Goal: Task Accomplishment & Management: Use online tool/utility

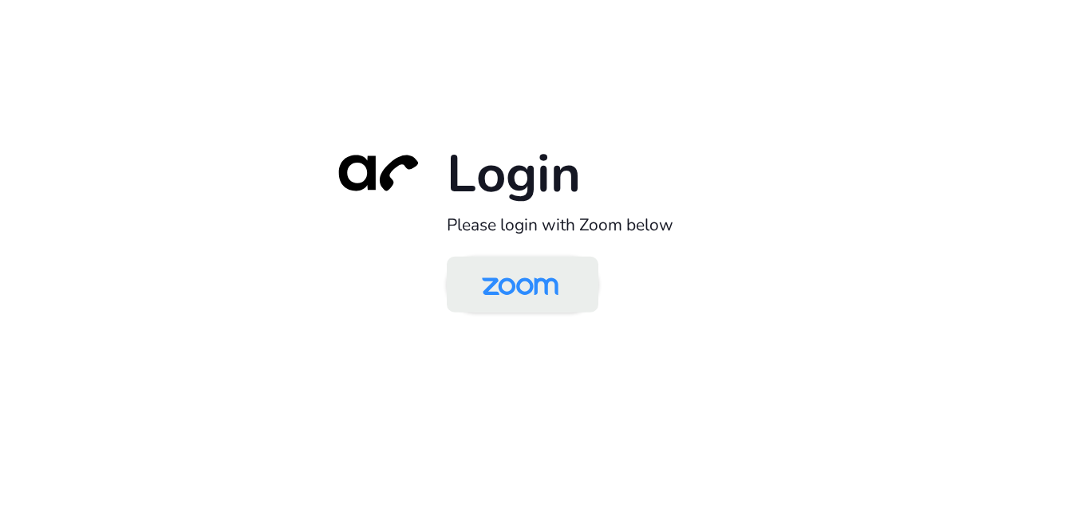
click at [524, 282] on img at bounding box center [520, 286] width 110 height 52
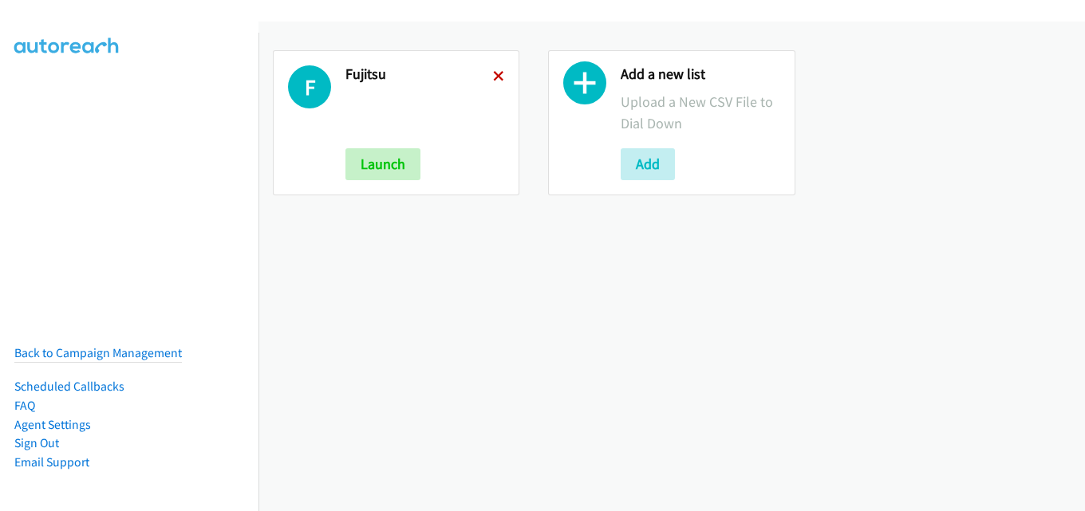
click at [493, 77] on icon at bounding box center [498, 77] width 11 height 11
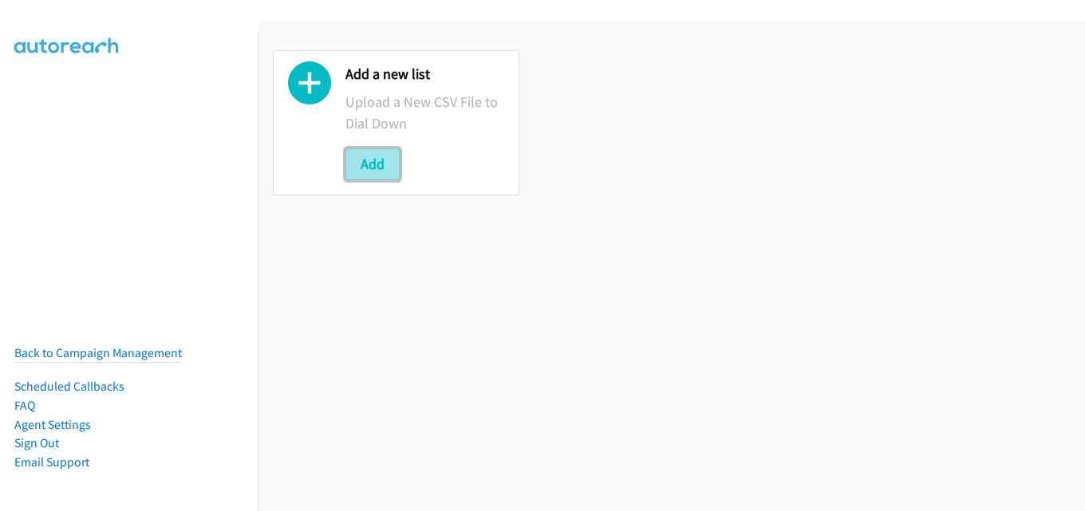
click at [360, 154] on button "Add" at bounding box center [372, 164] width 54 height 32
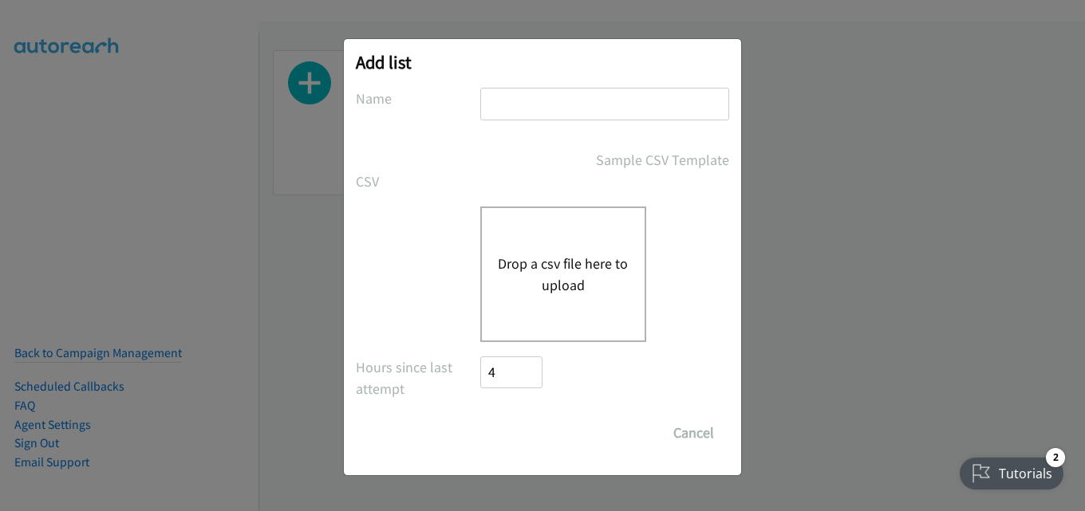
click at [550, 113] on input "text" at bounding box center [604, 104] width 249 height 33
click at [583, 104] on input "text" at bounding box center [604, 104] width 249 height 33
type input "fujitsu"
click at [550, 246] on div "Drop a csv file here to upload" at bounding box center [563, 275] width 166 height 136
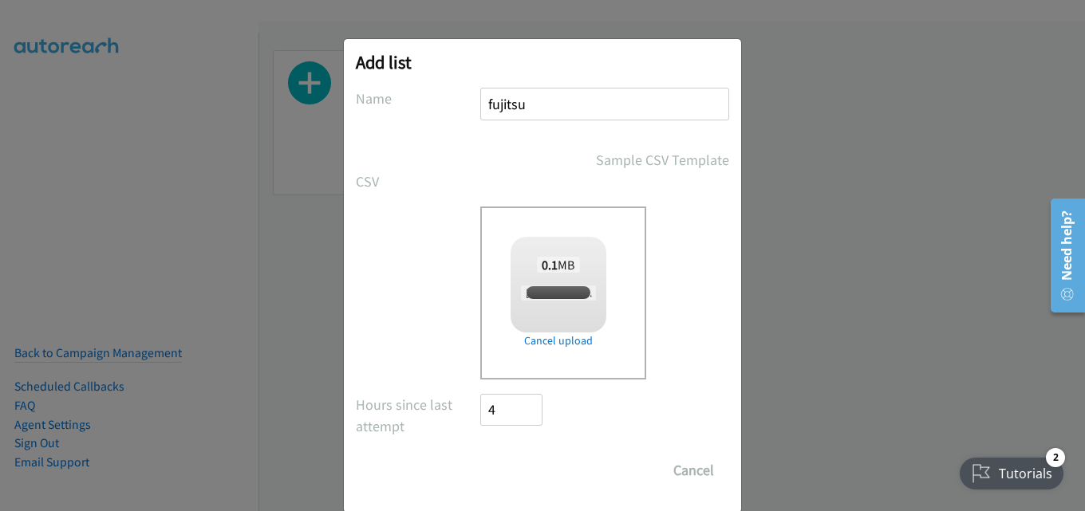
checkbox input "true"
click at [528, 470] on input "Save List" at bounding box center [522, 471] width 84 height 32
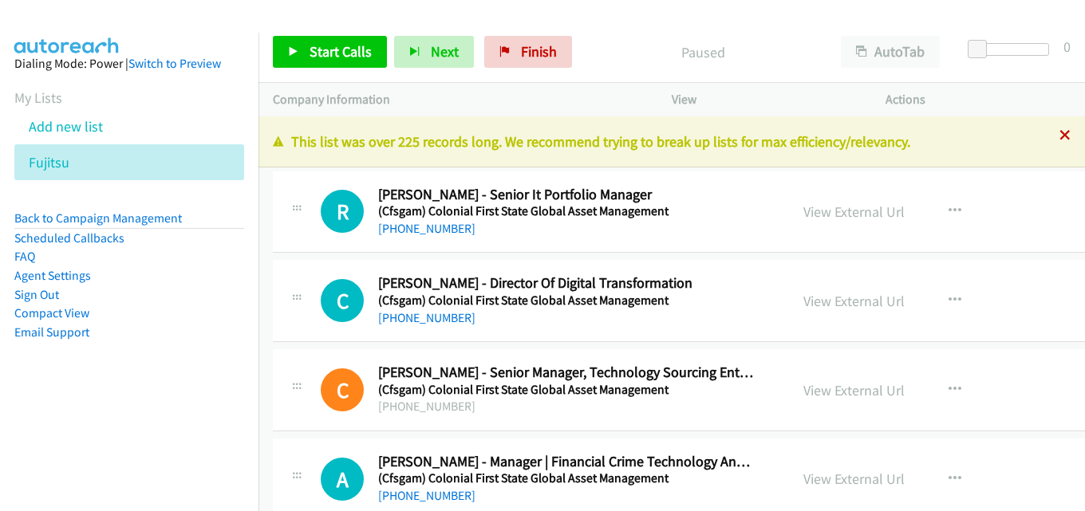
click at [1059, 133] on icon at bounding box center [1064, 136] width 11 height 11
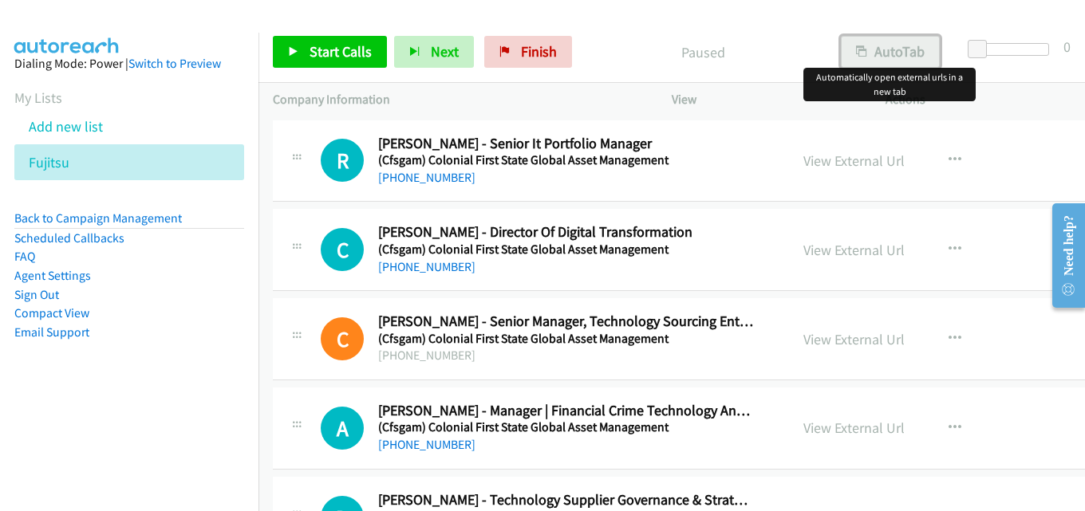
click at [892, 49] on button "AutoTab" at bounding box center [890, 52] width 99 height 32
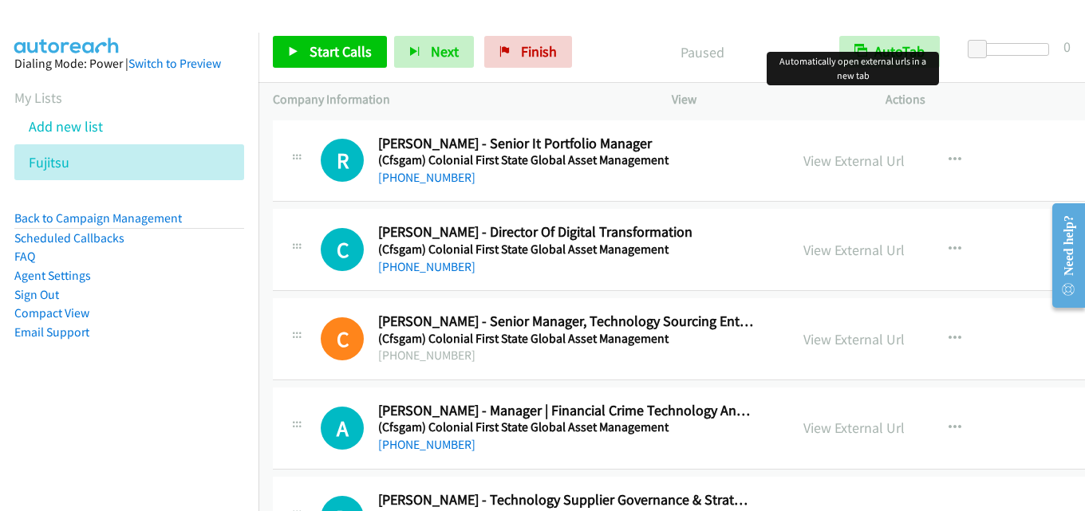
click at [703, 22] on div "Start Calls Pause Next Finish Paused AutoTab AutoTab 0" at bounding box center [671, 52] width 826 height 61
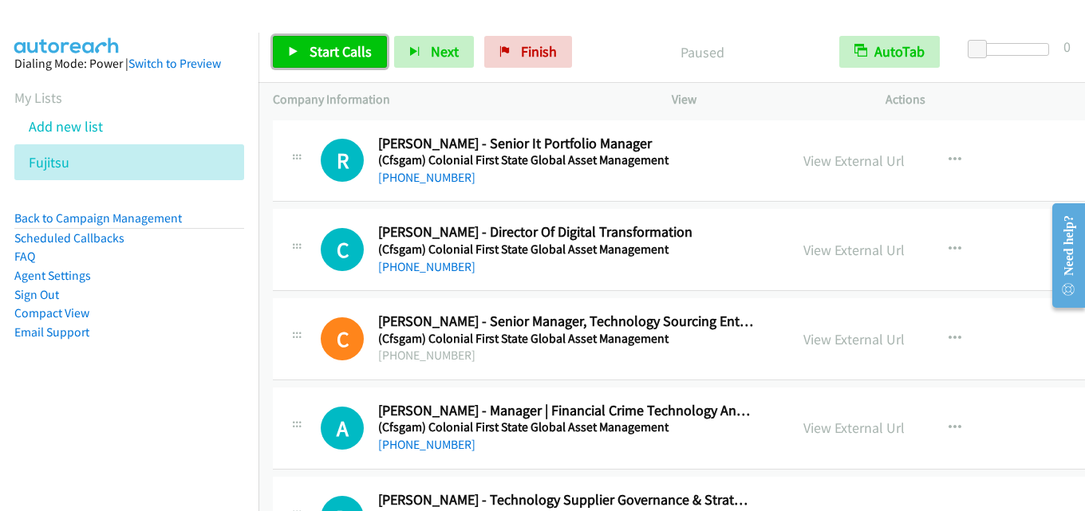
click at [326, 50] on span "Start Calls" at bounding box center [340, 51] width 62 height 18
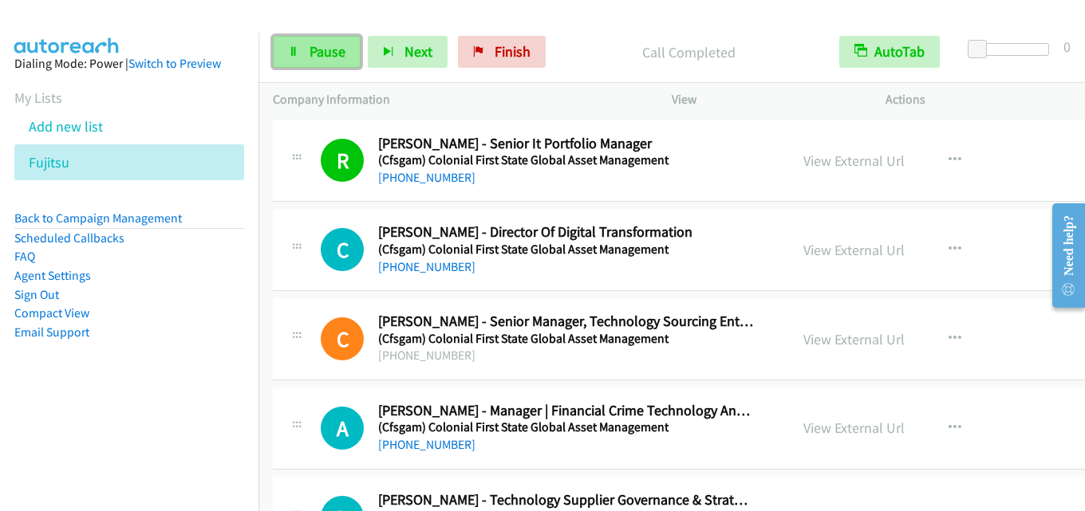
click at [328, 44] on span "Pause" at bounding box center [327, 51] width 36 height 18
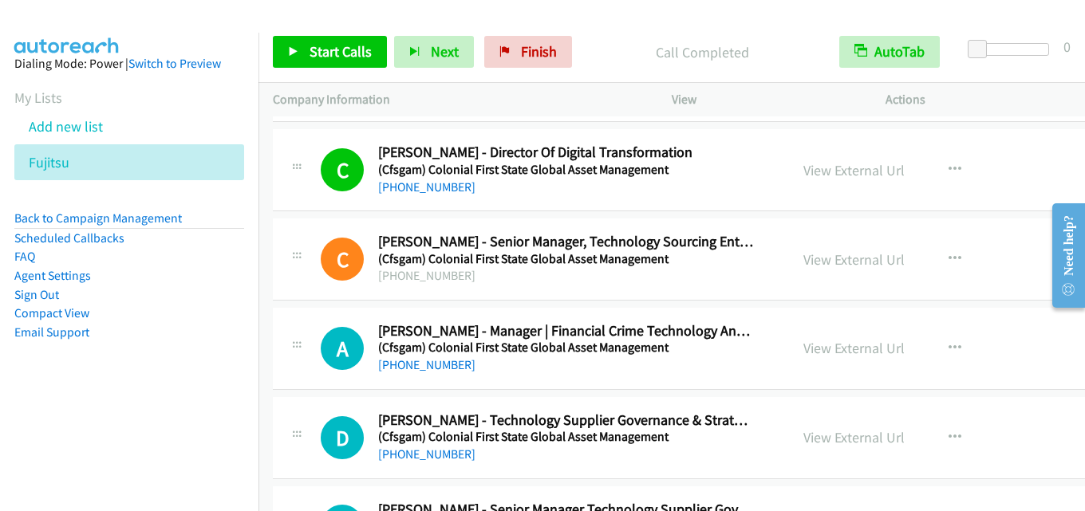
scroll to position [160, 0]
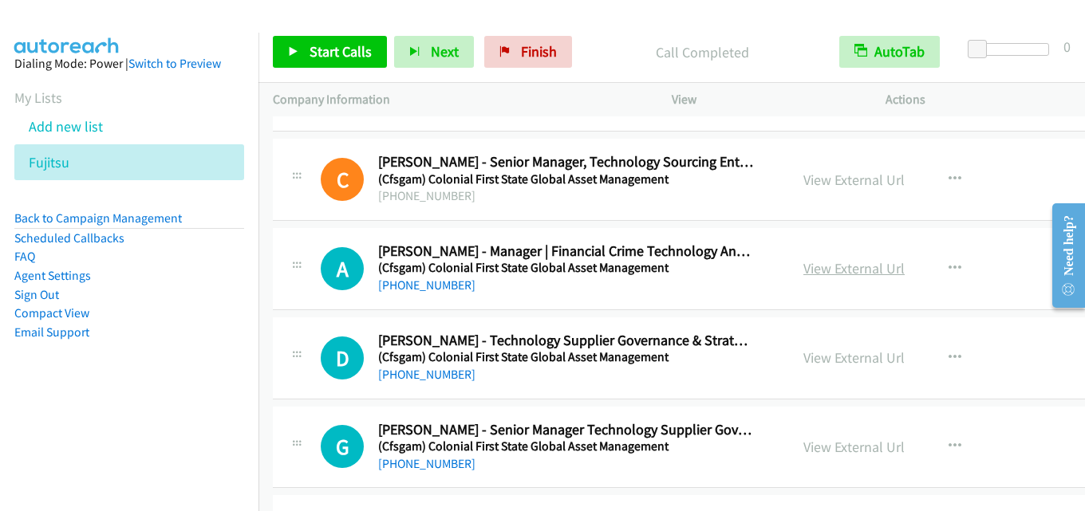
click at [815, 271] on link "View External Url" at bounding box center [853, 268] width 101 height 18
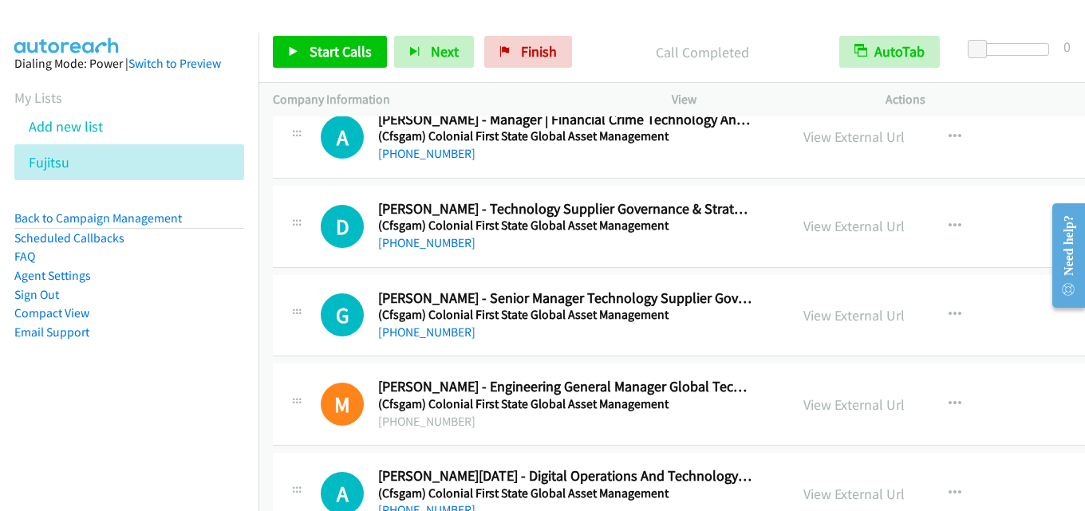
scroll to position [319, 0]
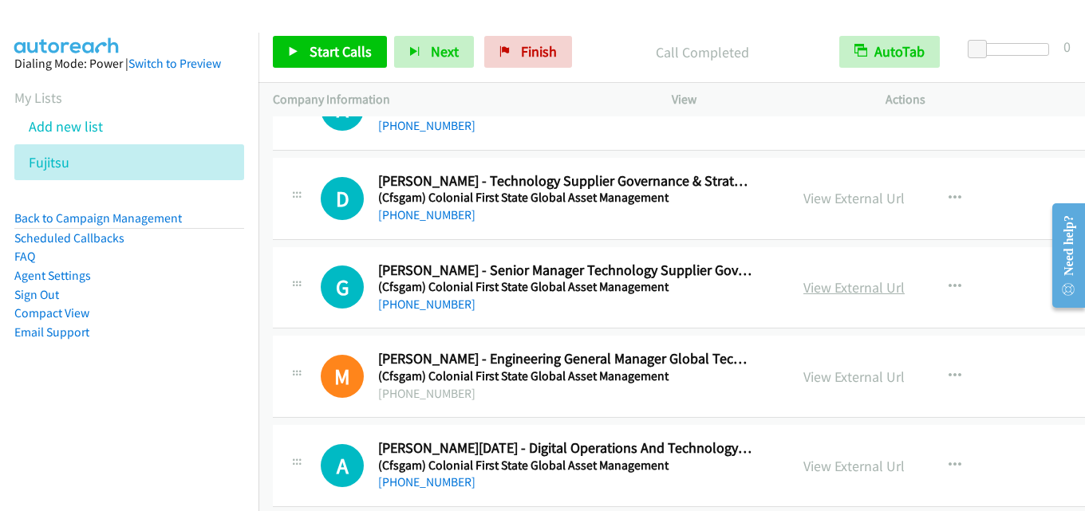
click at [822, 282] on link "View External Url" at bounding box center [853, 287] width 101 height 18
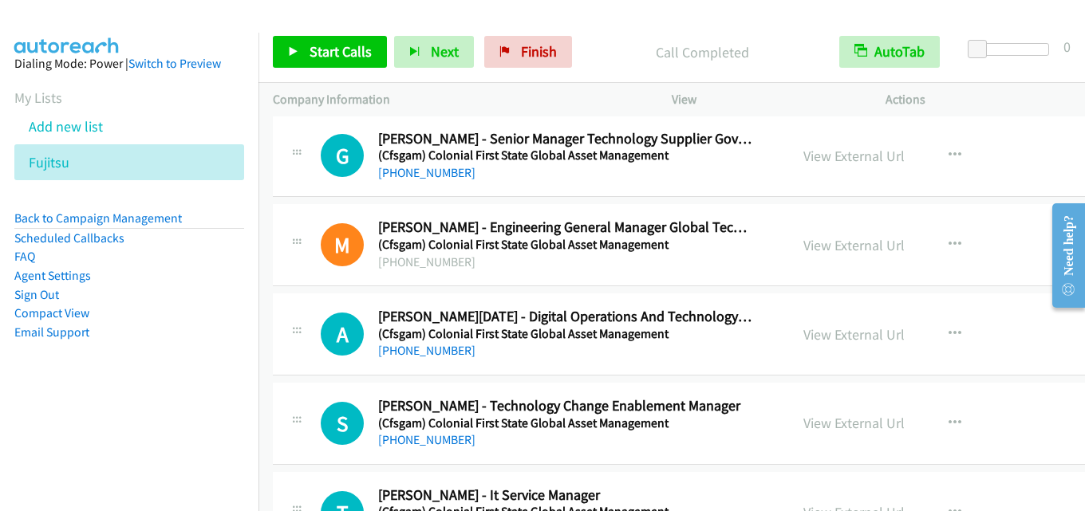
scroll to position [479, 0]
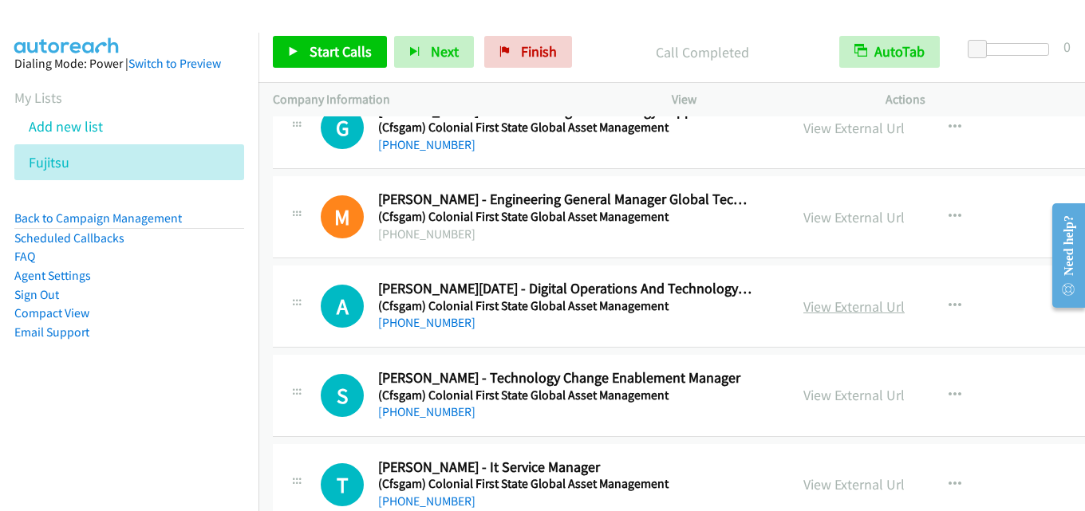
click at [817, 299] on link "View External Url" at bounding box center [853, 306] width 101 height 18
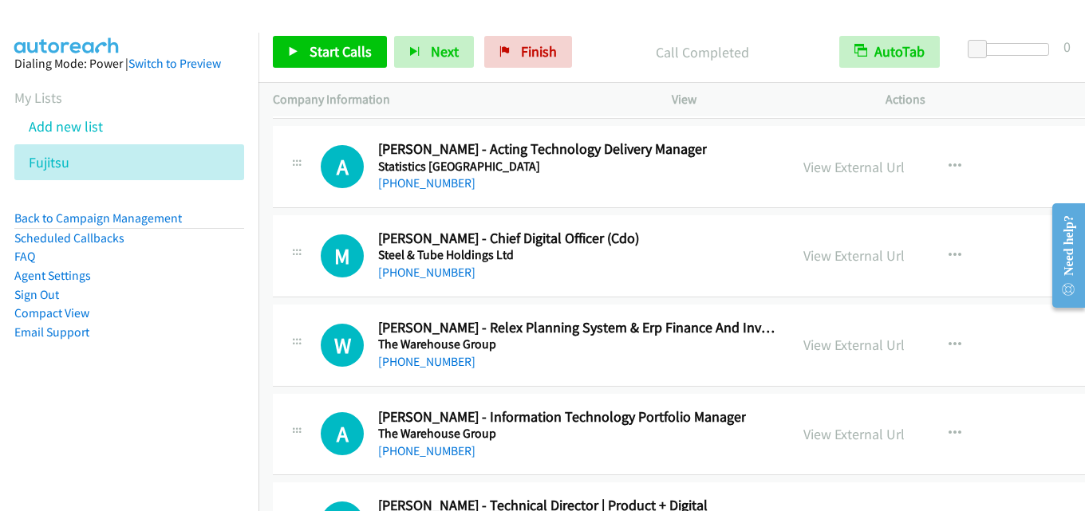
scroll to position [42953, 0]
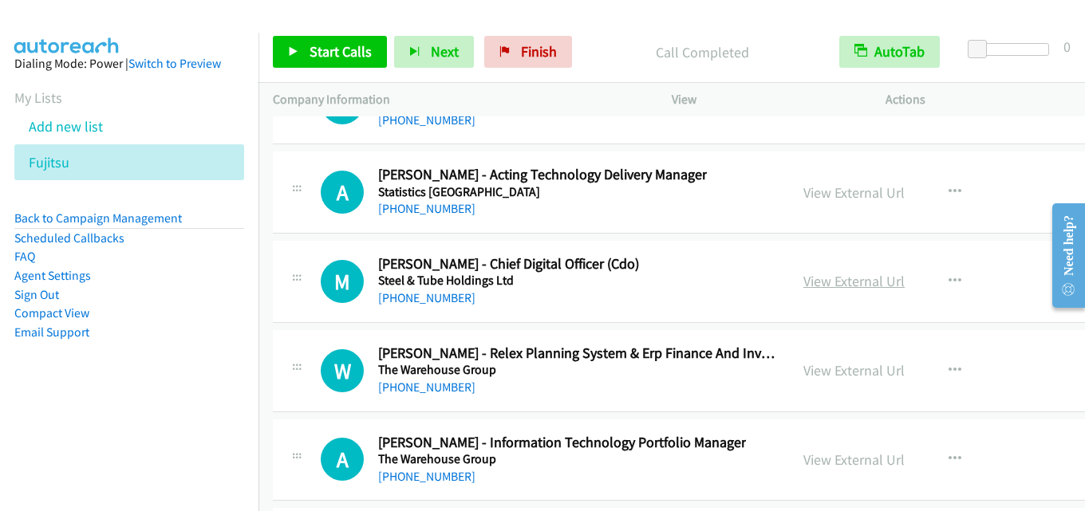
click at [814, 282] on link "View External Url" at bounding box center [853, 281] width 101 height 18
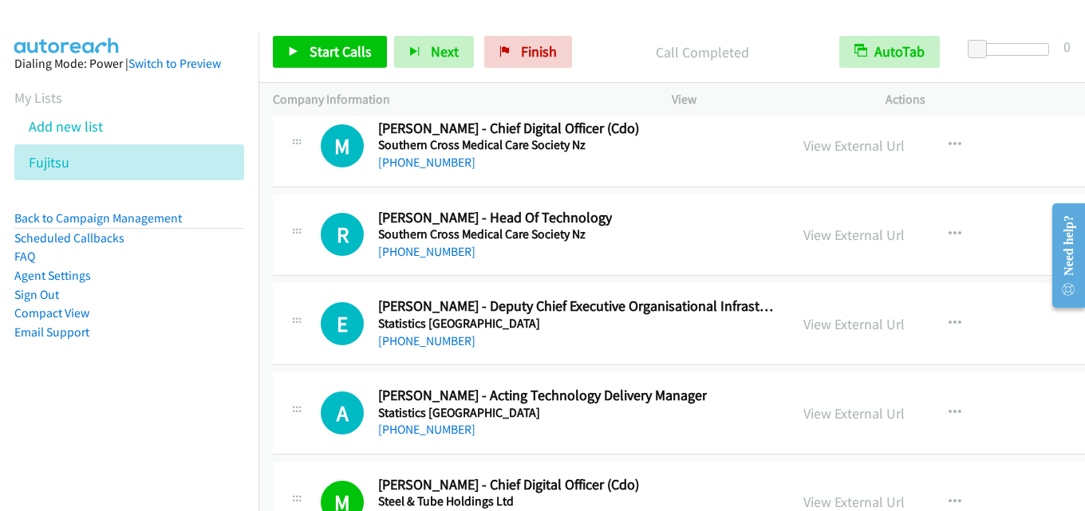
scroll to position [42714, 0]
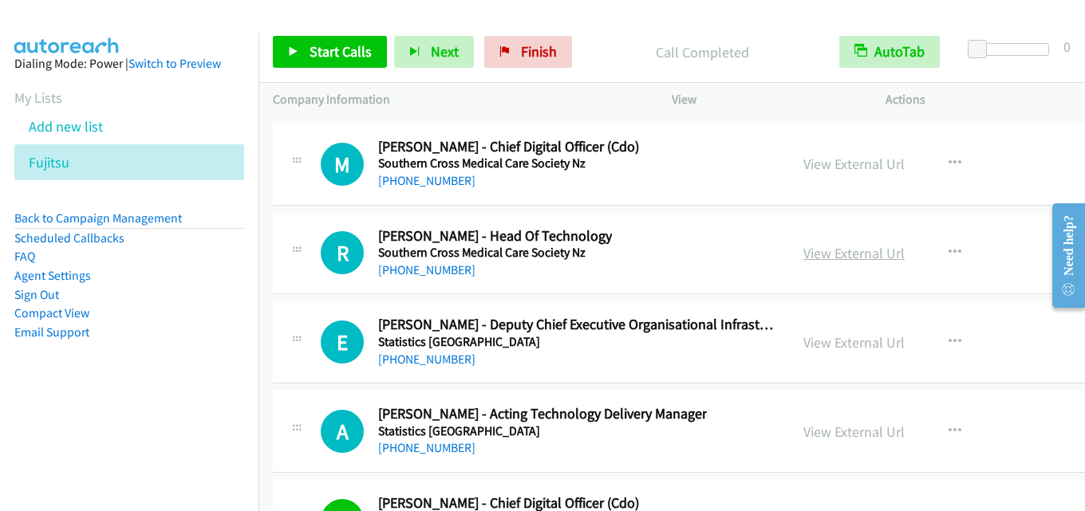
click at [803, 248] on link "View External Url" at bounding box center [853, 253] width 101 height 18
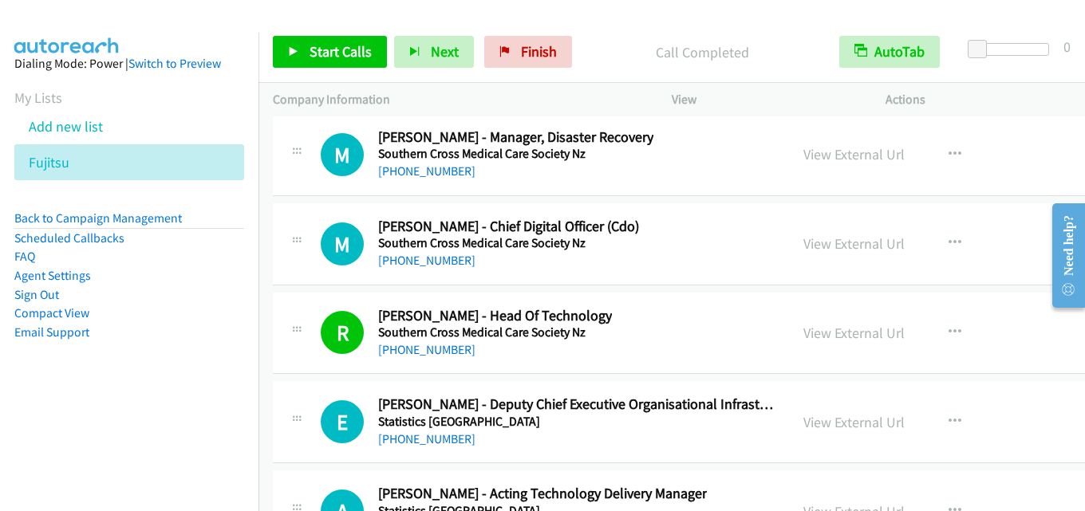
scroll to position [42554, 0]
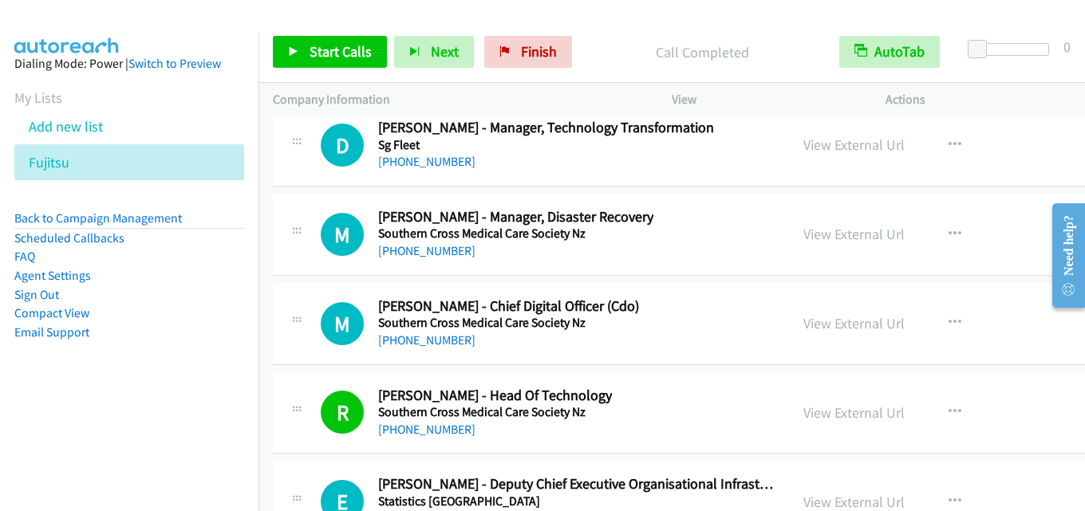
drag, startPoint x: 804, startPoint y: 322, endPoint x: 640, endPoint y: 313, distance: 163.8
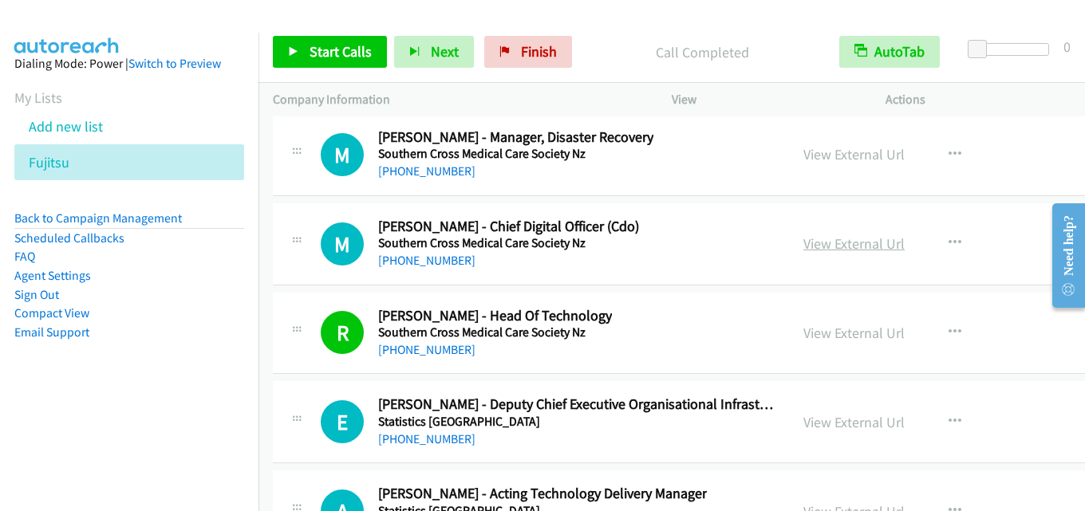
click at [825, 239] on link "View External Url" at bounding box center [853, 243] width 101 height 18
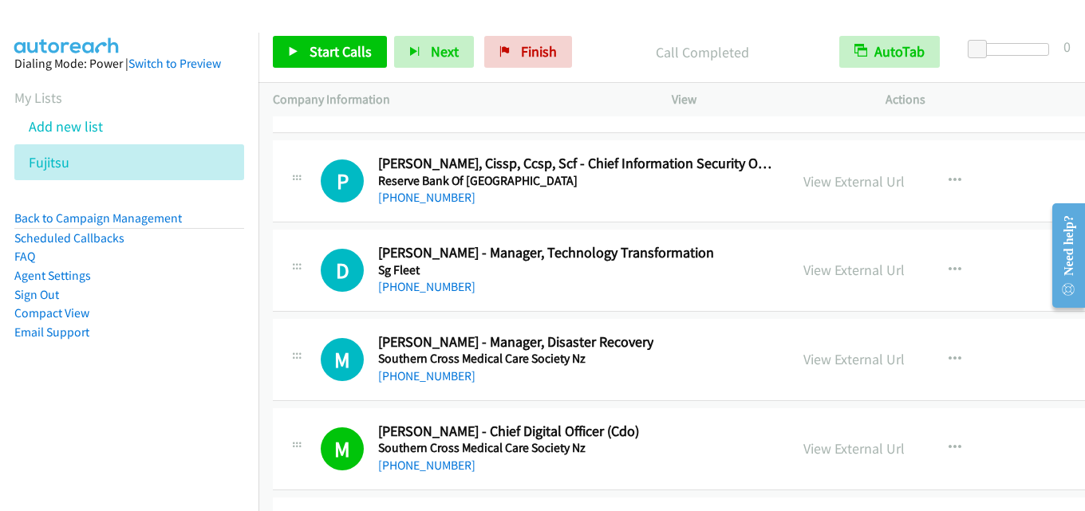
scroll to position [42395, 0]
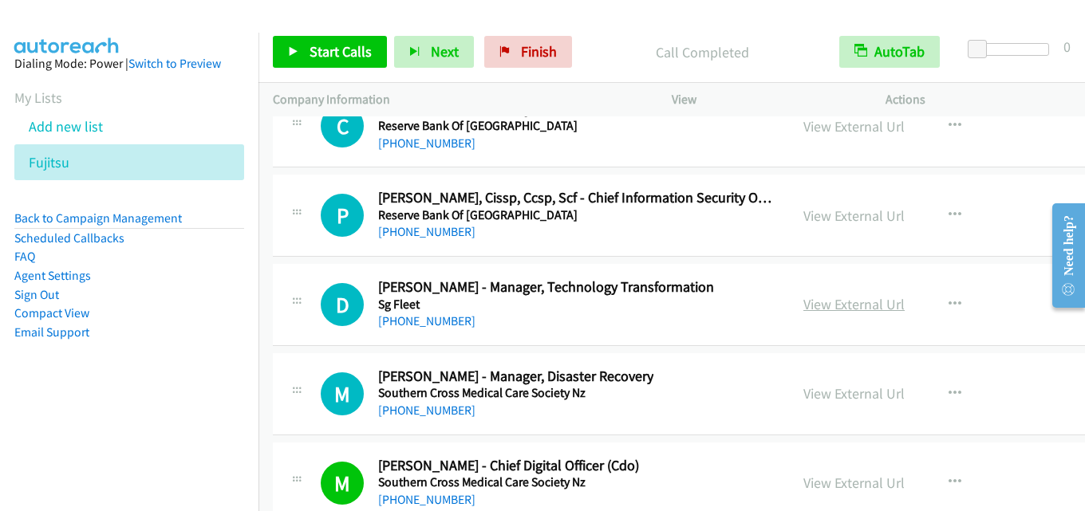
click at [829, 309] on link "View External Url" at bounding box center [853, 304] width 101 height 18
click at [826, 220] on link "View External Url" at bounding box center [853, 216] width 101 height 18
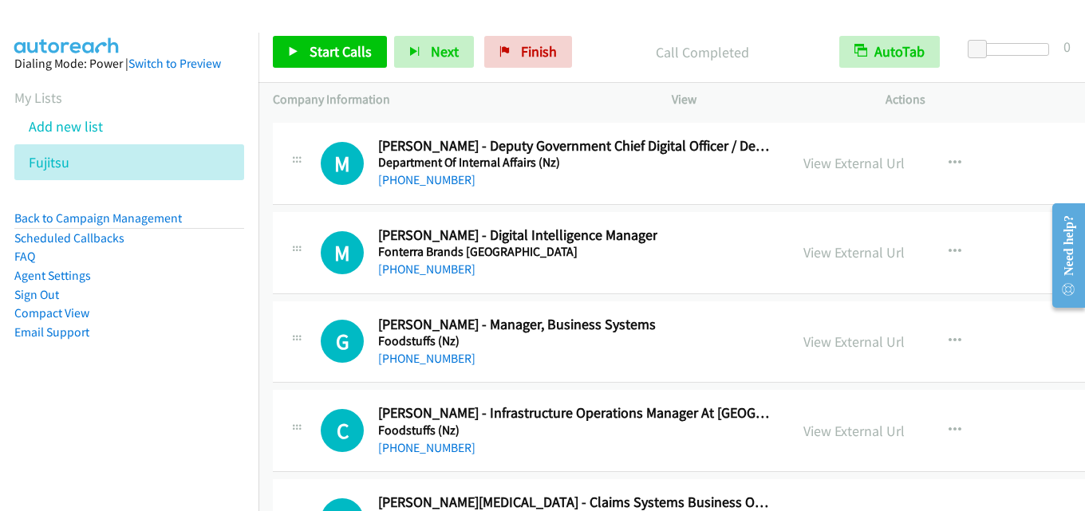
scroll to position [41119, 0]
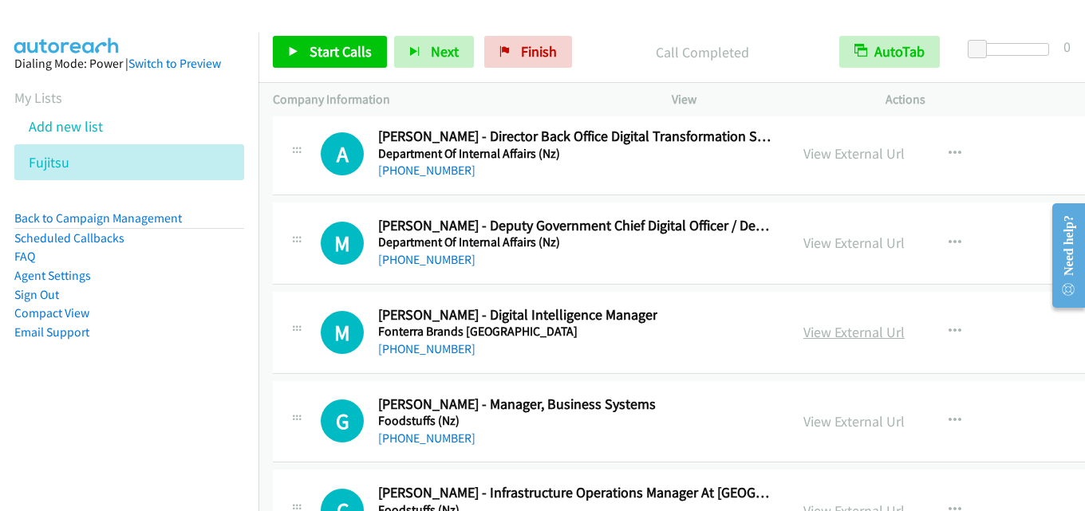
click at [815, 331] on link "View External Url" at bounding box center [853, 332] width 101 height 18
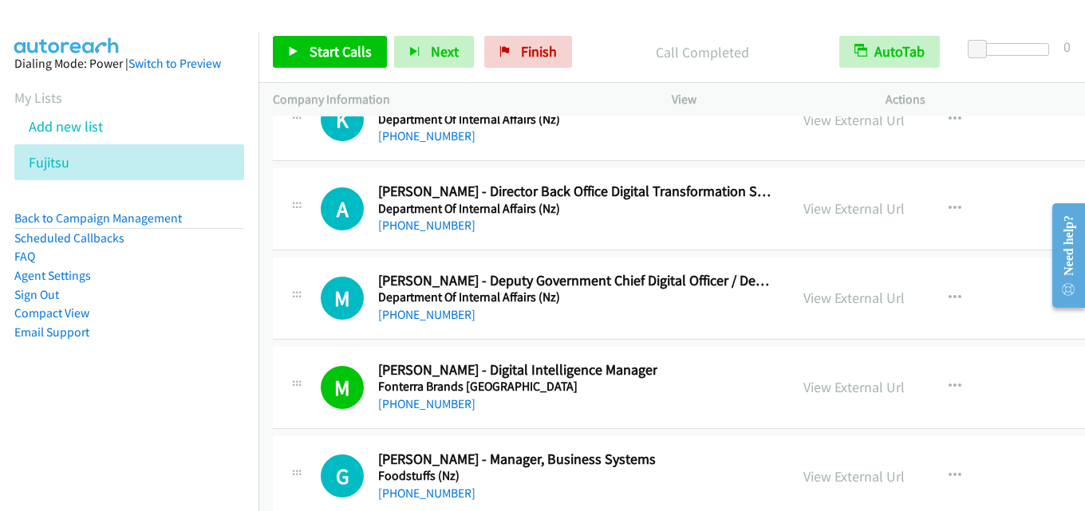
scroll to position [41039, 0]
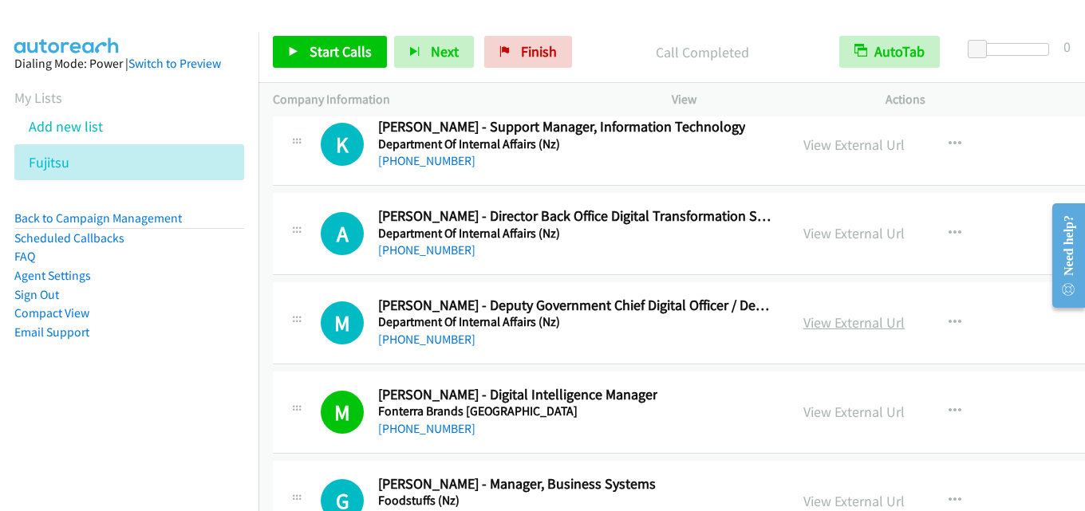
click at [815, 324] on link "View External Url" at bounding box center [853, 322] width 101 height 18
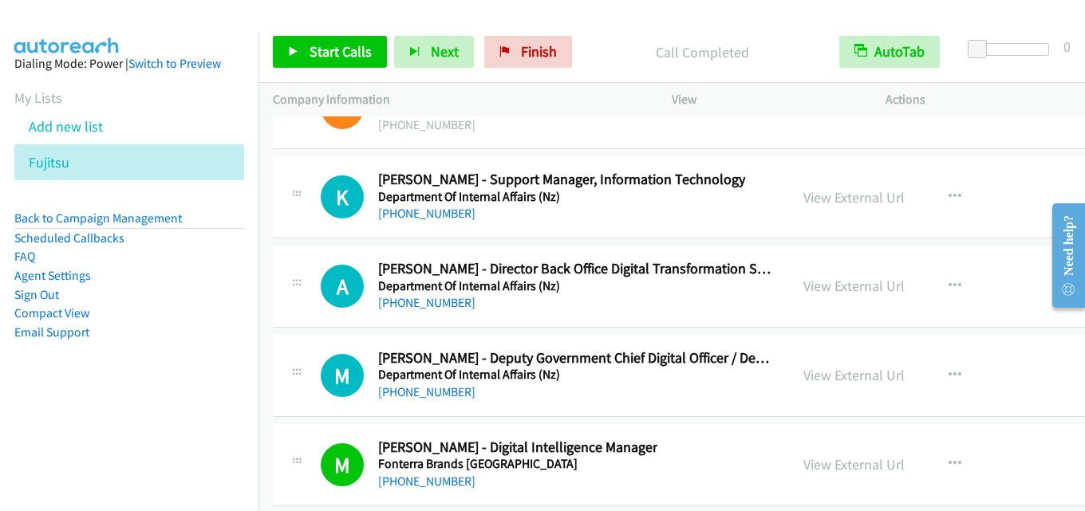
scroll to position [40959, 0]
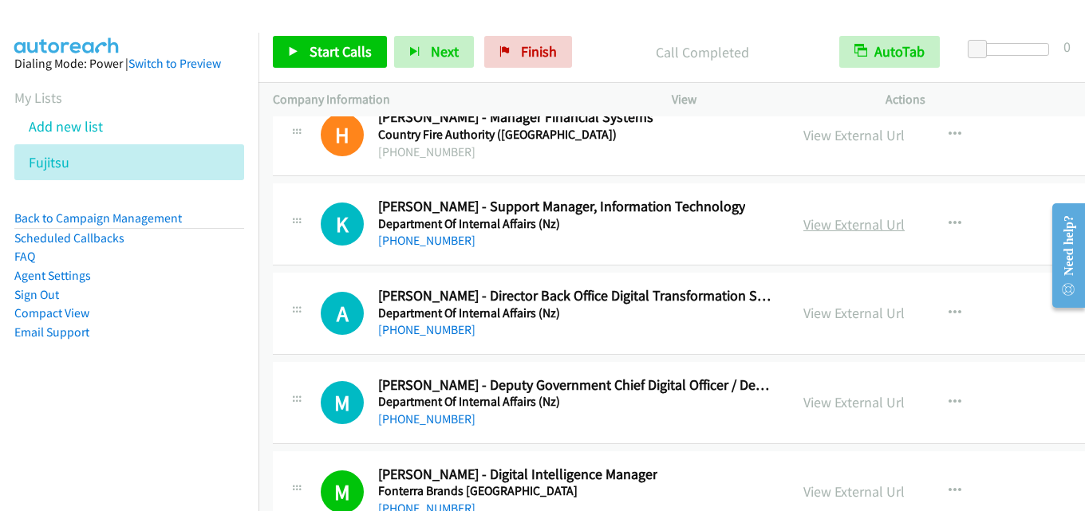
click at [810, 224] on link "View External Url" at bounding box center [853, 224] width 101 height 18
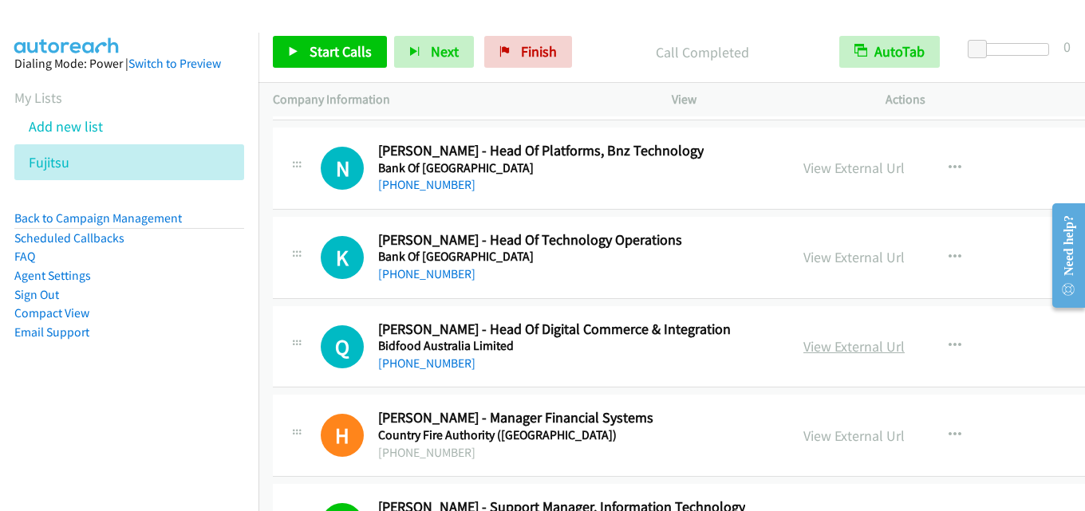
scroll to position [40640, 0]
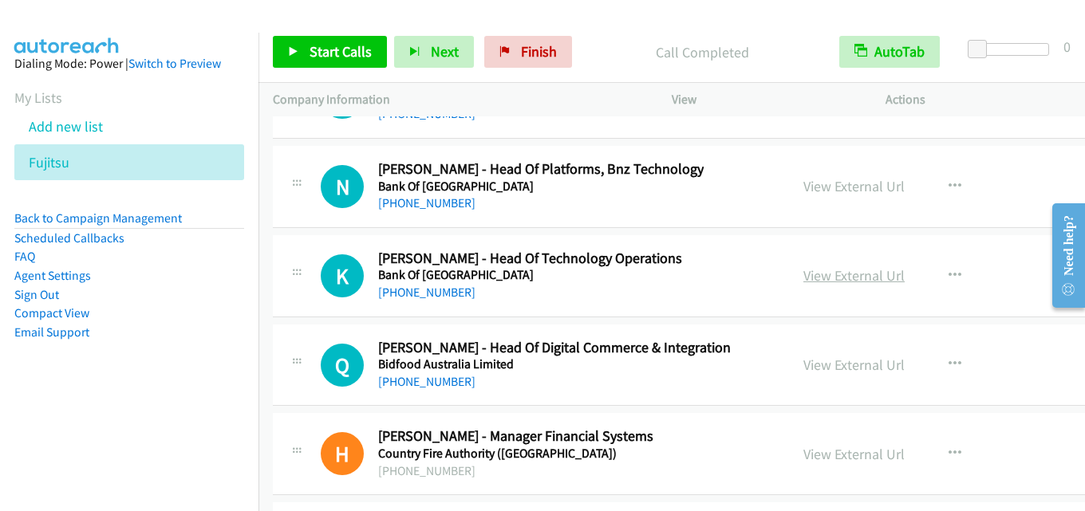
click at [803, 273] on link "View External Url" at bounding box center [853, 275] width 101 height 18
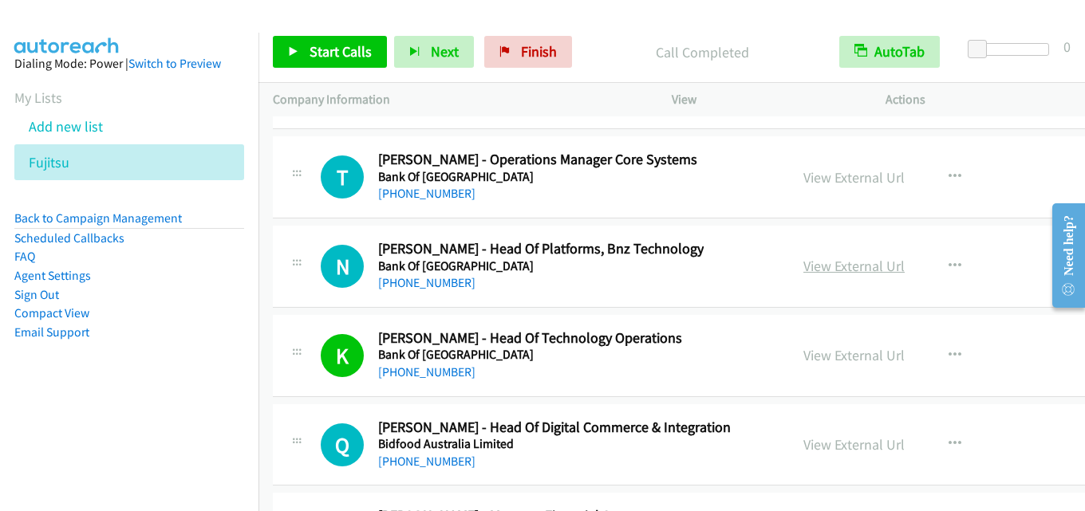
click at [837, 274] on link "View External Url" at bounding box center [853, 266] width 101 height 18
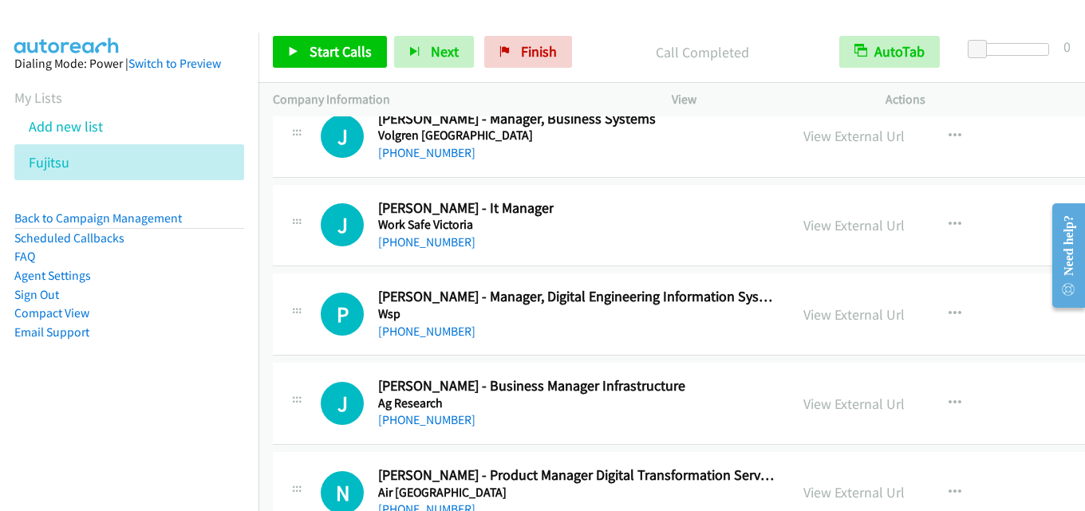
scroll to position [38885, 0]
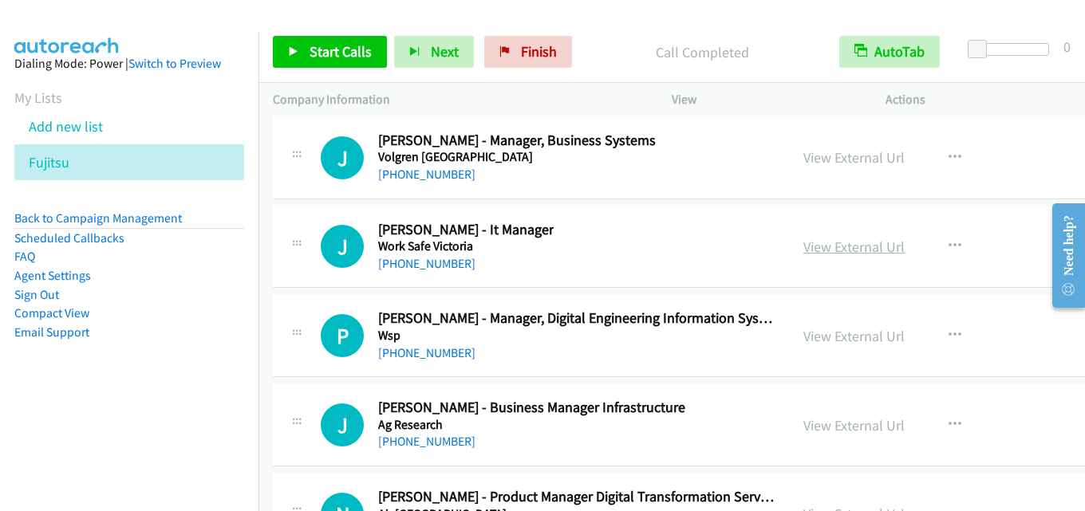
click at [821, 247] on link "View External Url" at bounding box center [853, 247] width 101 height 18
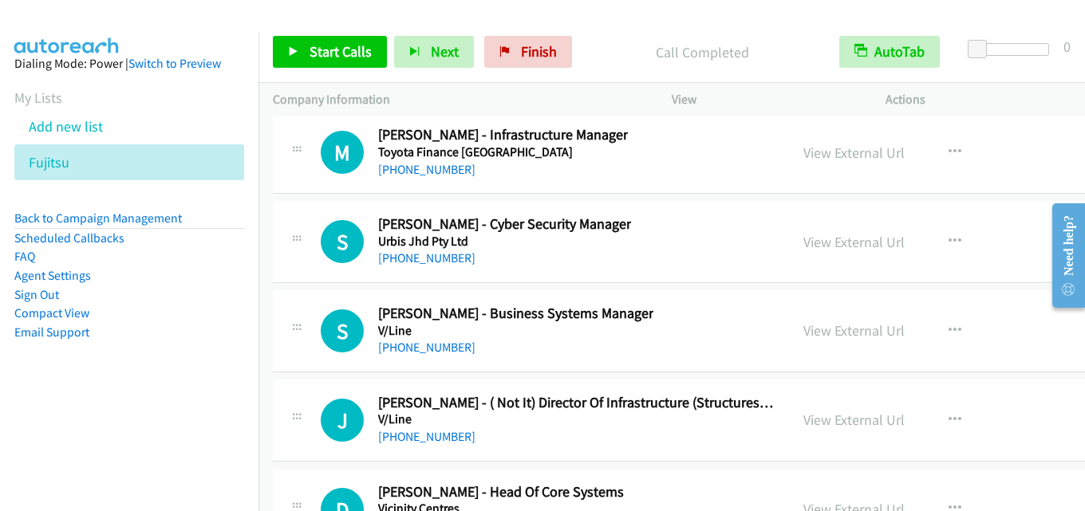
scroll to position [38008, 0]
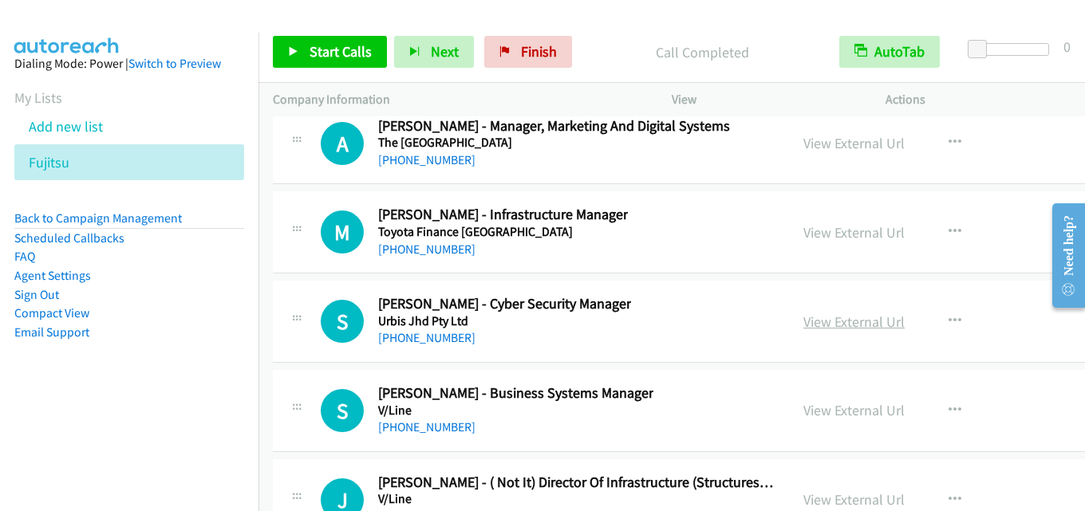
click at [820, 322] on link "View External Url" at bounding box center [853, 322] width 101 height 18
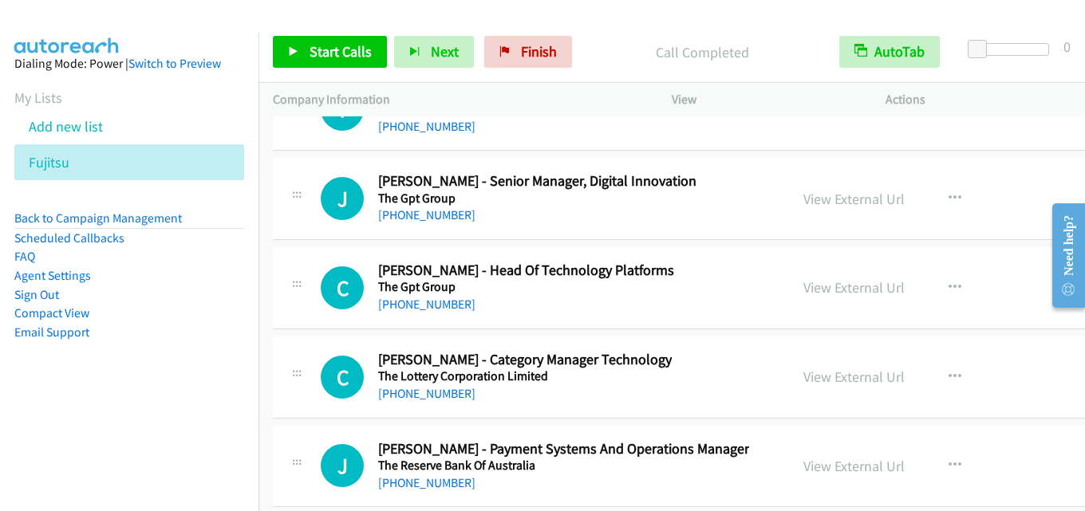
scroll to position [37210, 0]
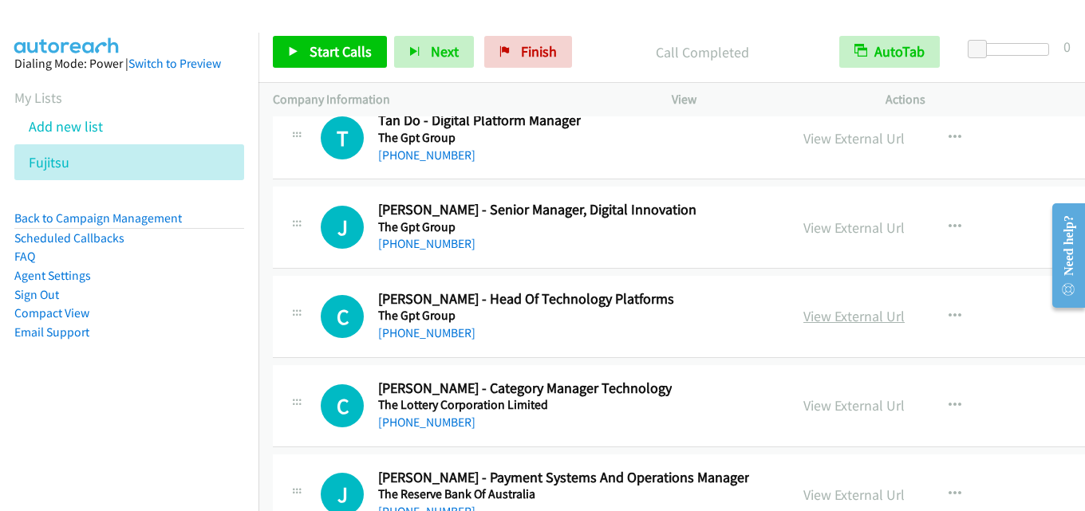
click at [803, 314] on link "View External Url" at bounding box center [853, 316] width 101 height 18
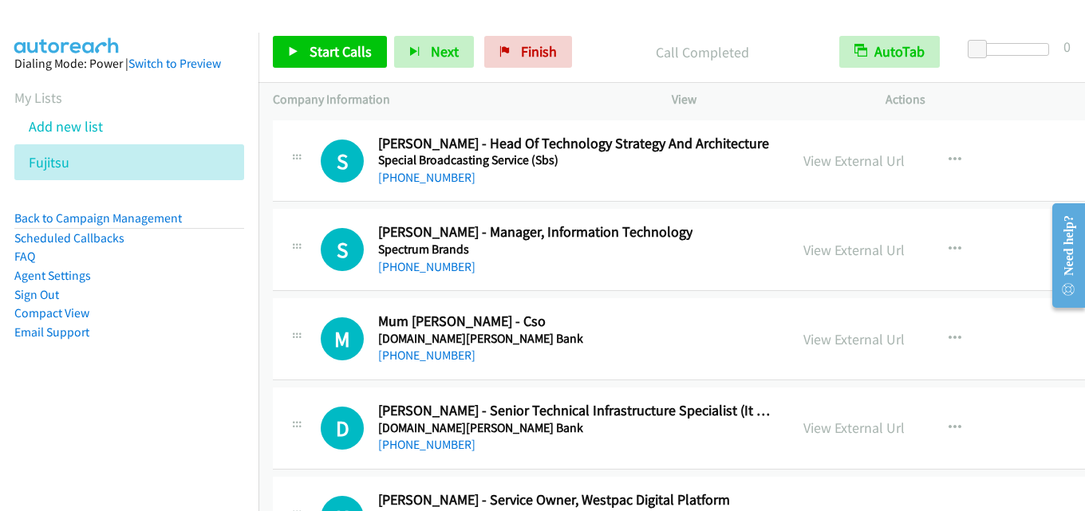
scroll to position [35057, 0]
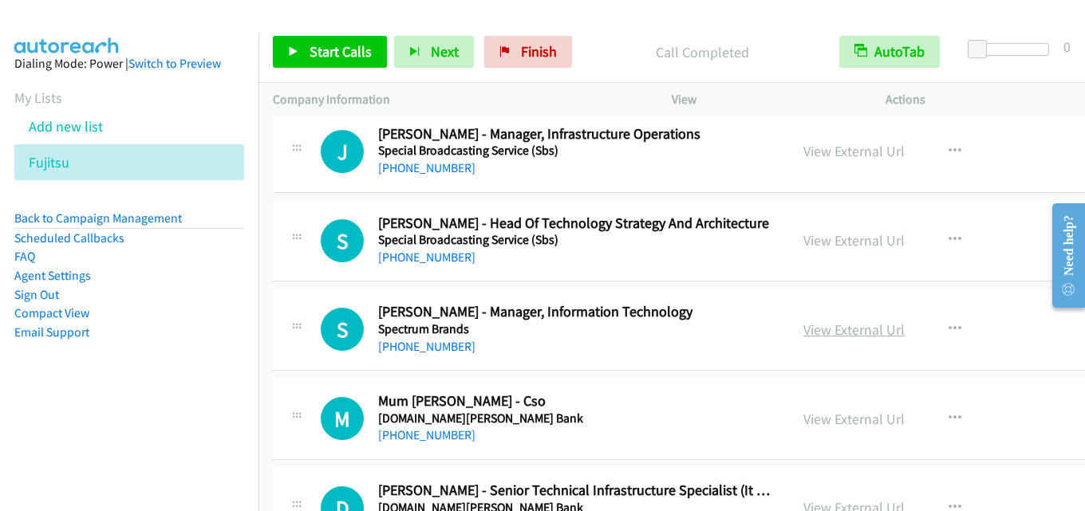
click at [803, 325] on link "View External Url" at bounding box center [853, 330] width 101 height 18
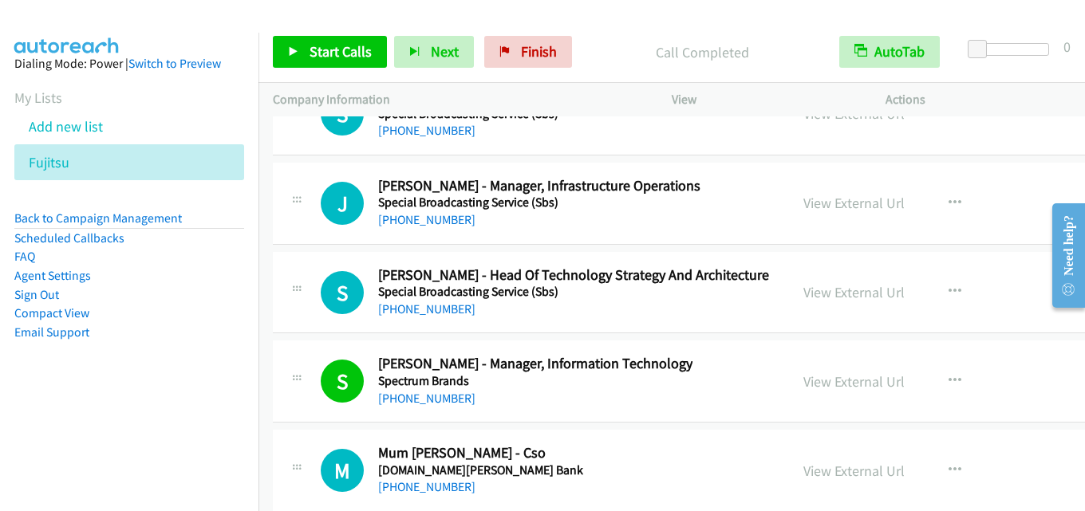
scroll to position [34977, 0]
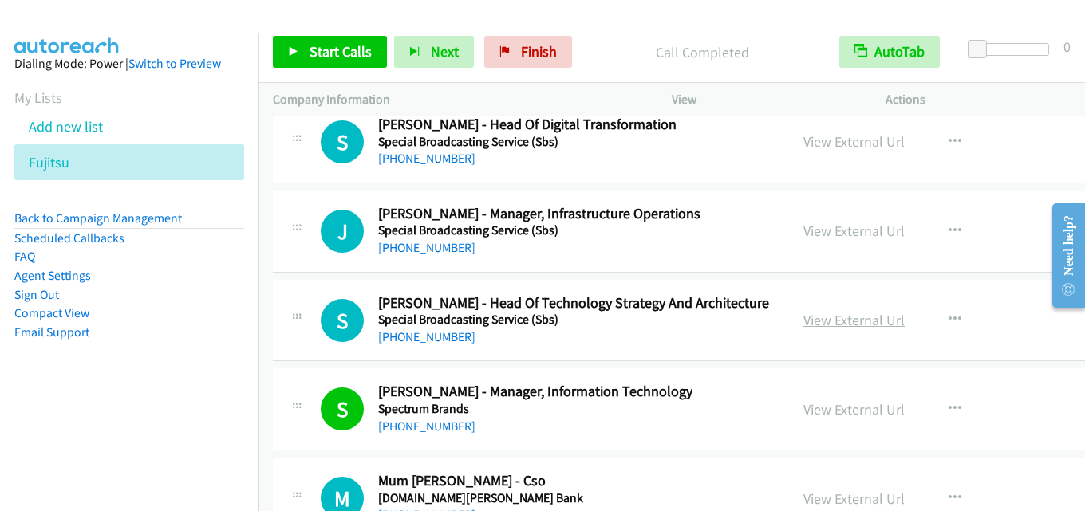
click at [813, 323] on link "View External Url" at bounding box center [853, 320] width 101 height 18
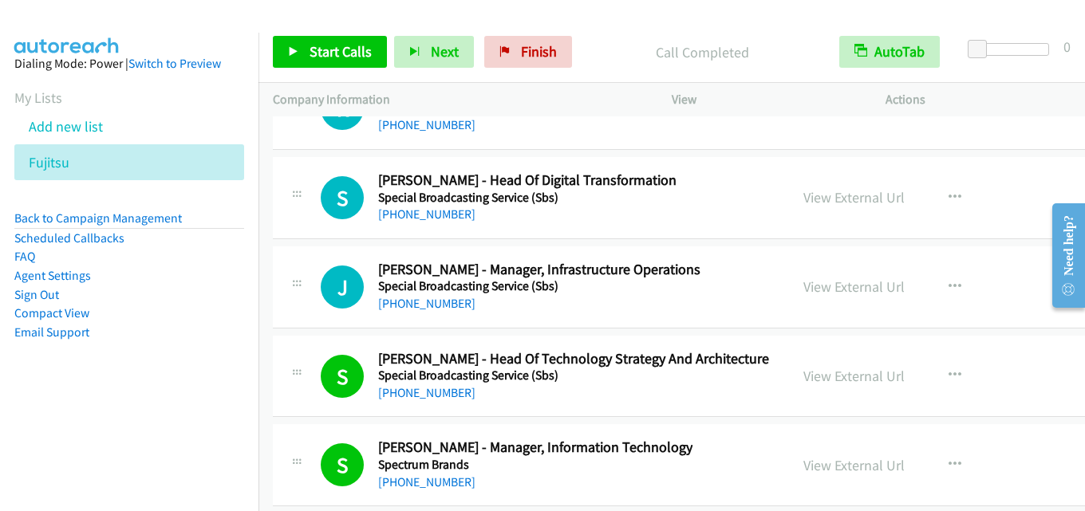
scroll to position [34897, 0]
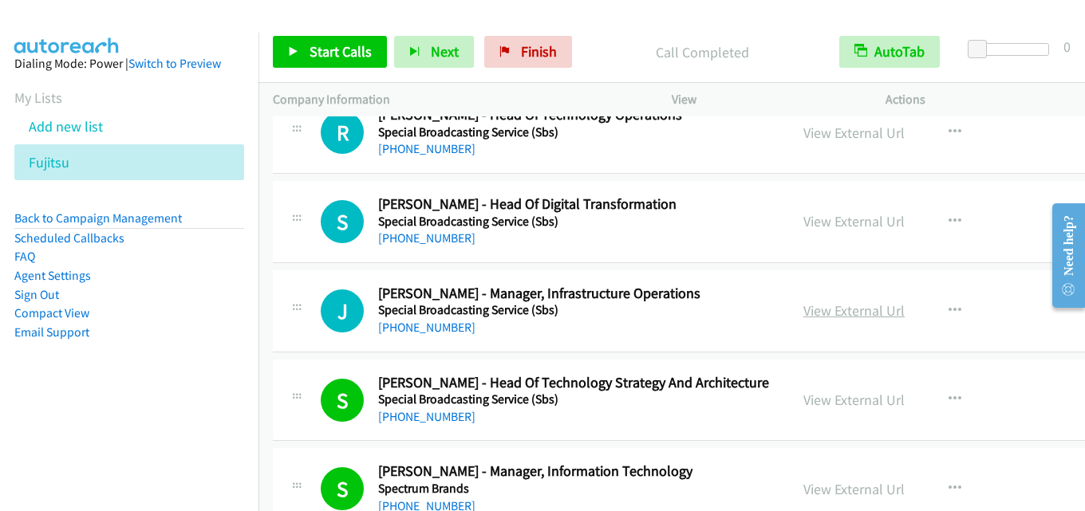
click at [824, 310] on link "View External Url" at bounding box center [853, 310] width 101 height 18
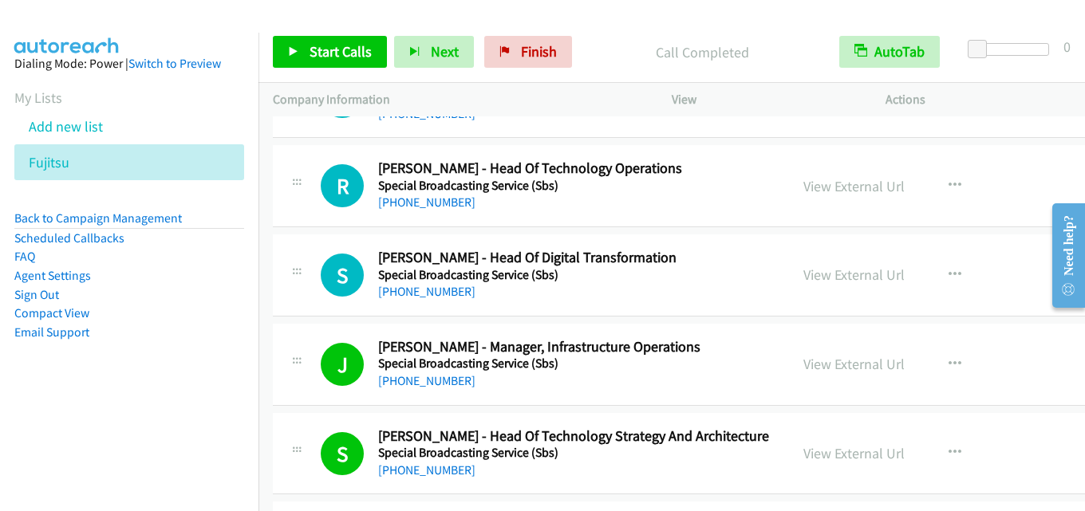
scroll to position [34818, 0]
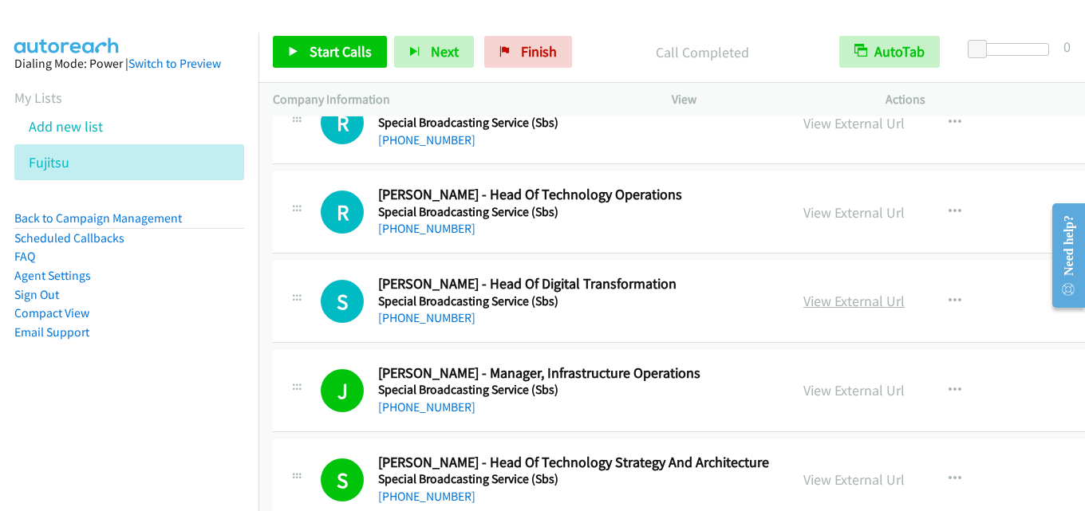
click at [814, 301] on link "View External Url" at bounding box center [853, 301] width 101 height 18
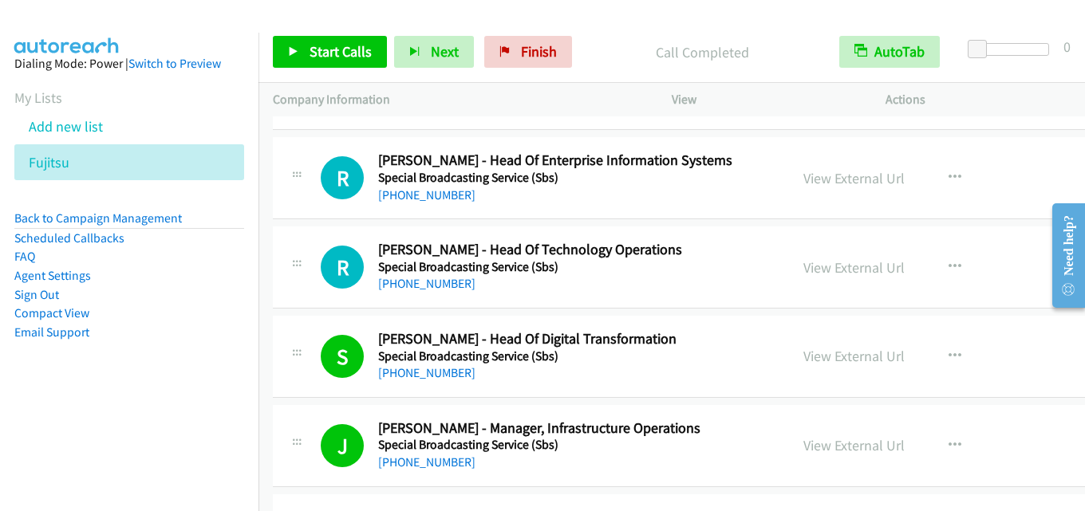
scroll to position [34738, 0]
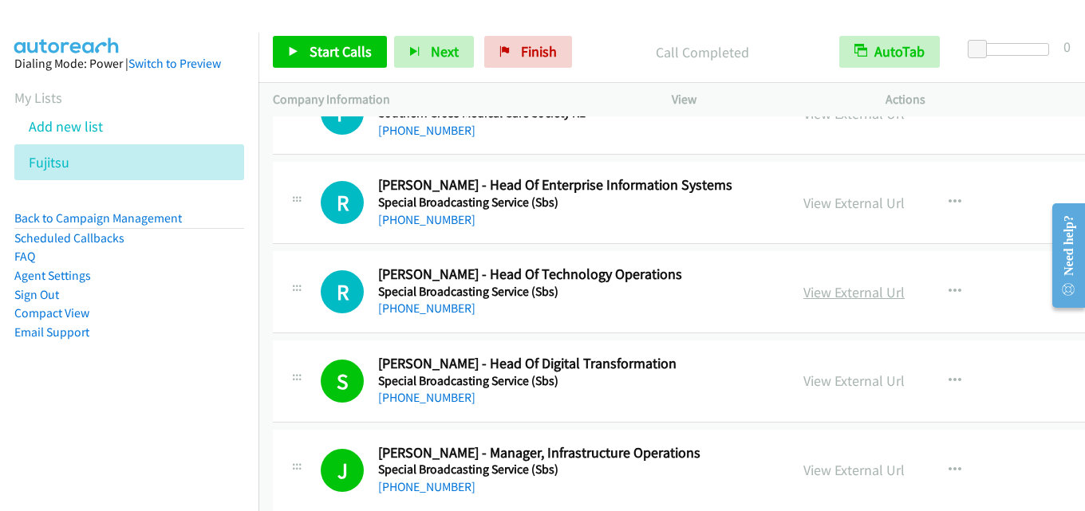
click at [809, 292] on link "View External Url" at bounding box center [853, 292] width 101 height 18
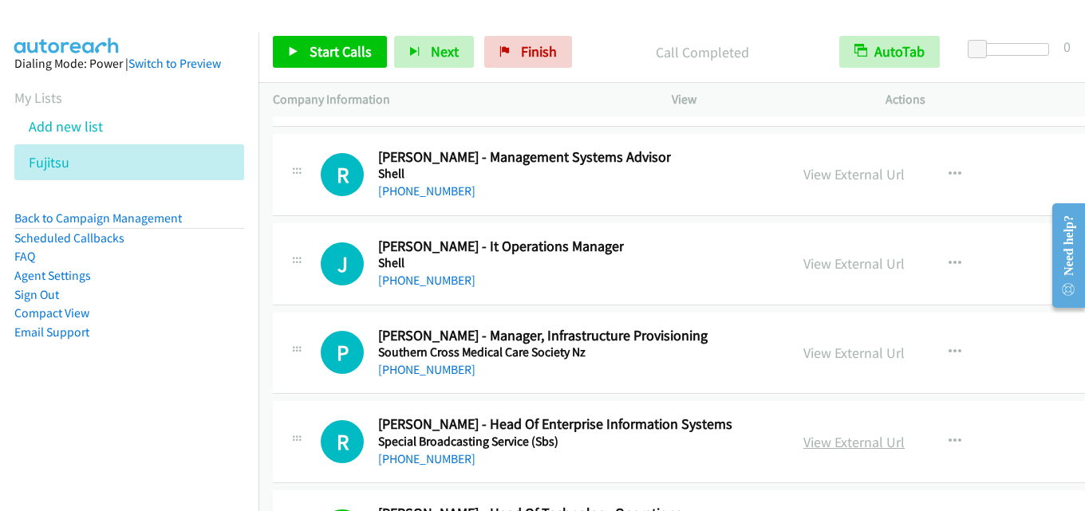
scroll to position [34419, 0]
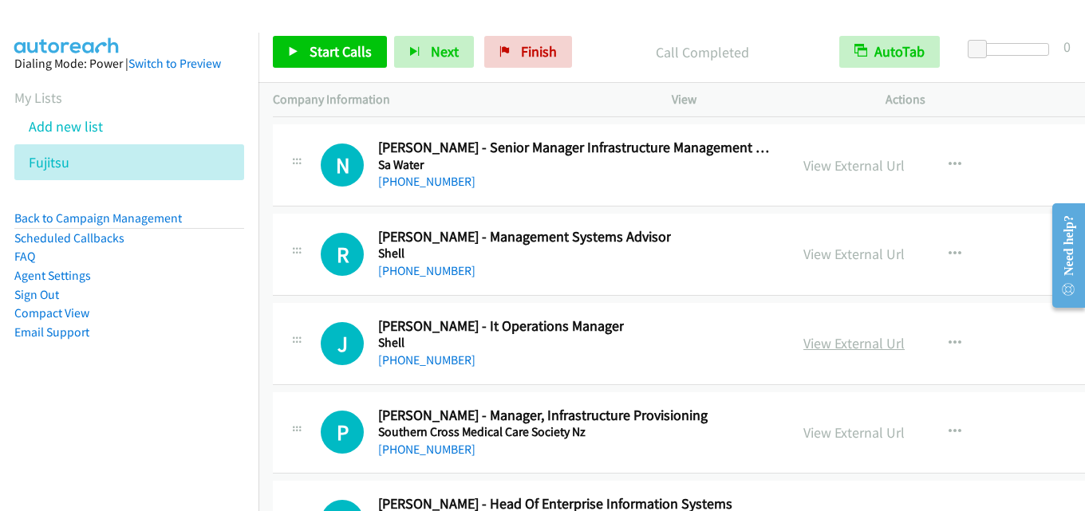
click at [845, 337] on link "View External Url" at bounding box center [853, 343] width 101 height 18
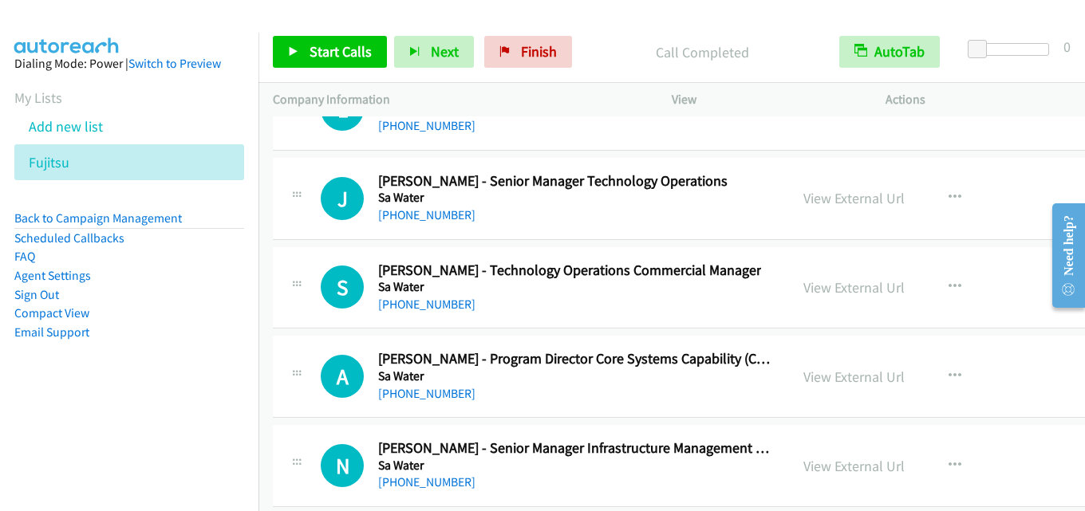
scroll to position [34100, 0]
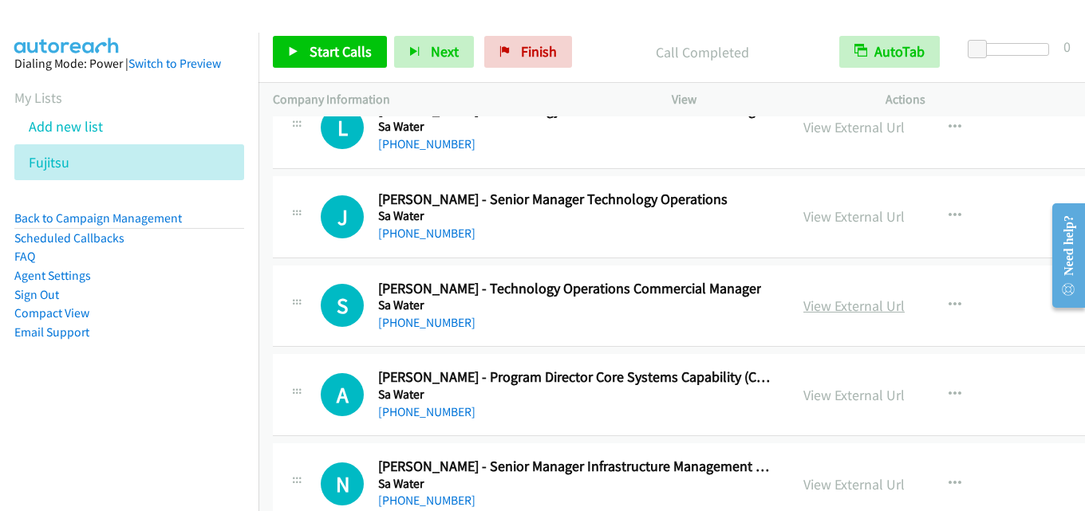
click at [803, 305] on link "View External Url" at bounding box center [853, 306] width 101 height 18
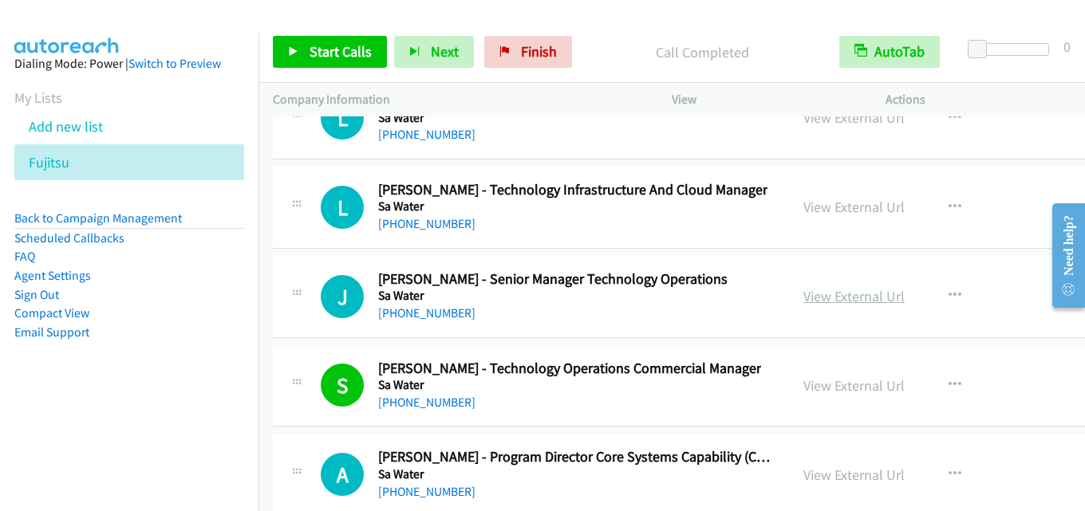
click at [804, 297] on link "View External Url" at bounding box center [853, 296] width 101 height 18
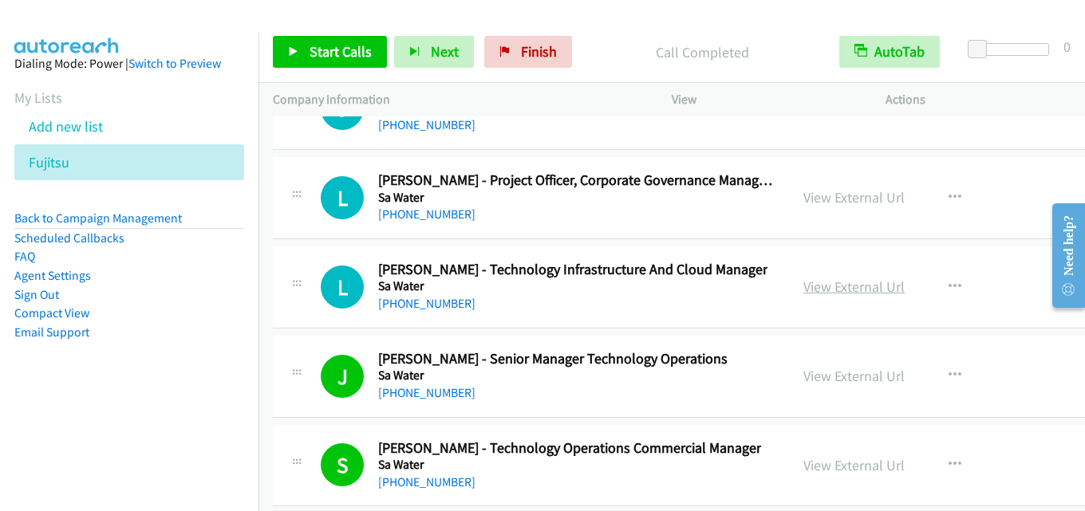
click at [806, 287] on link "View External Url" at bounding box center [853, 287] width 101 height 18
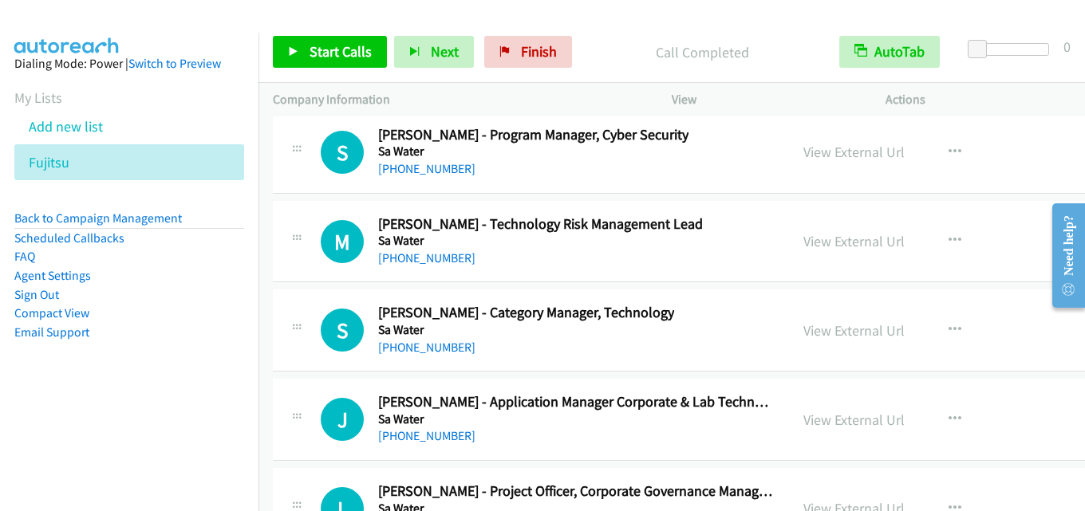
scroll to position [33621, 0]
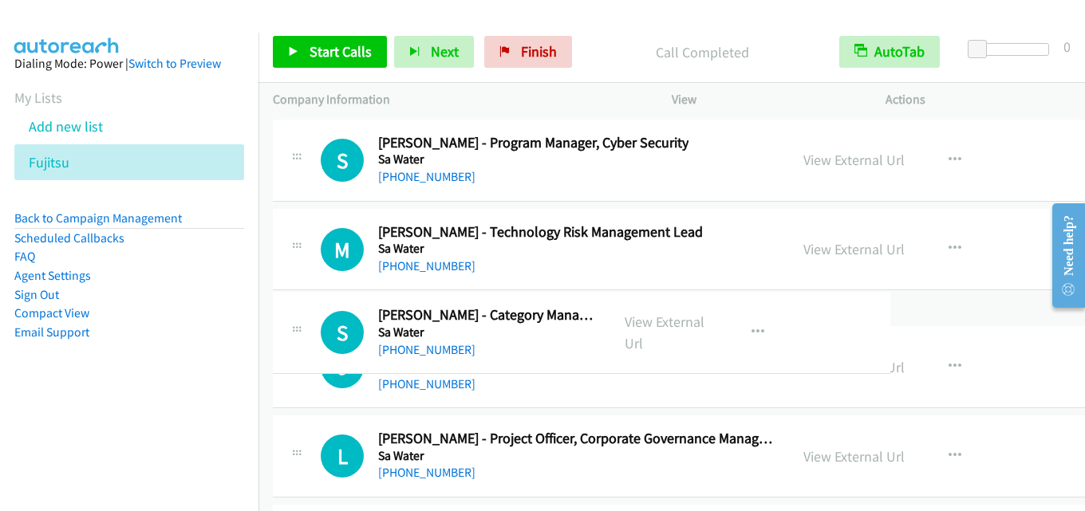
drag, startPoint x: 675, startPoint y: 324, endPoint x: 519, endPoint y: 318, distance: 155.6
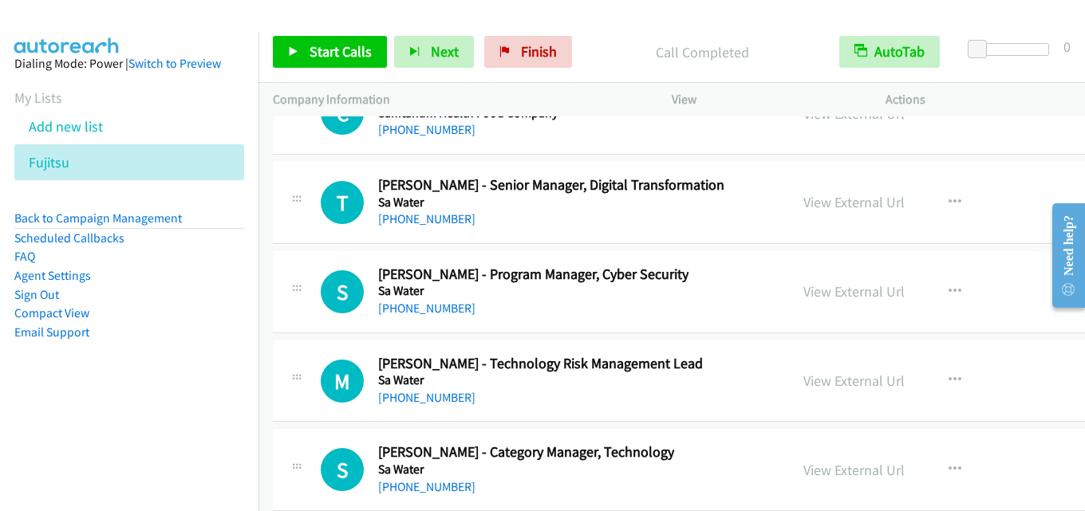
scroll to position [33462, 0]
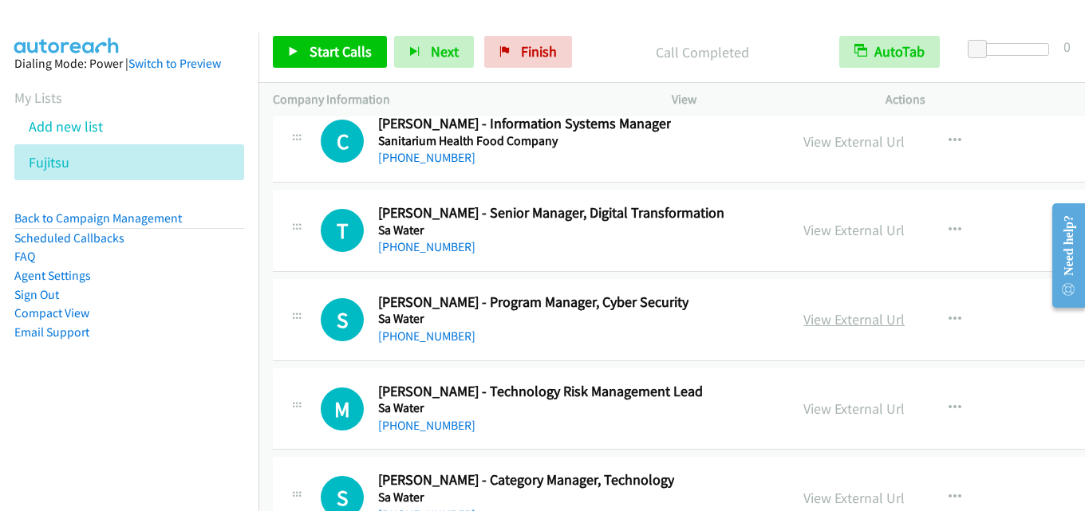
click at [814, 317] on link "View External Url" at bounding box center [853, 319] width 101 height 18
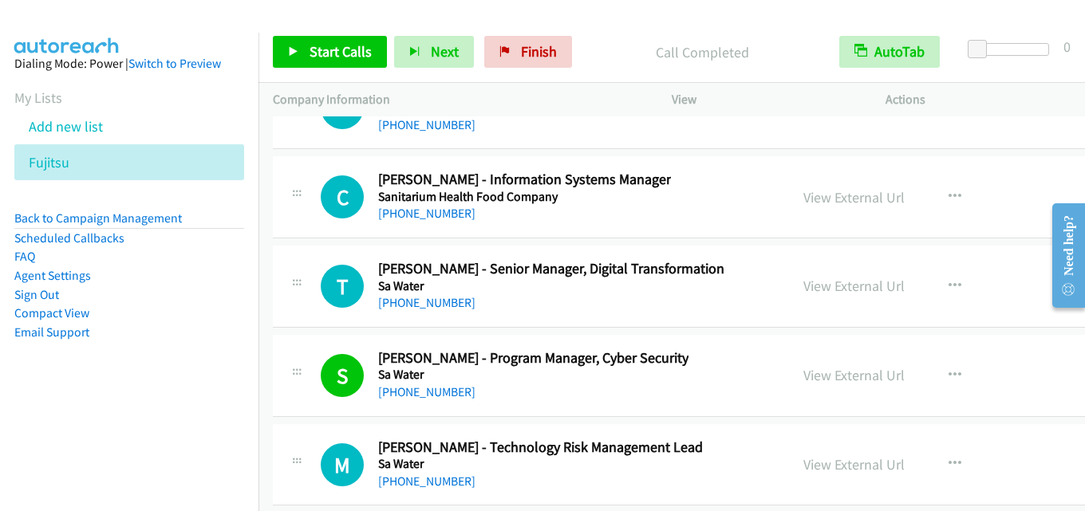
scroll to position [33382, 0]
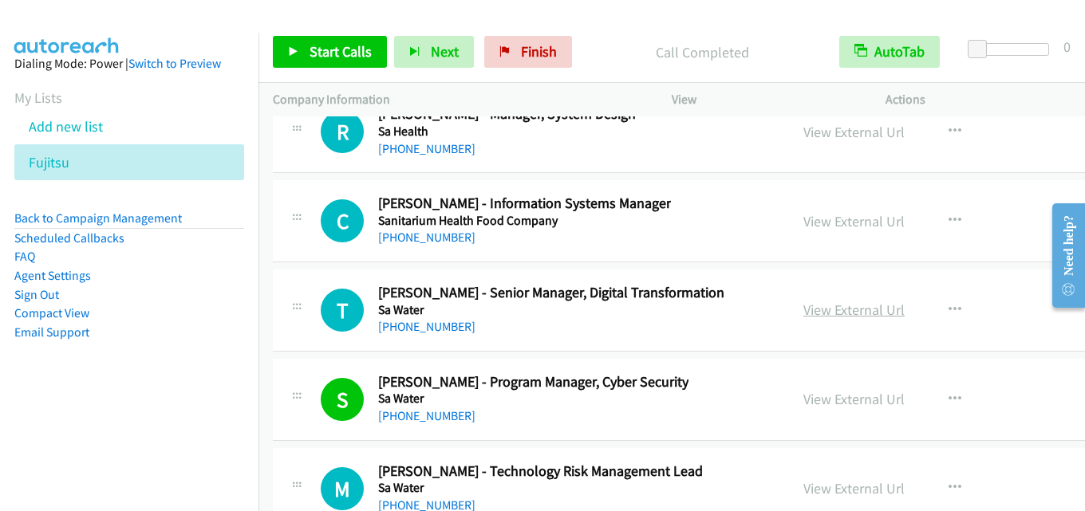
click at [842, 309] on link "View External Url" at bounding box center [853, 310] width 101 height 18
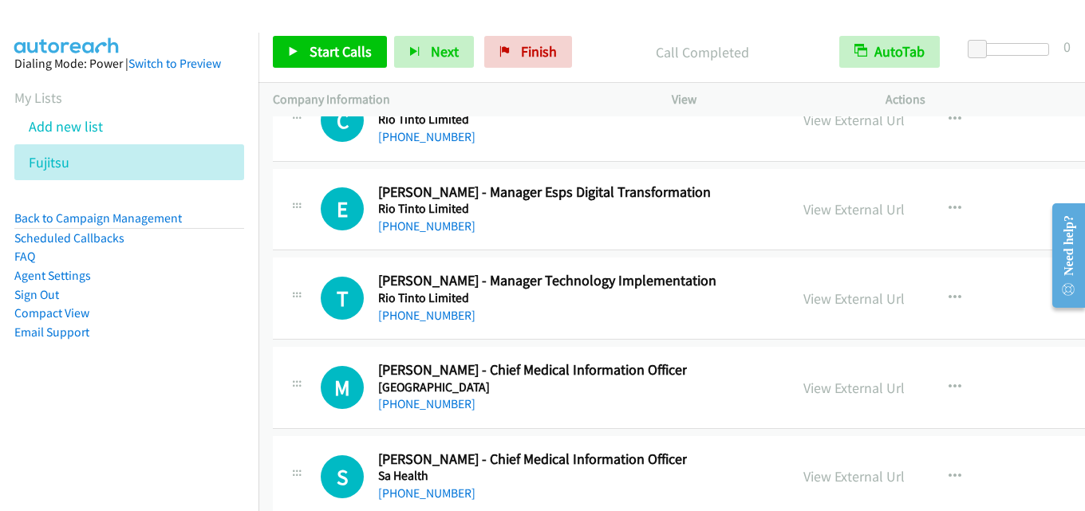
scroll to position [32744, 0]
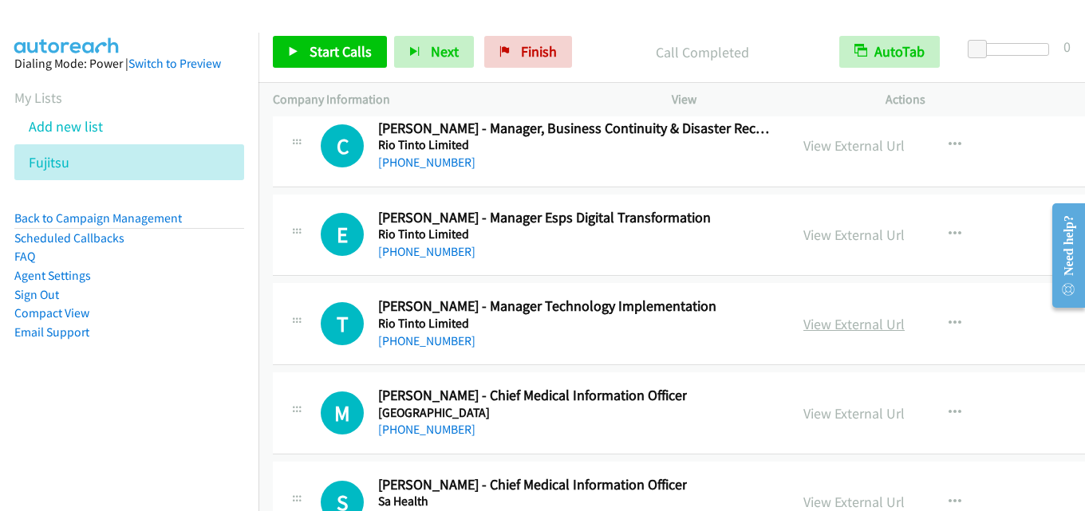
click at [820, 325] on link "View External Url" at bounding box center [853, 324] width 101 height 18
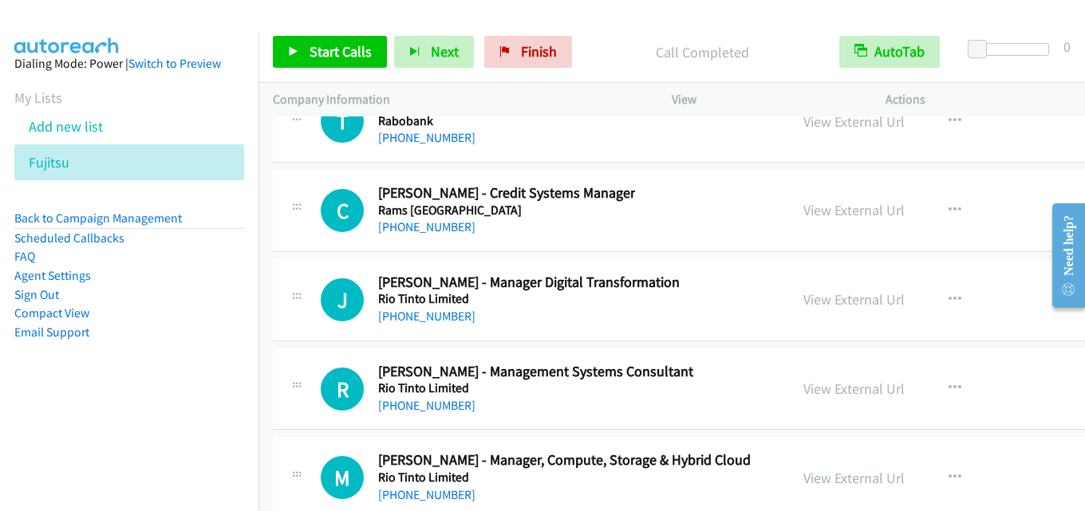
scroll to position [32026, 0]
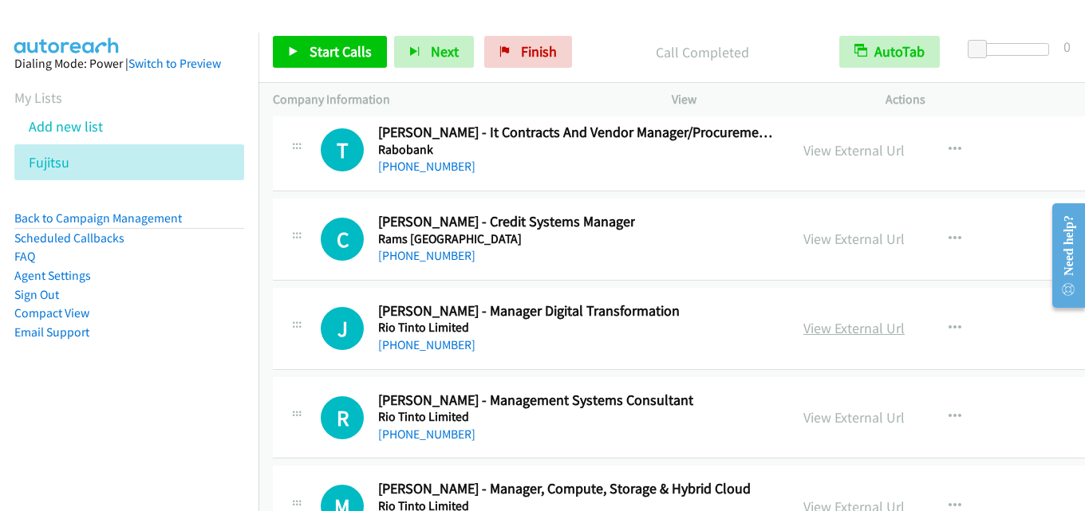
click at [806, 322] on link "View External Url" at bounding box center [853, 328] width 101 height 18
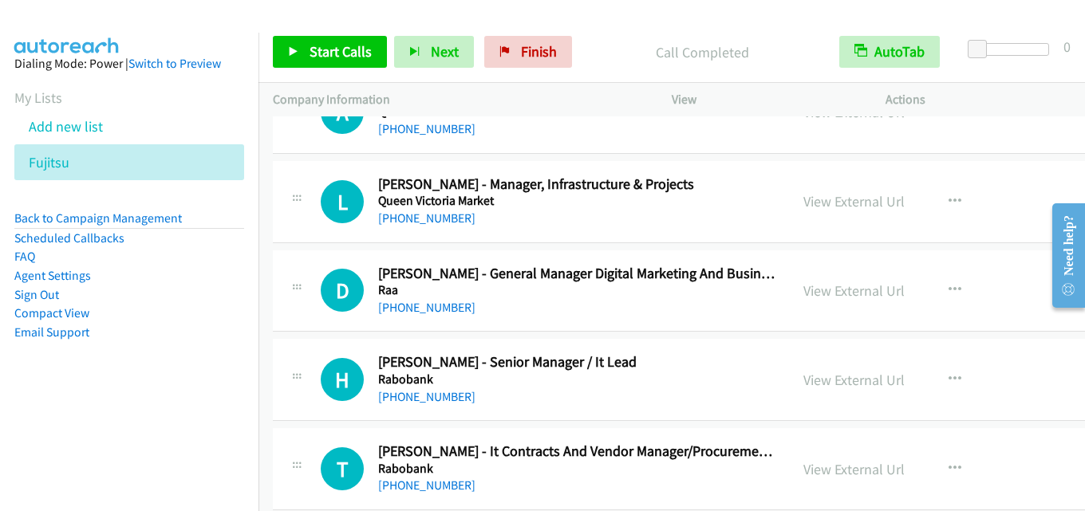
scroll to position [31787, 0]
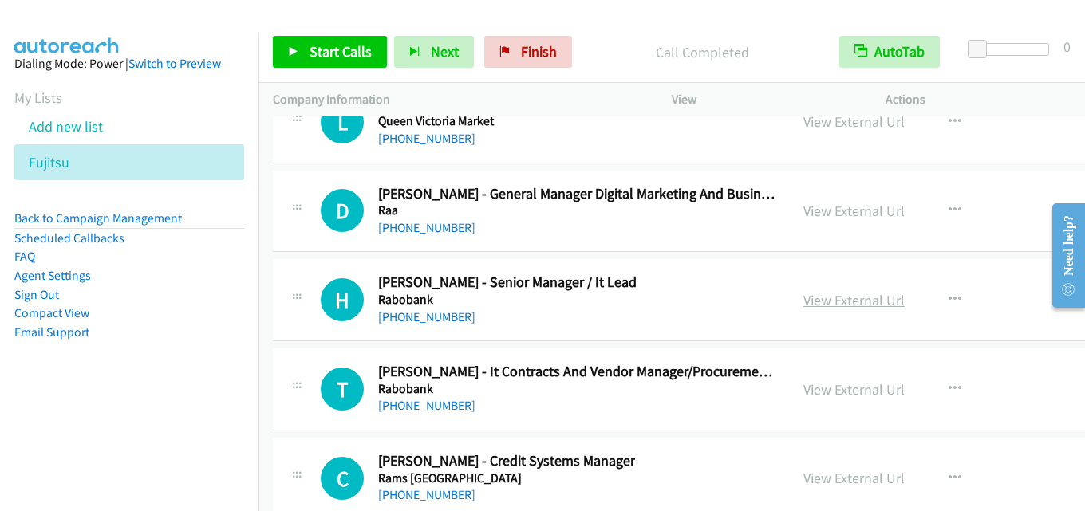
click at [846, 305] on link "View External Url" at bounding box center [853, 300] width 101 height 18
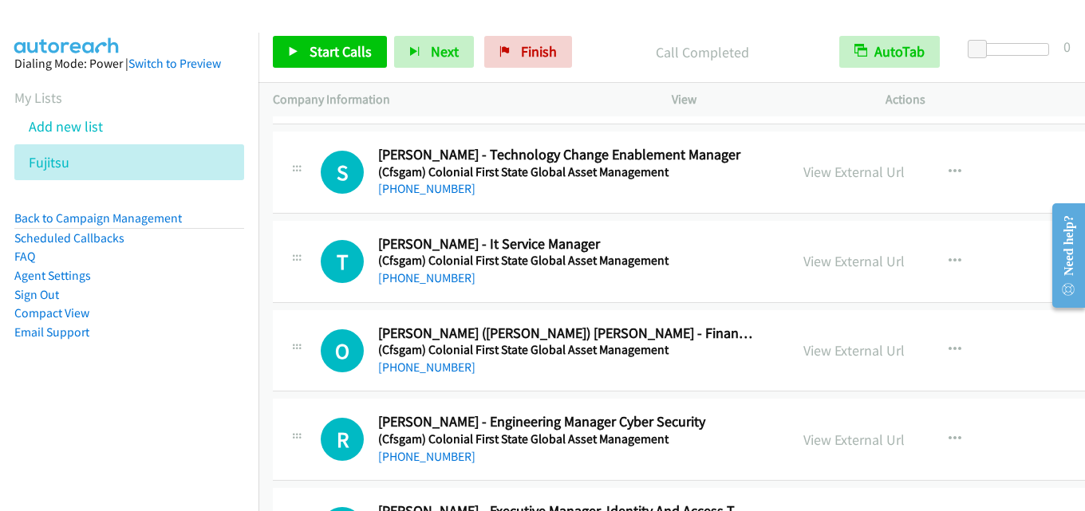
scroll to position [718, 0]
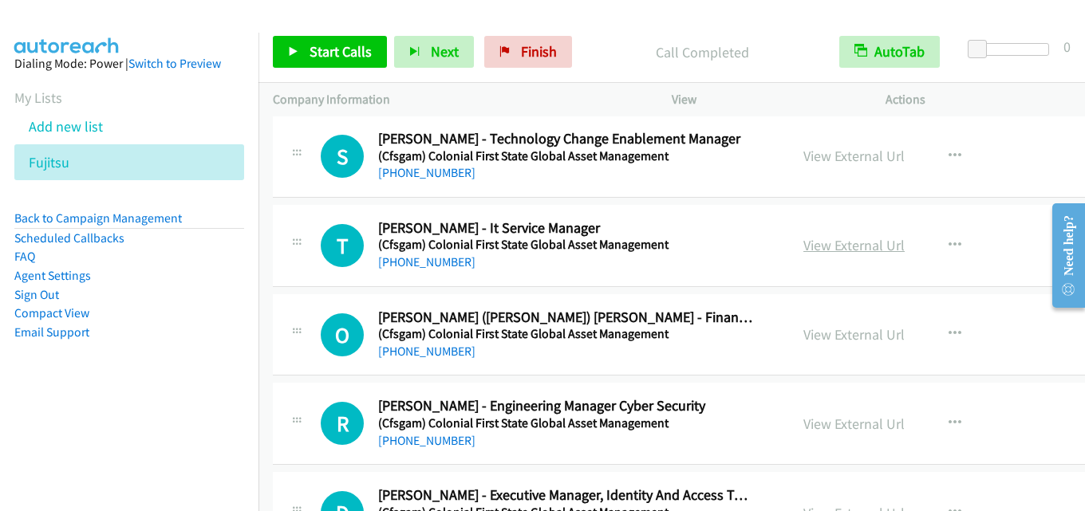
click at [803, 253] on link "View External Url" at bounding box center [853, 245] width 101 height 18
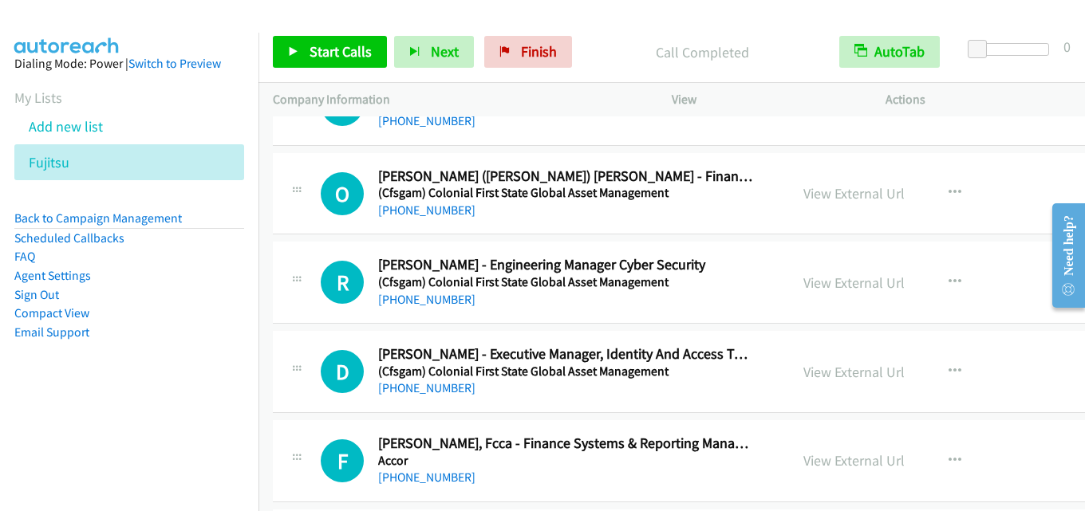
scroll to position [877, 0]
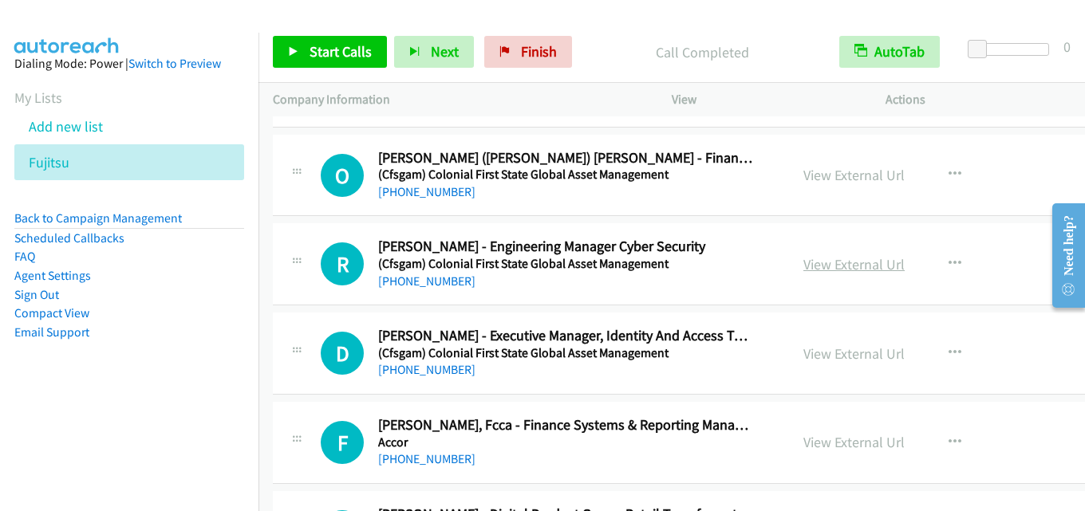
click at [803, 263] on link "View External Url" at bounding box center [853, 264] width 101 height 18
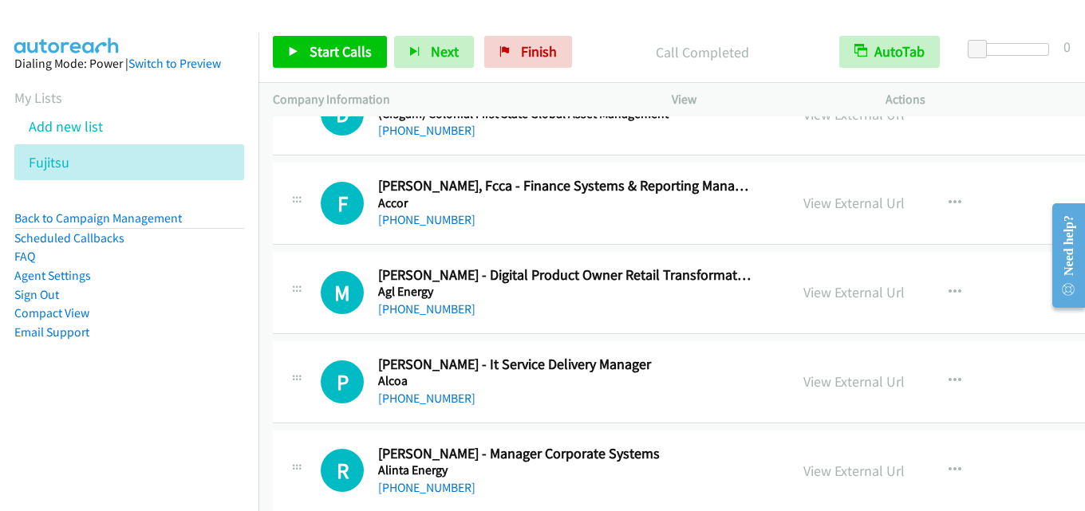
scroll to position [1196, 0]
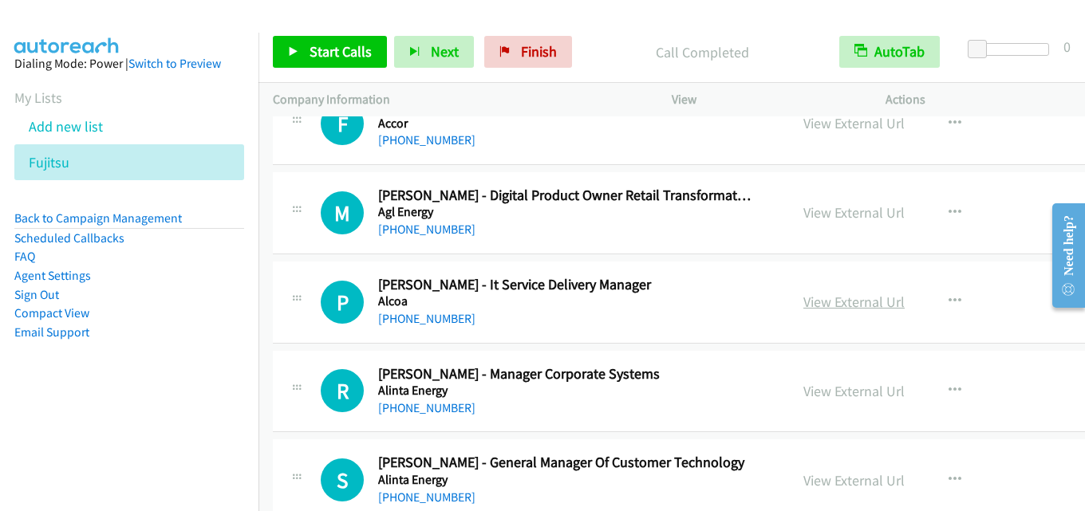
click at [821, 301] on link "View External Url" at bounding box center [853, 302] width 101 height 18
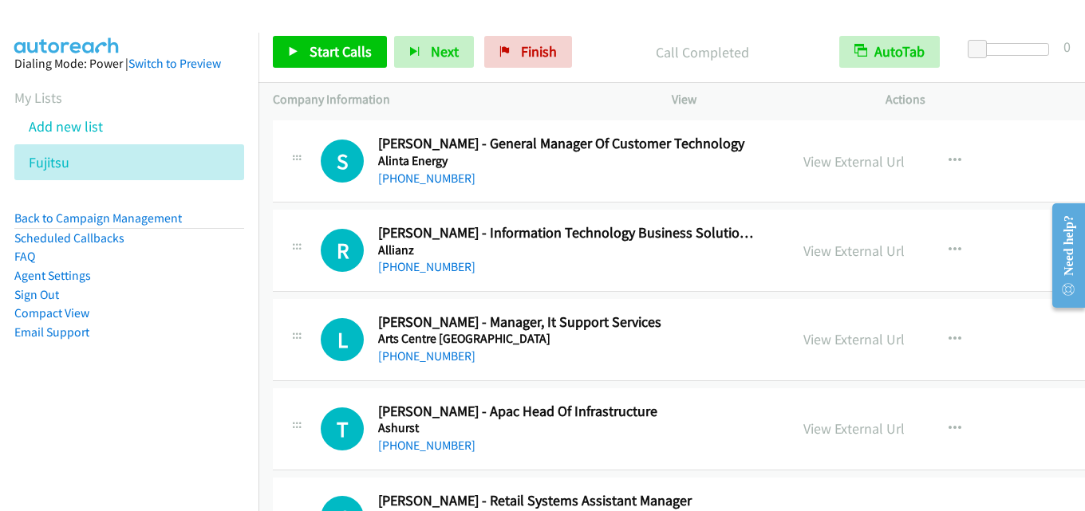
scroll to position [1595, 0]
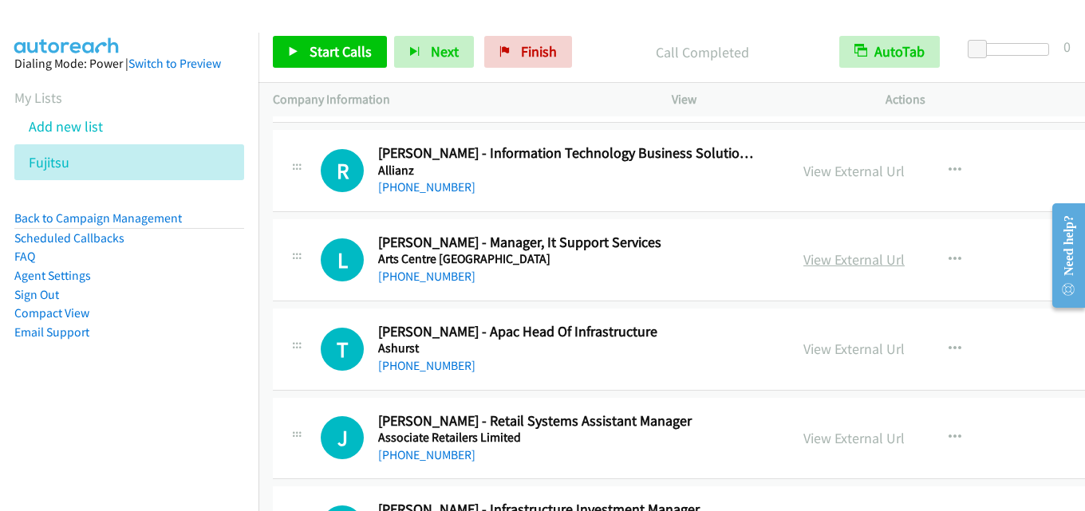
click at [818, 258] on link "View External Url" at bounding box center [853, 259] width 101 height 18
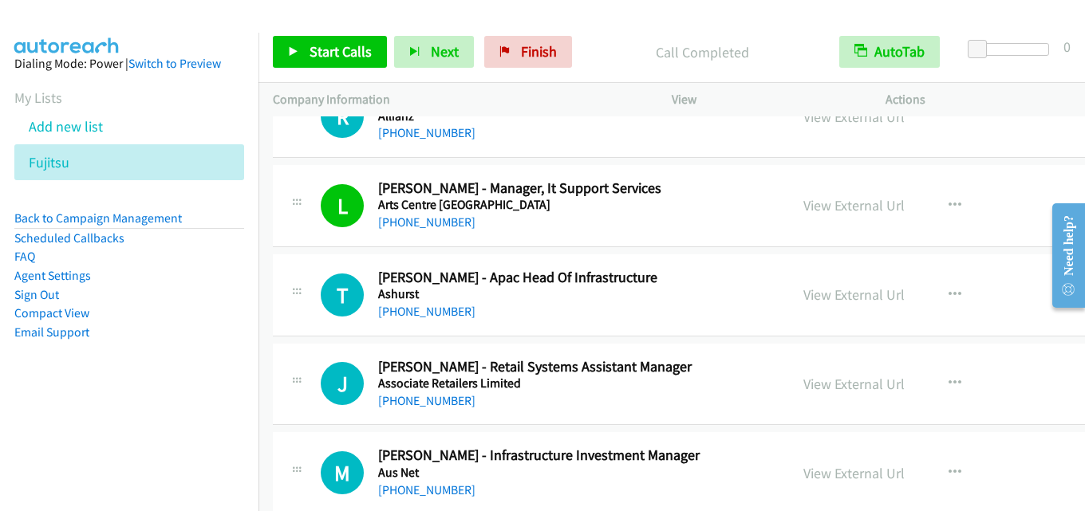
scroll to position [1675, 0]
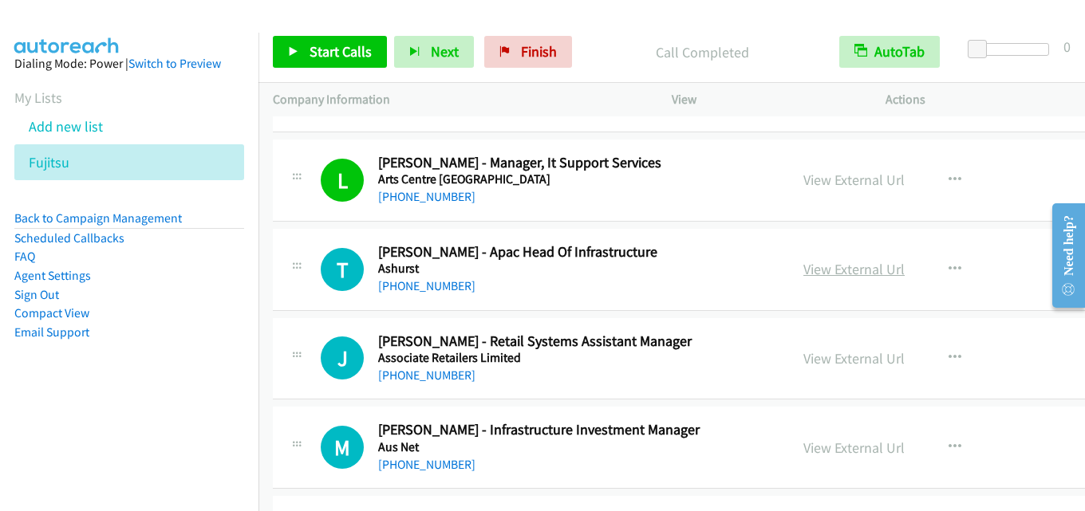
click at [842, 265] on link "View External Url" at bounding box center [853, 269] width 101 height 18
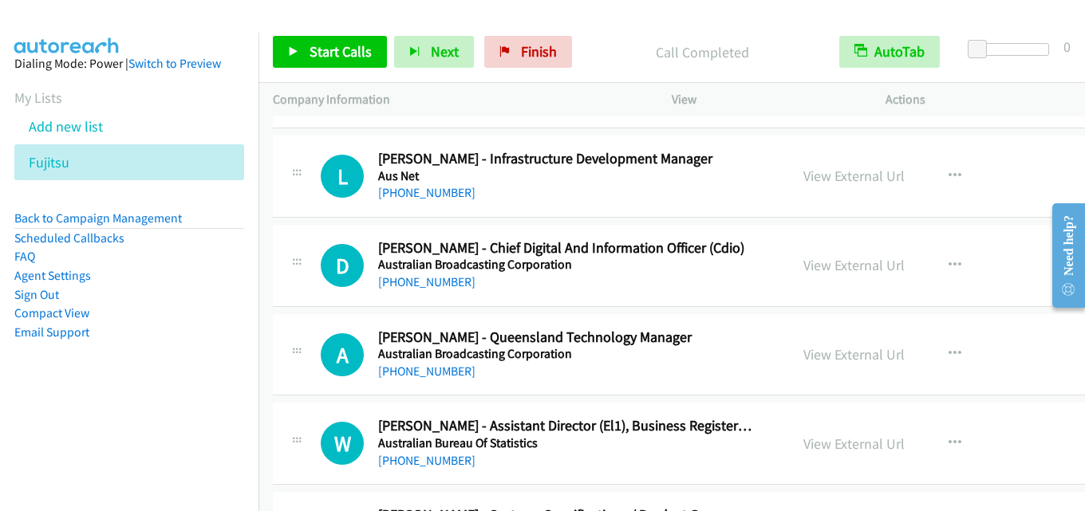
scroll to position [2153, 0]
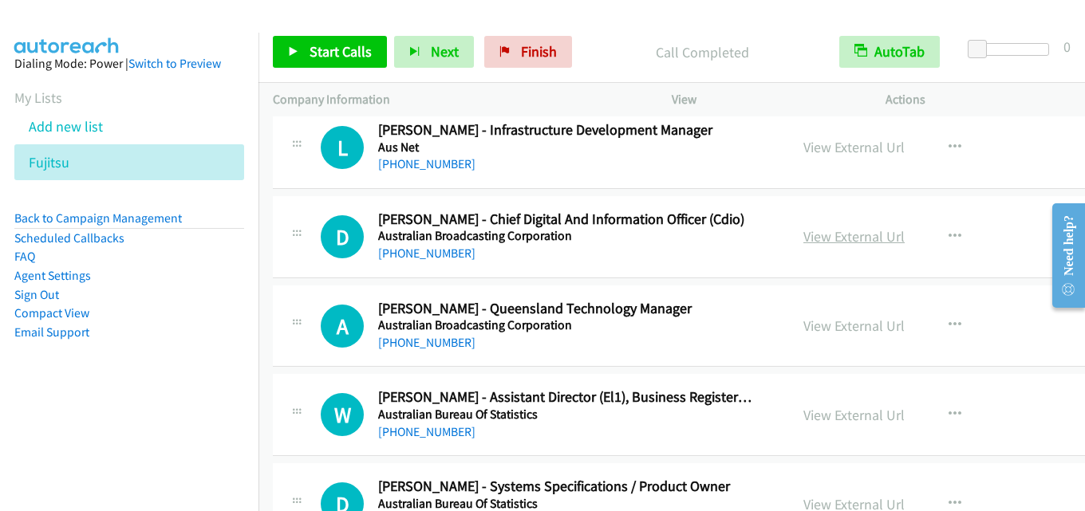
click at [806, 232] on link "View External Url" at bounding box center [853, 236] width 101 height 18
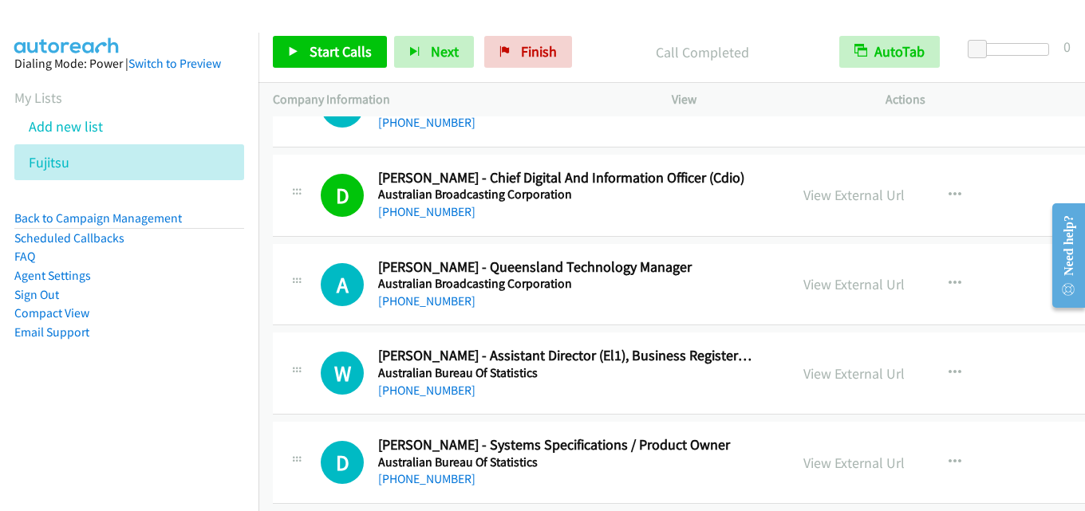
scroll to position [2233, 0]
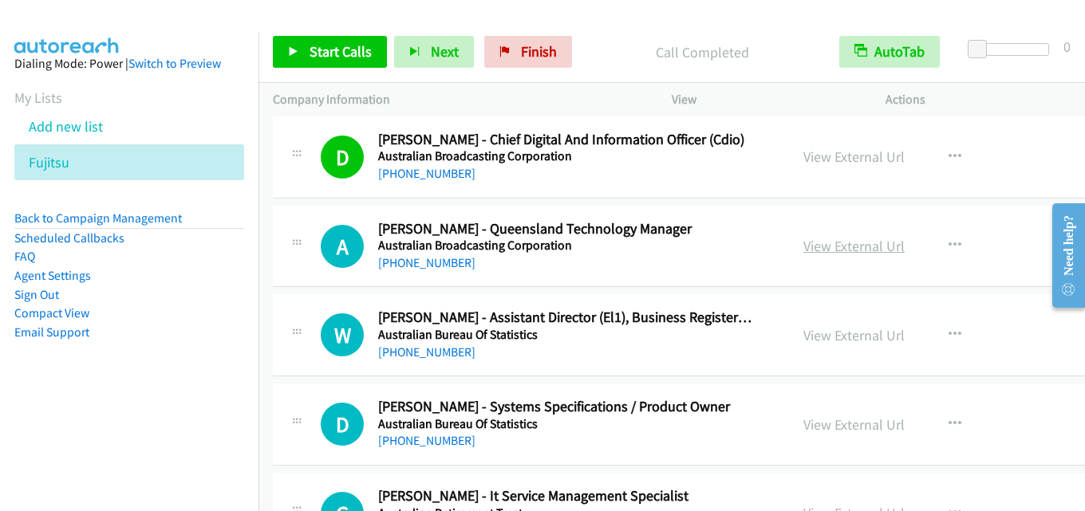
click at [828, 251] on link "View External Url" at bounding box center [853, 246] width 101 height 18
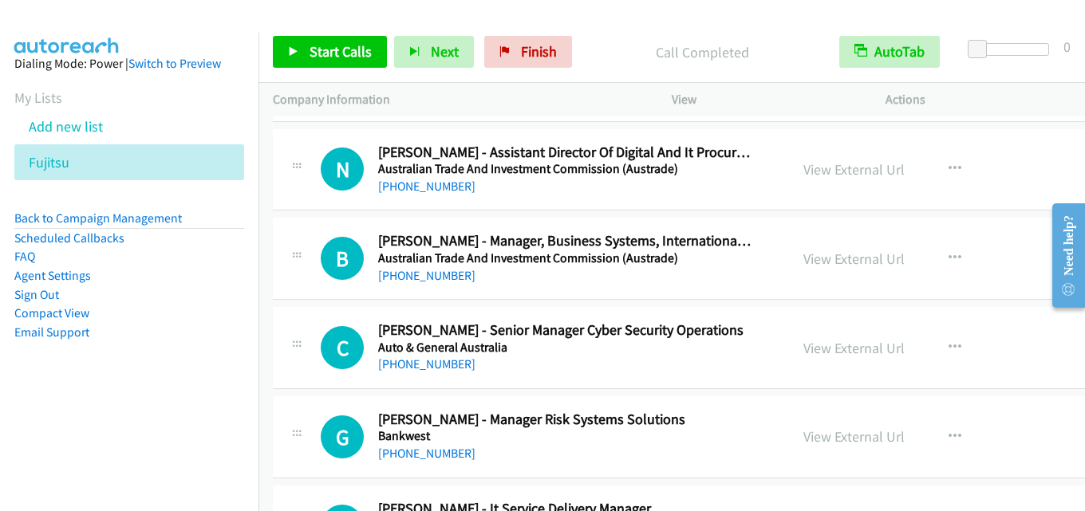
scroll to position [2871, 0]
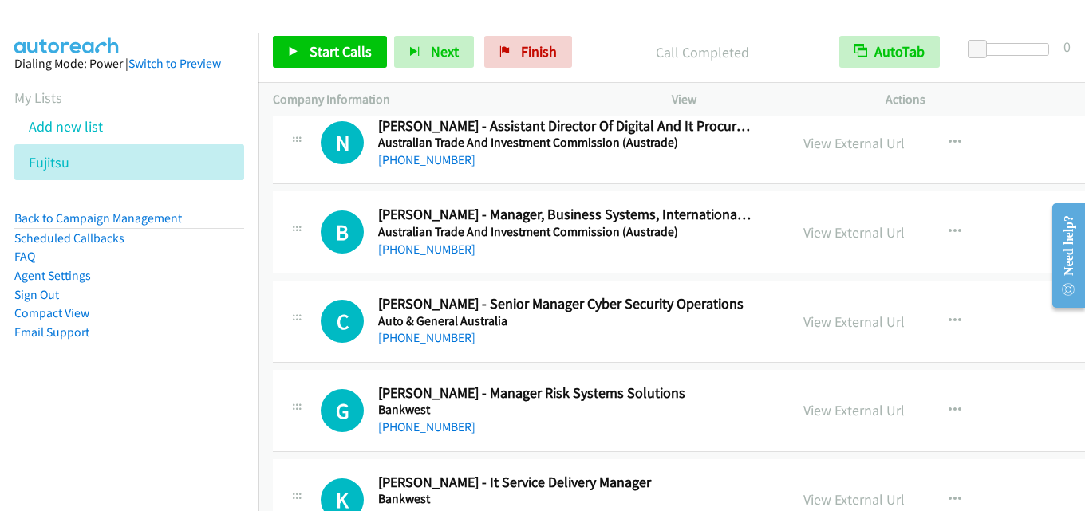
click at [810, 320] on link "View External Url" at bounding box center [853, 322] width 101 height 18
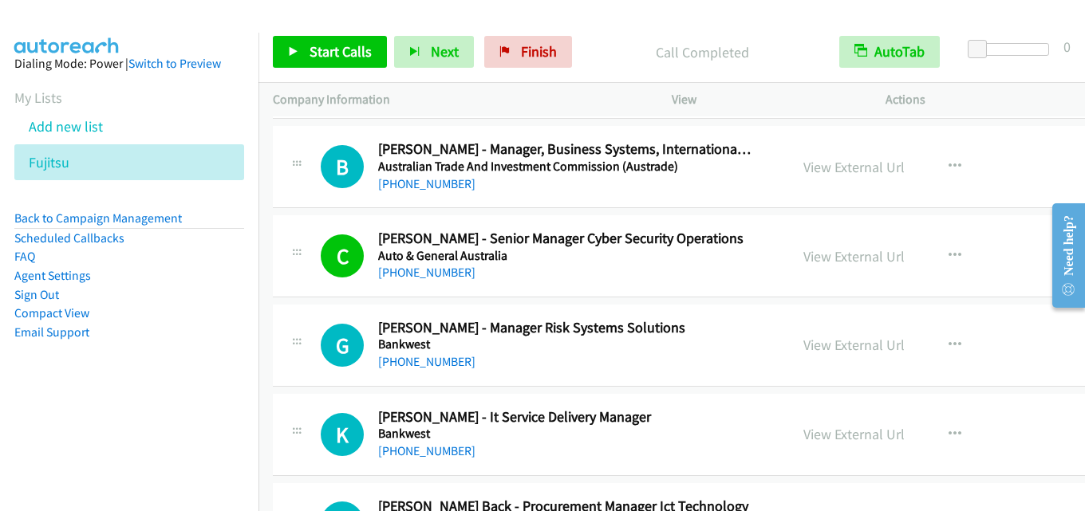
scroll to position [2951, 0]
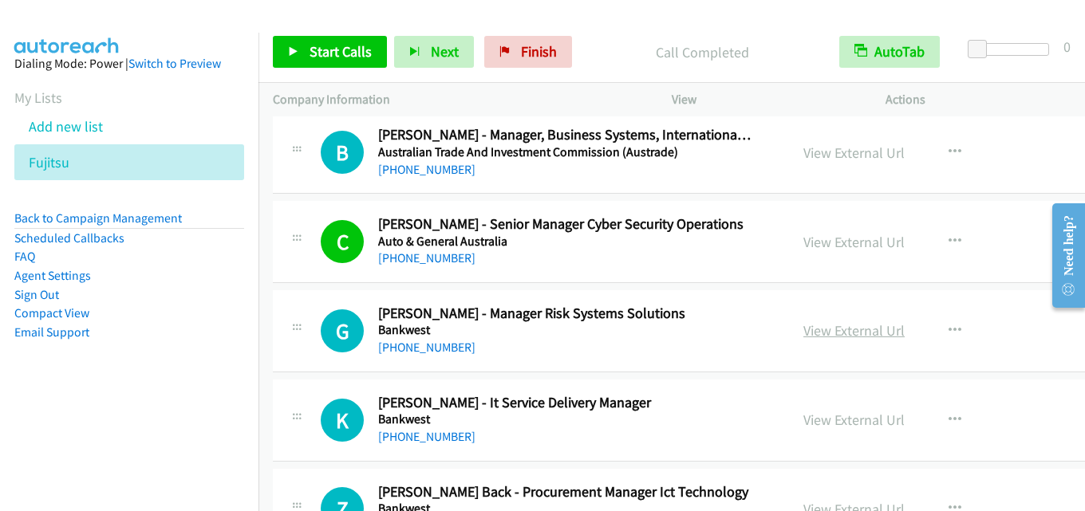
click at [803, 329] on link "View External Url" at bounding box center [853, 330] width 101 height 18
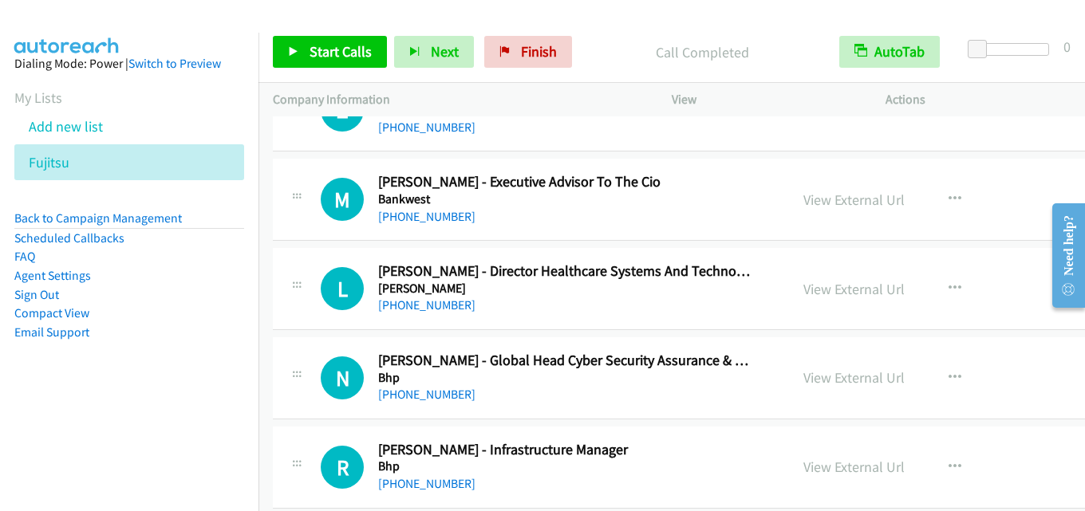
scroll to position [3430, 0]
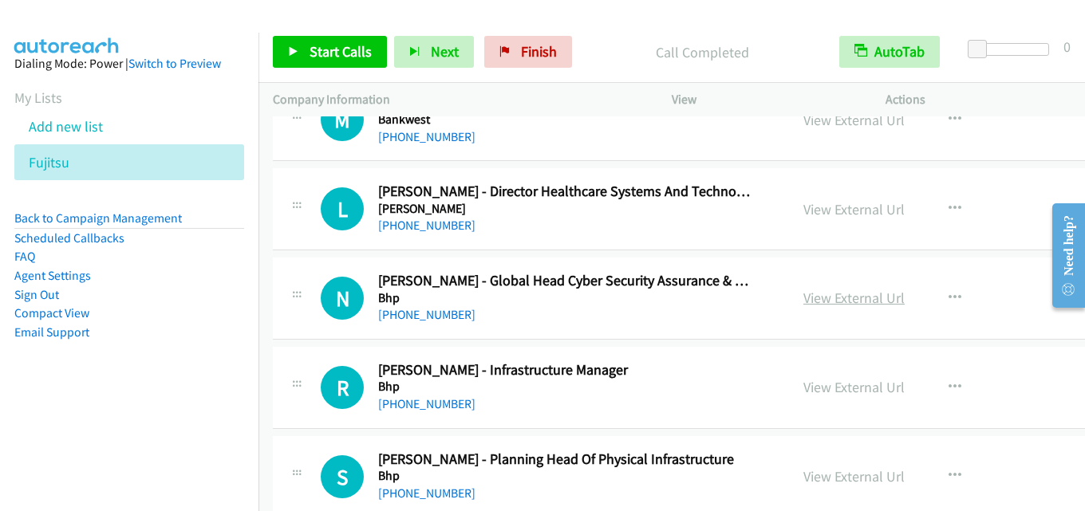
click at [821, 301] on link "View External Url" at bounding box center [853, 298] width 101 height 18
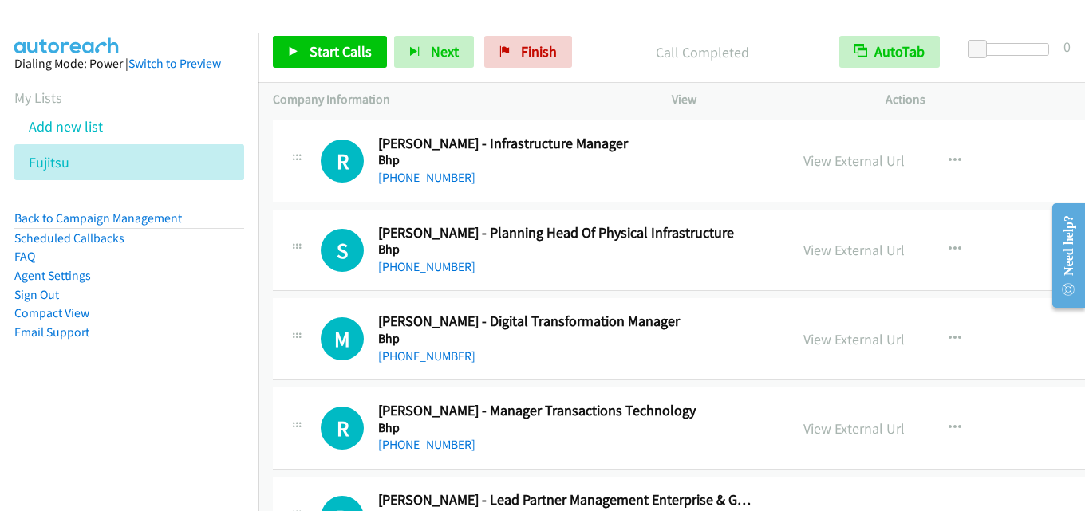
scroll to position [3669, 0]
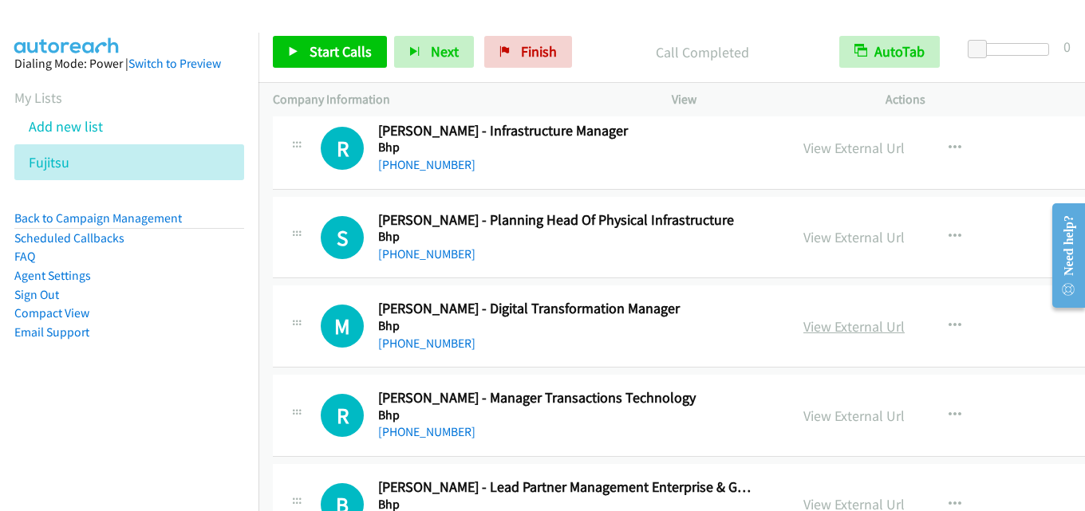
click at [841, 322] on link "View External Url" at bounding box center [853, 326] width 101 height 18
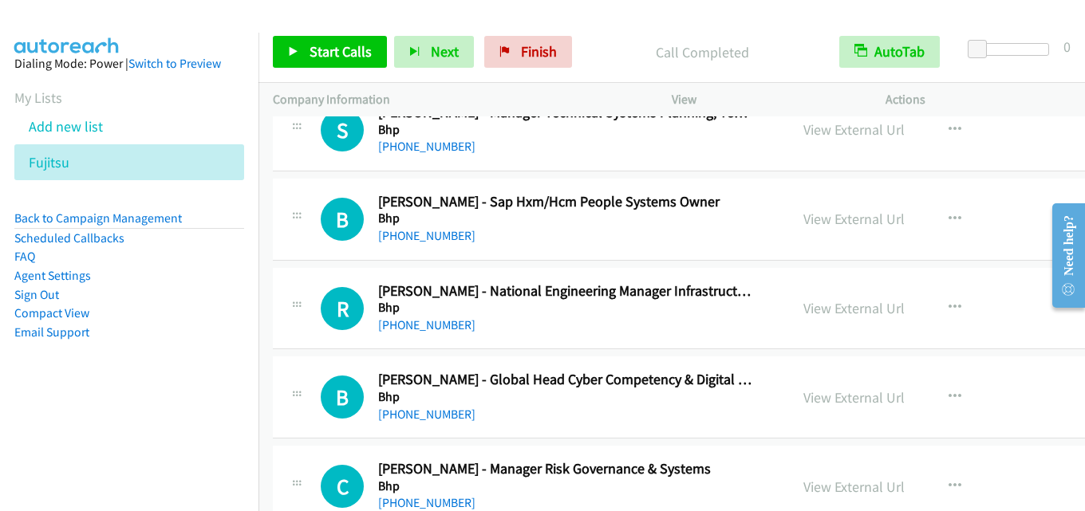
scroll to position [5105, 0]
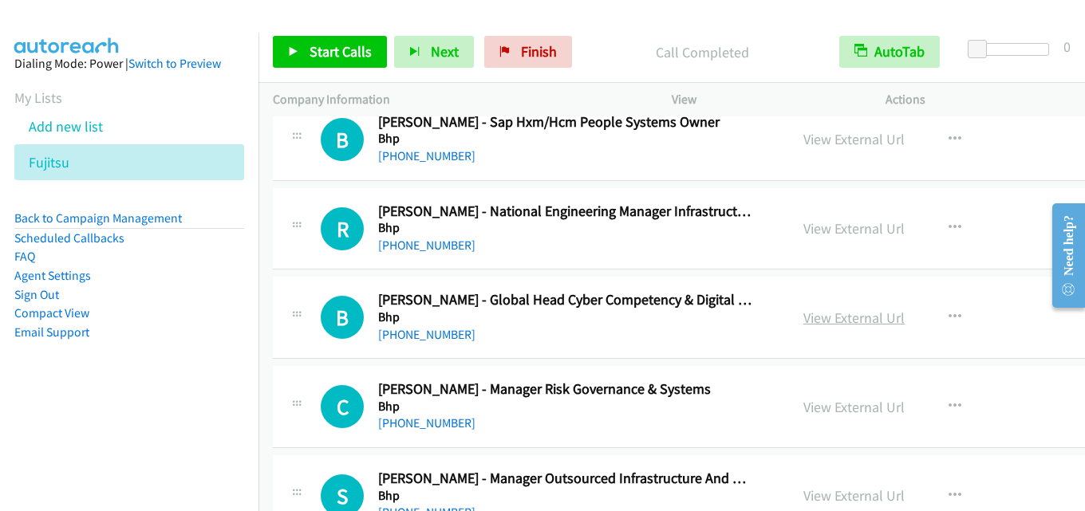
click at [803, 319] on link "View External Url" at bounding box center [853, 318] width 101 height 18
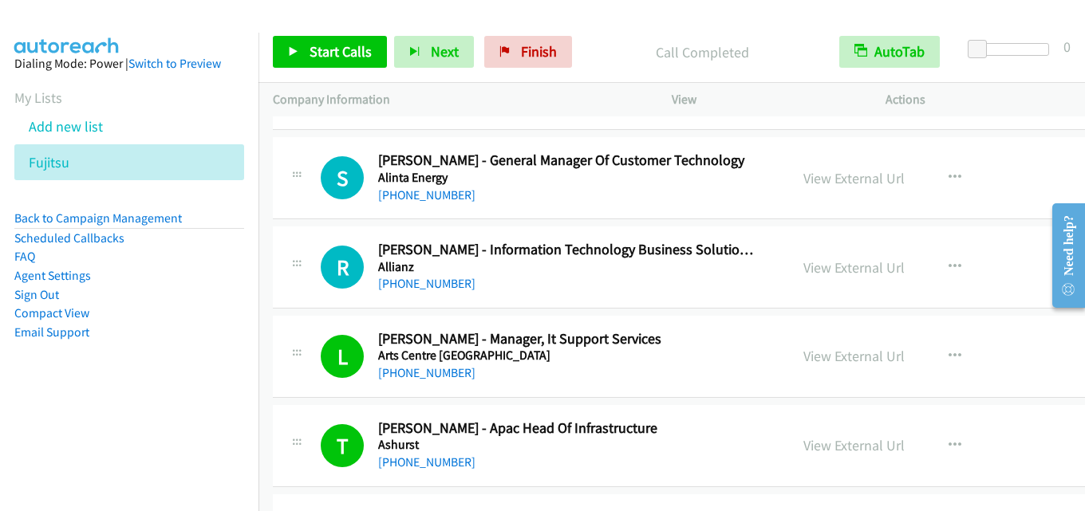
scroll to position [1515, 0]
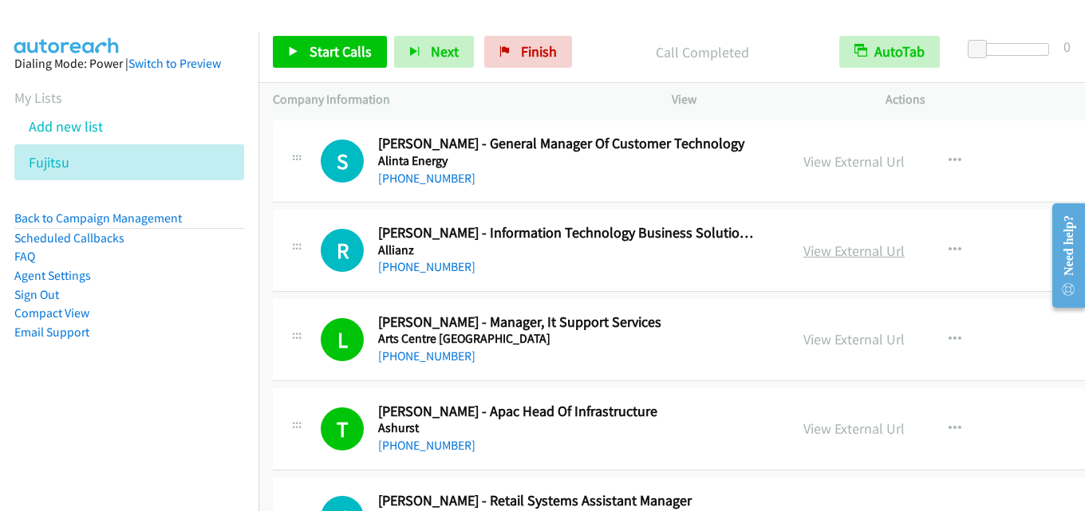
click at [803, 247] on link "View External Url" at bounding box center [853, 251] width 101 height 18
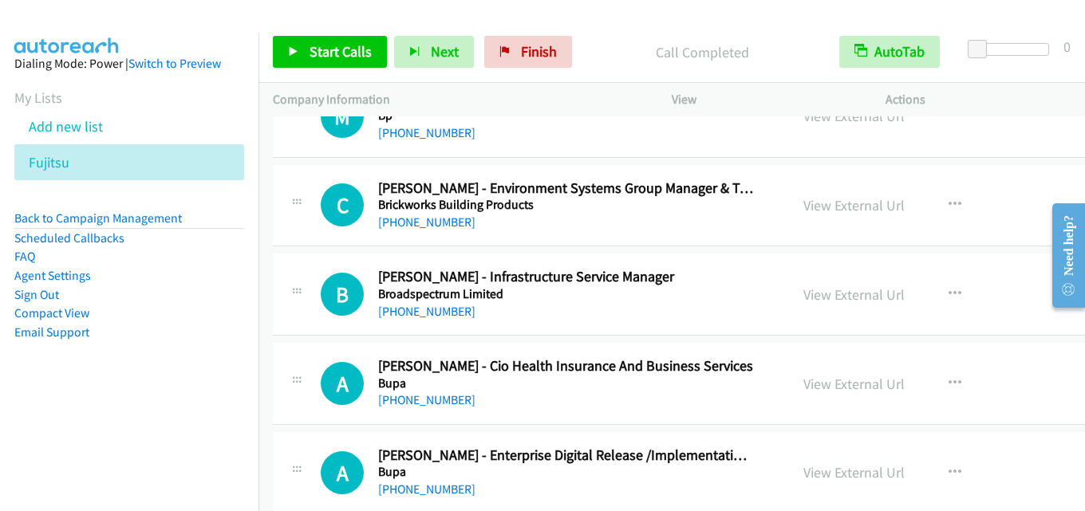
scroll to position [5743, 0]
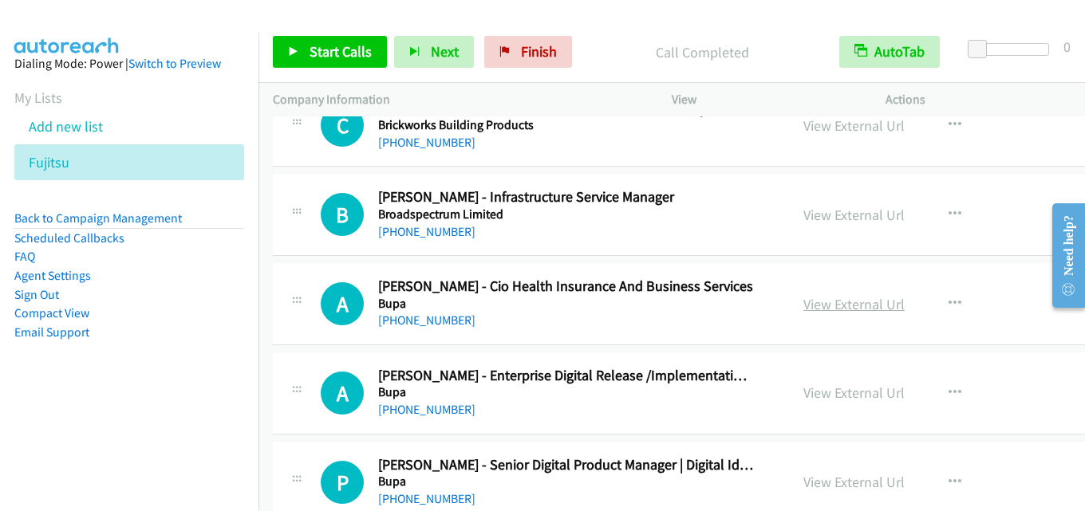
click at [851, 305] on link "View External Url" at bounding box center [853, 304] width 101 height 18
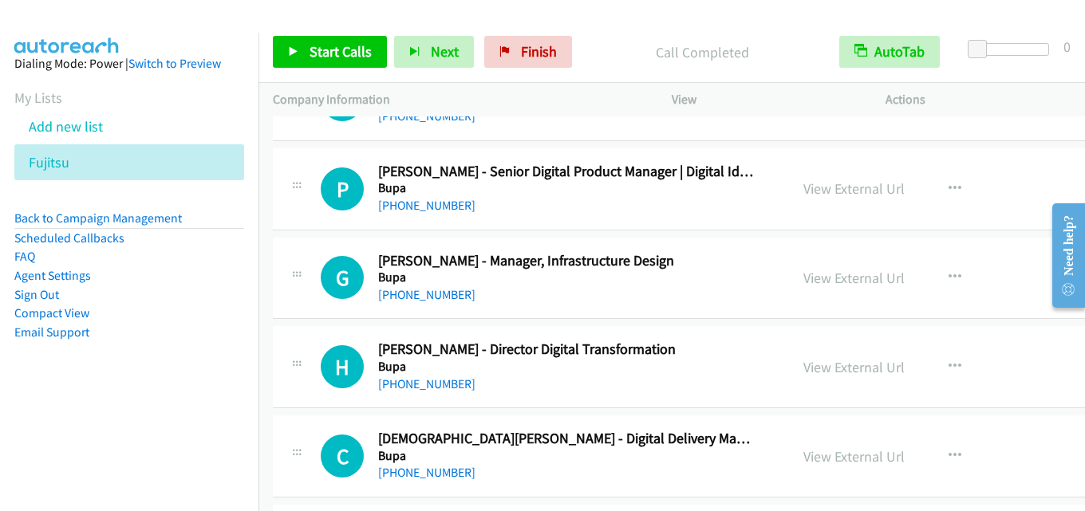
scroll to position [6062, 0]
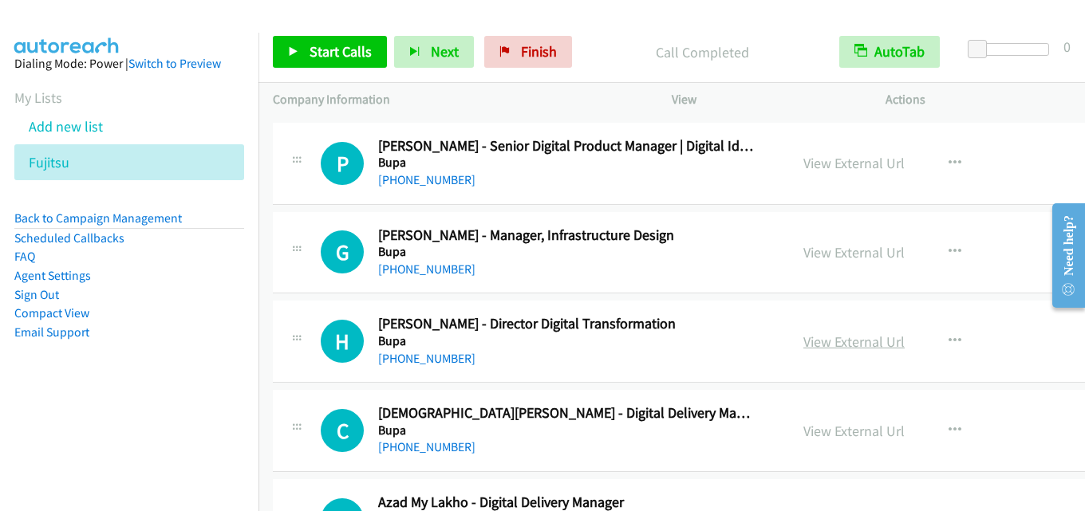
click at [834, 337] on link "View External Url" at bounding box center [853, 342] width 101 height 18
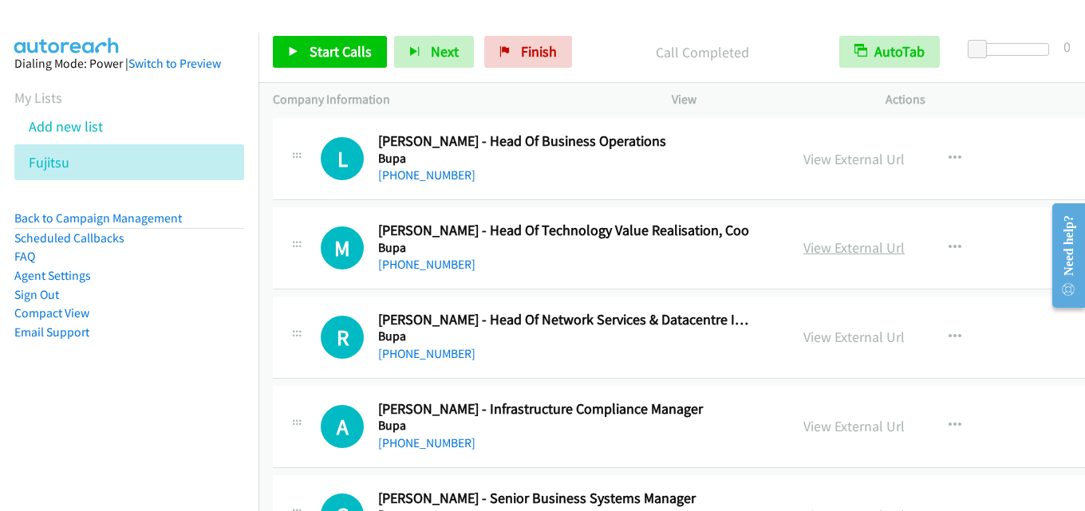
scroll to position [6859, 0]
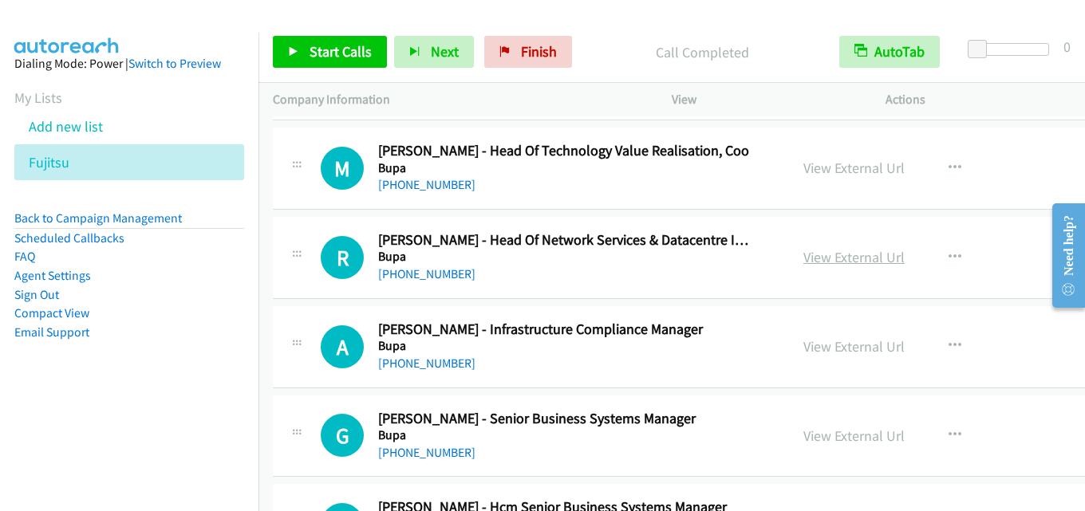
click at [817, 254] on link "View External Url" at bounding box center [853, 257] width 101 height 18
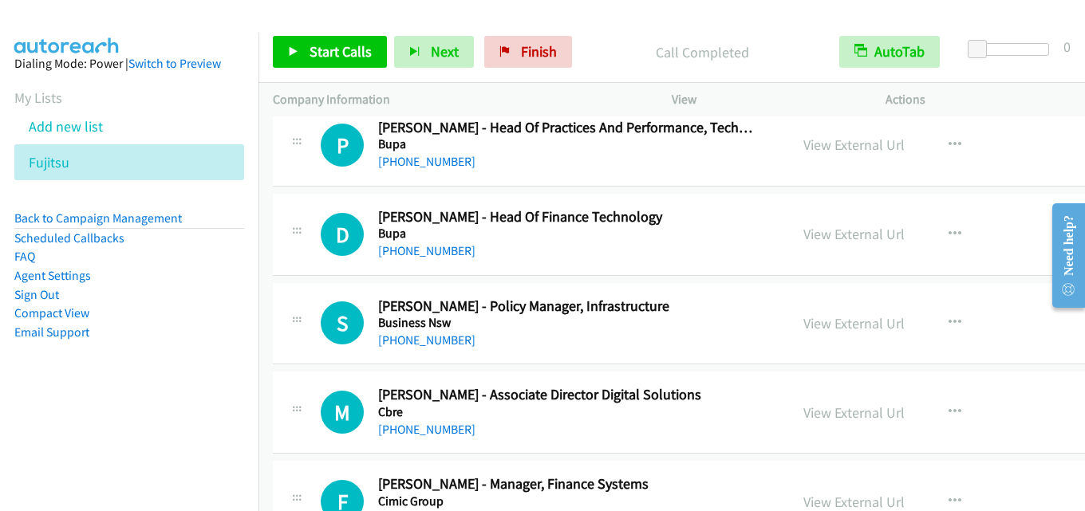
scroll to position [7338, 0]
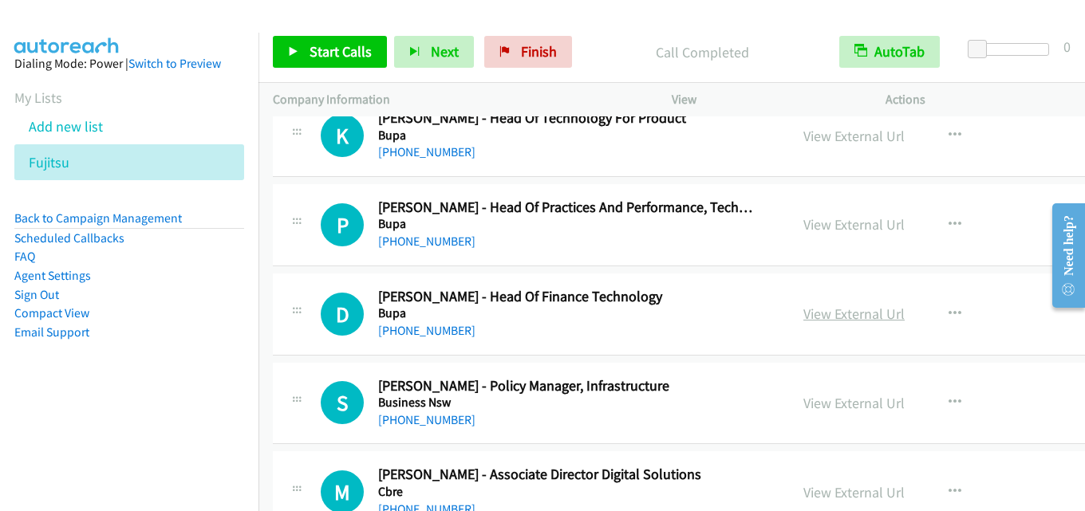
click at [811, 309] on link "View External Url" at bounding box center [853, 314] width 101 height 18
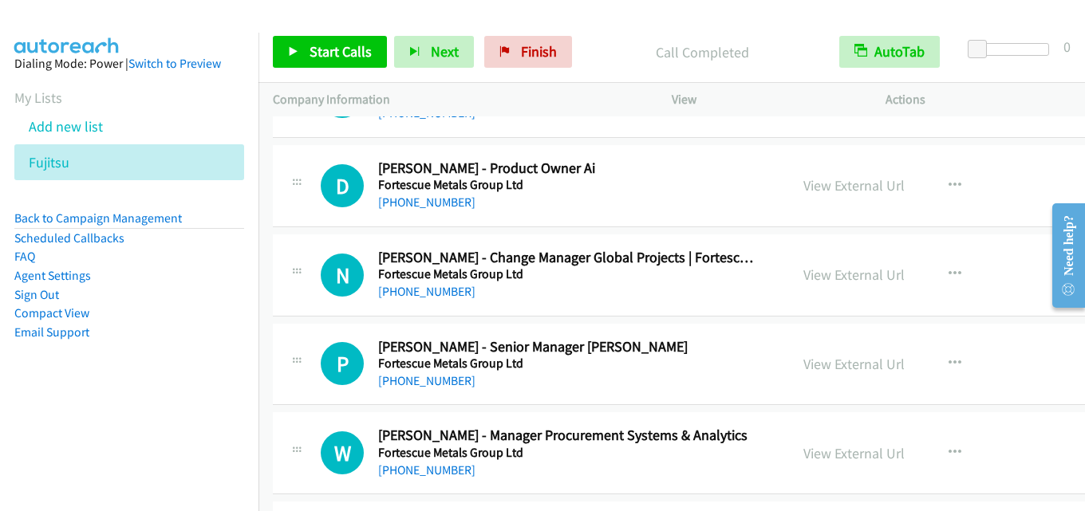
scroll to position [9810, 0]
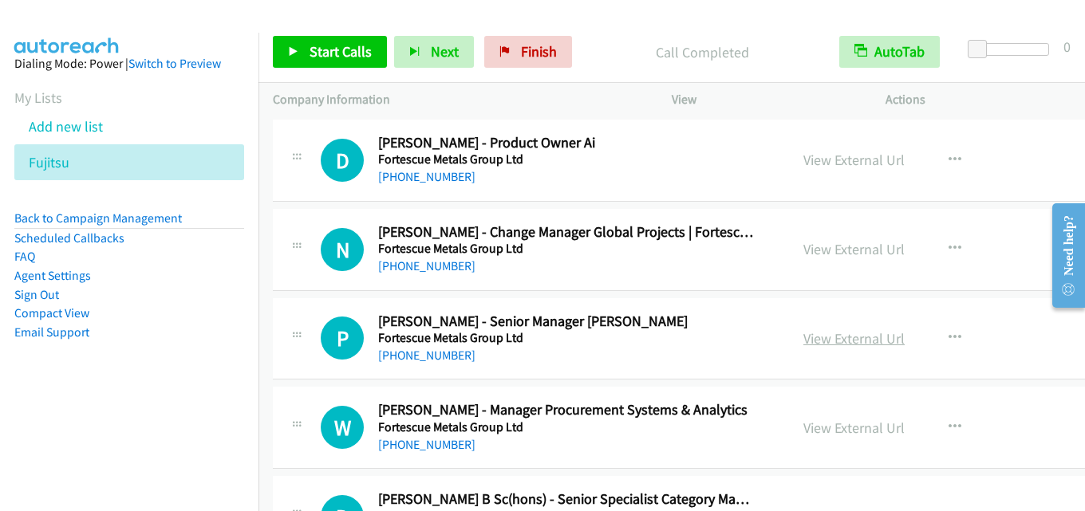
click at [803, 345] on link "View External Url" at bounding box center [853, 338] width 101 height 18
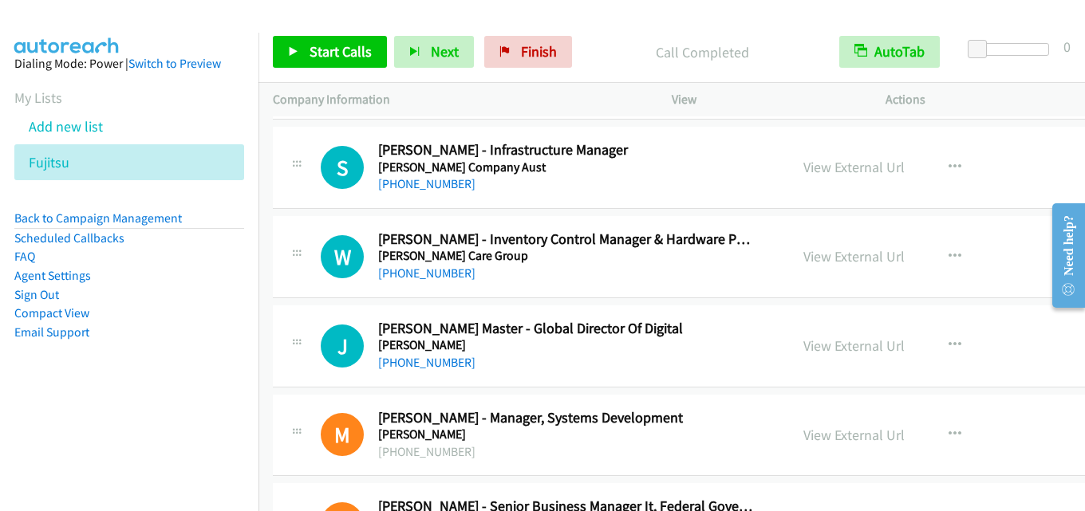
scroll to position [11166, 0]
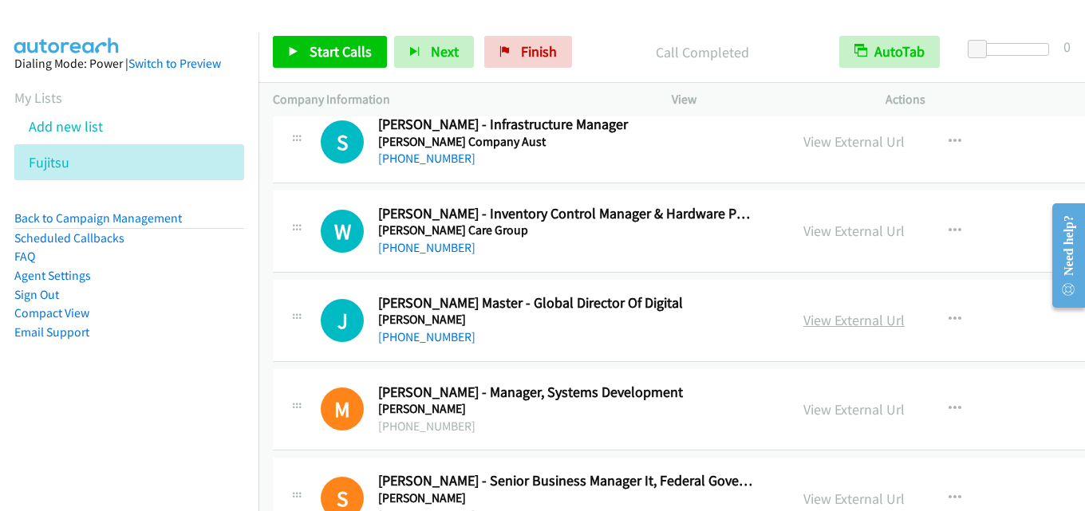
click at [803, 317] on link "View External Url" at bounding box center [853, 320] width 101 height 18
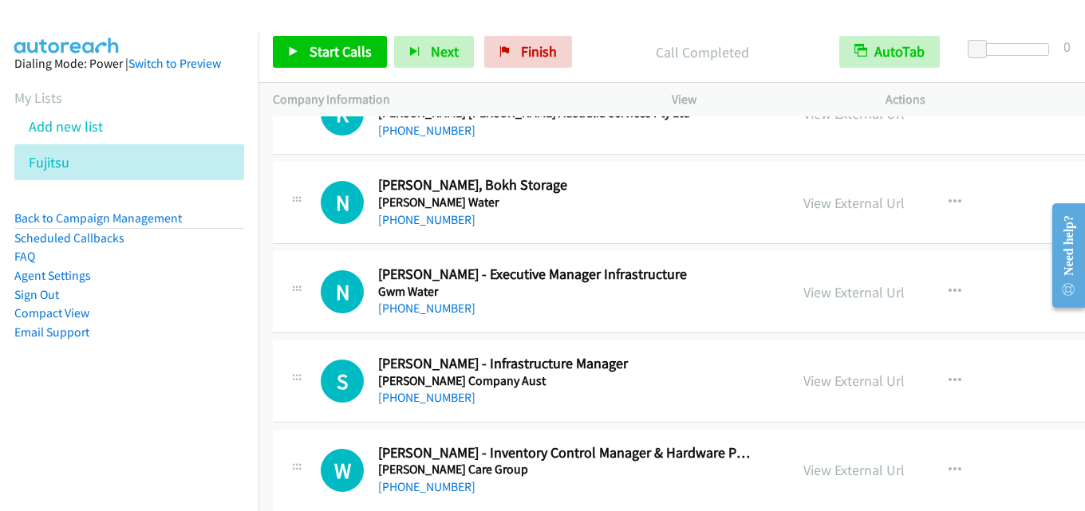
scroll to position [11007, 0]
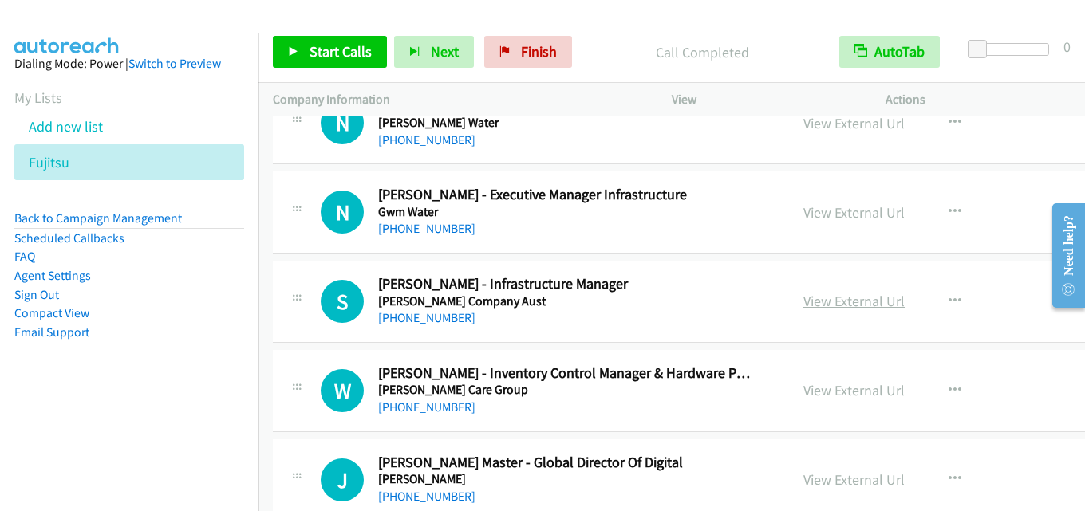
click at [816, 299] on link "View External Url" at bounding box center [853, 301] width 101 height 18
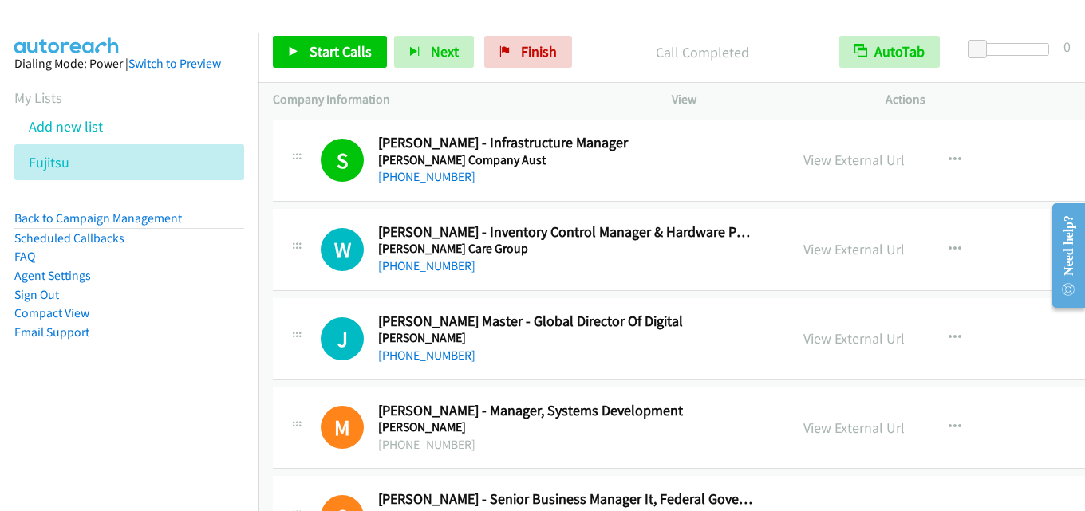
scroll to position [11166, 0]
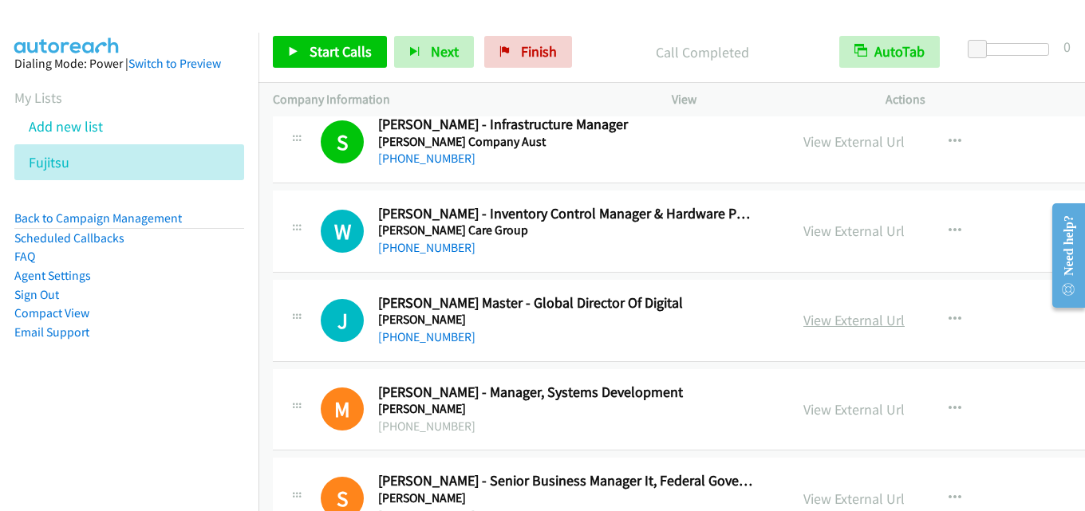
click at [815, 315] on link "View External Url" at bounding box center [853, 320] width 101 height 18
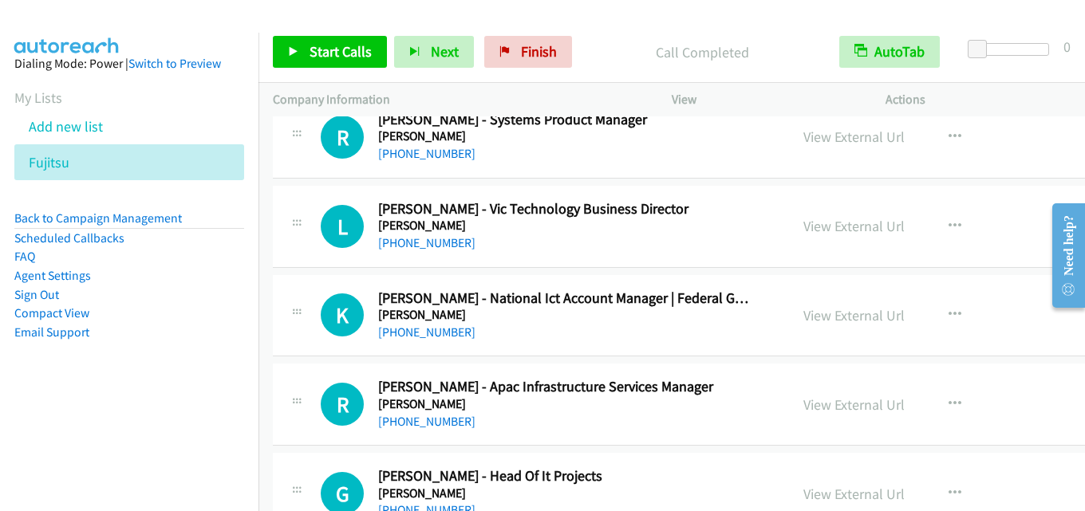
scroll to position [11724, 0]
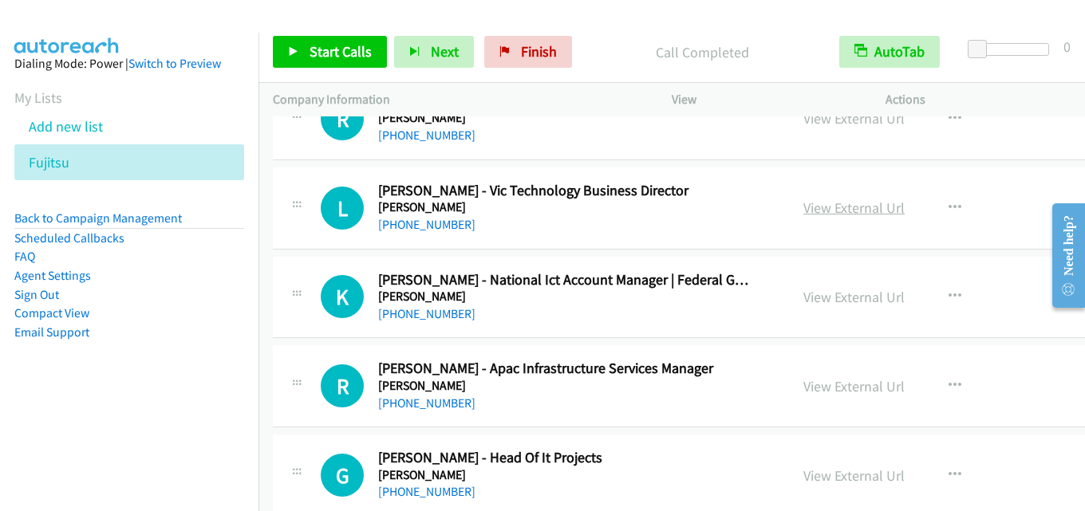
click at [845, 203] on link "View External Url" at bounding box center [853, 208] width 101 height 18
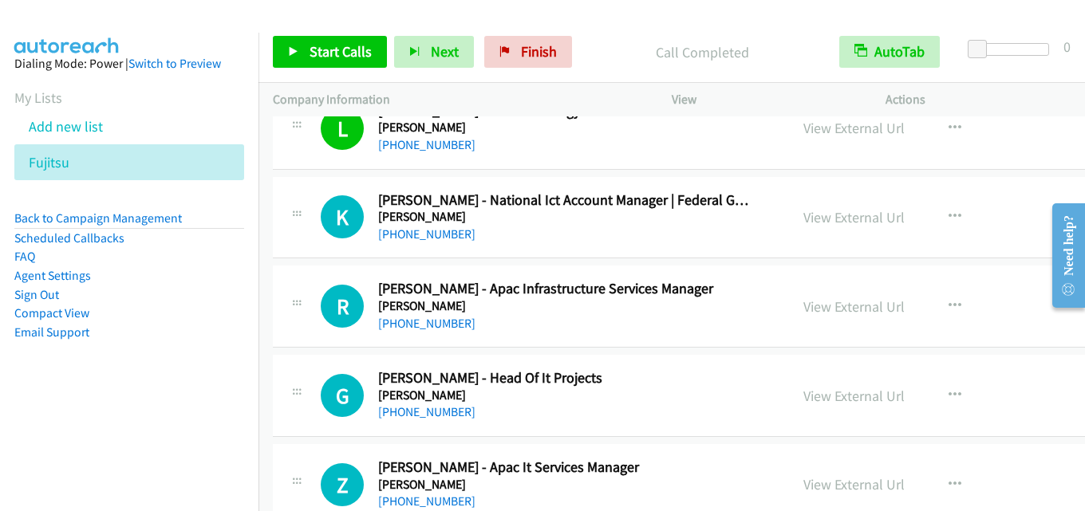
scroll to position [11884, 0]
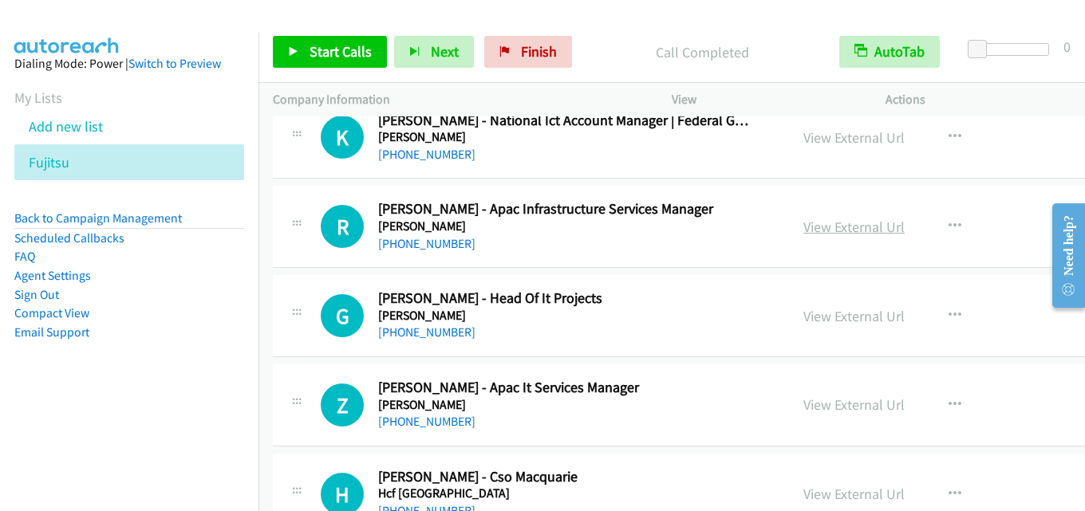
click at [821, 222] on link "View External Url" at bounding box center [853, 227] width 101 height 18
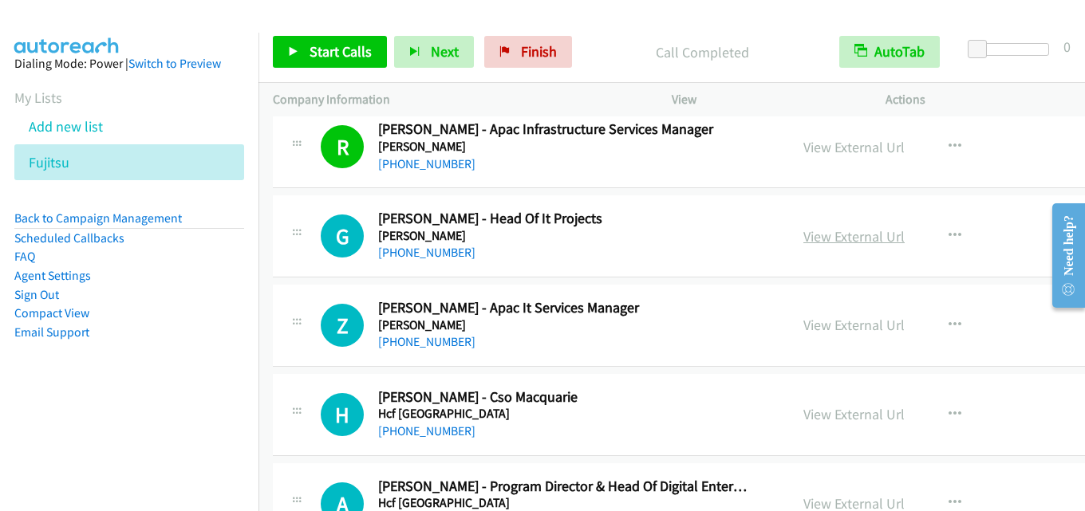
click at [803, 236] on link "View External Url" at bounding box center [853, 236] width 101 height 18
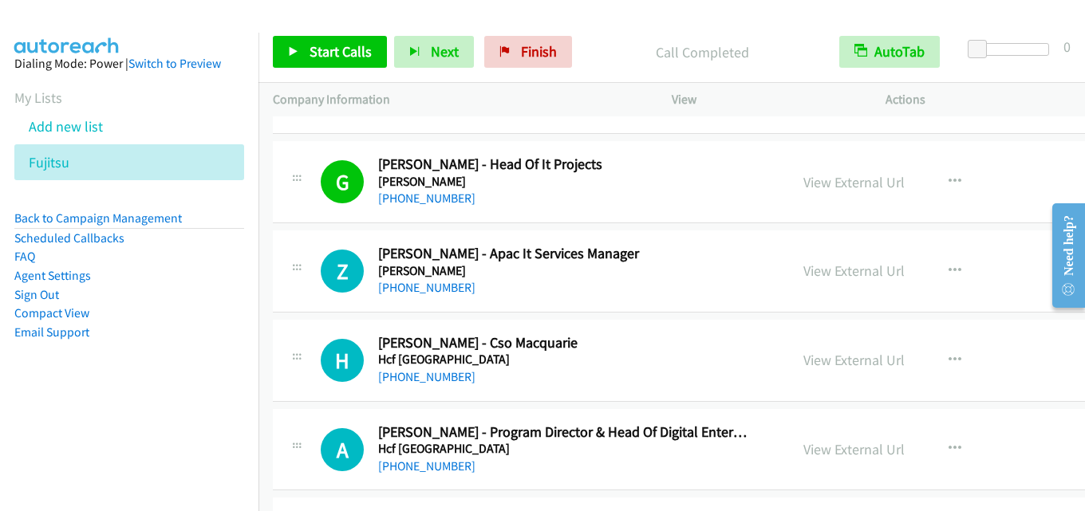
scroll to position [12044, 0]
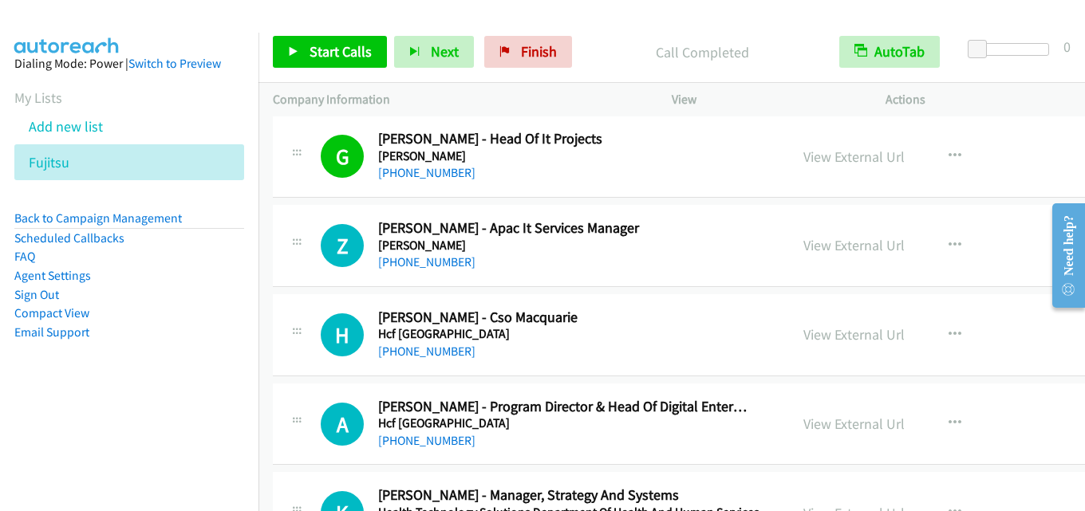
click at [794, 258] on div "View External Url View External Url Schedule/Manage Callback Start Calls Here R…" at bounding box center [925, 245] width 273 height 53
click at [814, 249] on link "View External Url" at bounding box center [853, 245] width 101 height 18
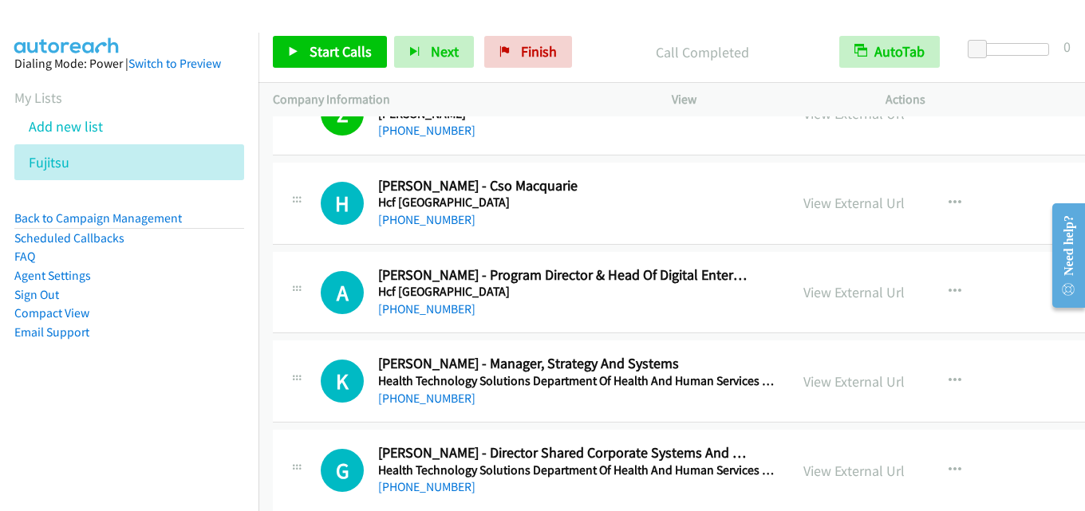
scroll to position [12203, 0]
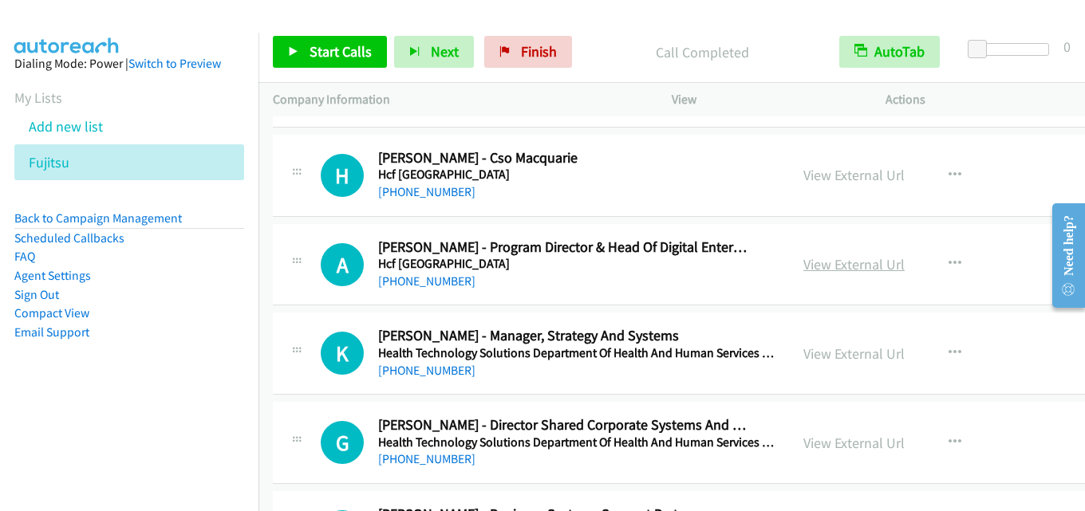
click at [822, 269] on link "View External Url" at bounding box center [853, 264] width 101 height 18
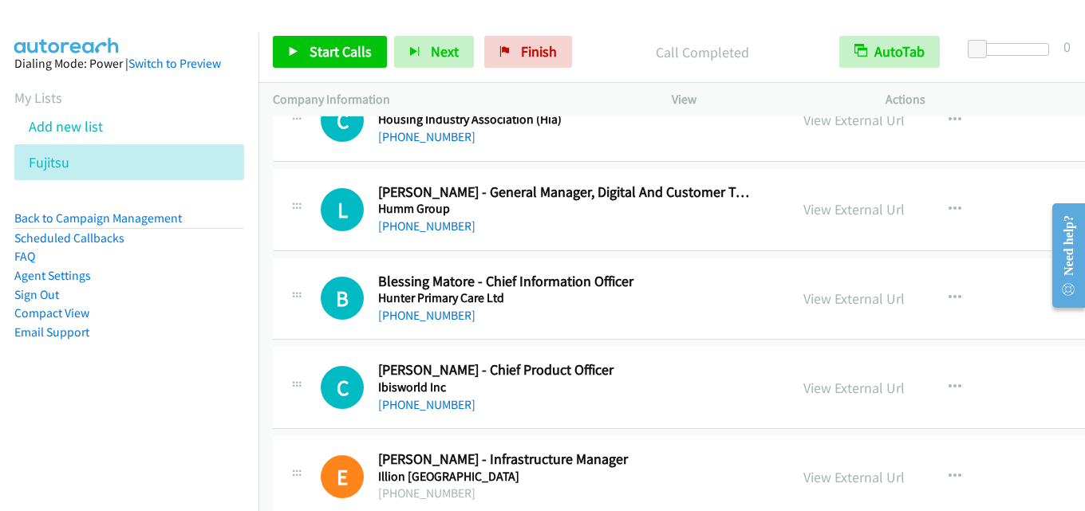
scroll to position [13160, 0]
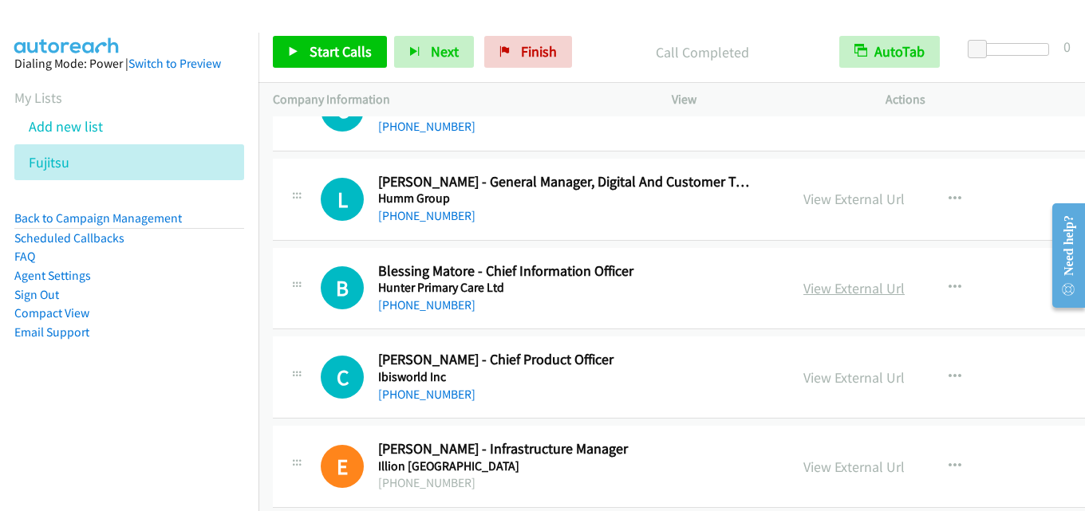
click at [820, 294] on link "View External Url" at bounding box center [853, 288] width 101 height 18
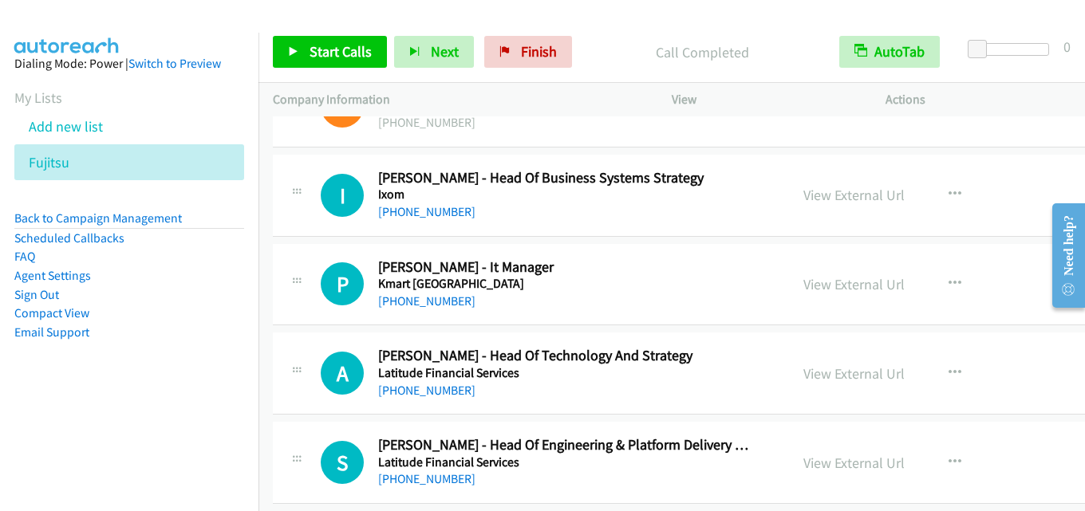
scroll to position [14117, 0]
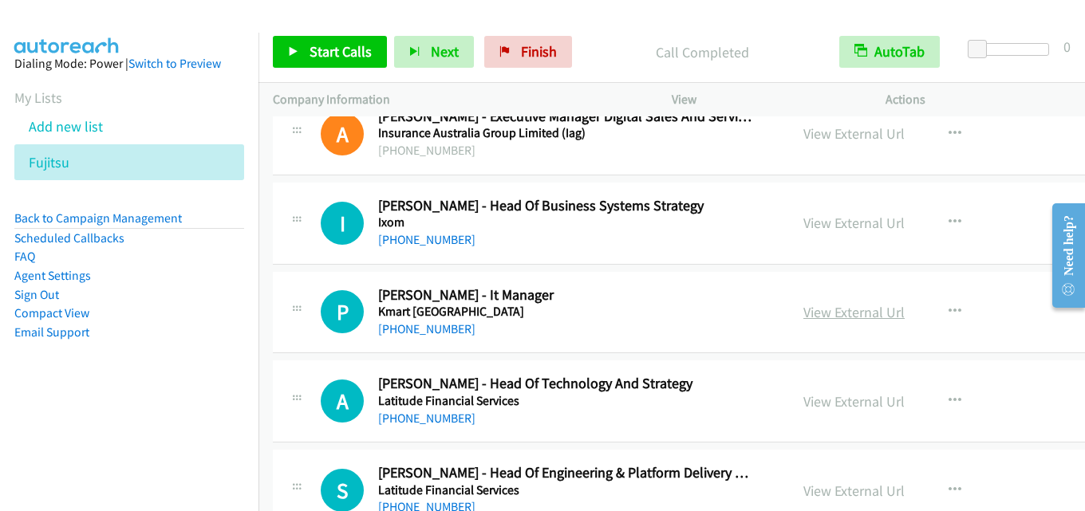
click at [814, 319] on link "View External Url" at bounding box center [853, 312] width 101 height 18
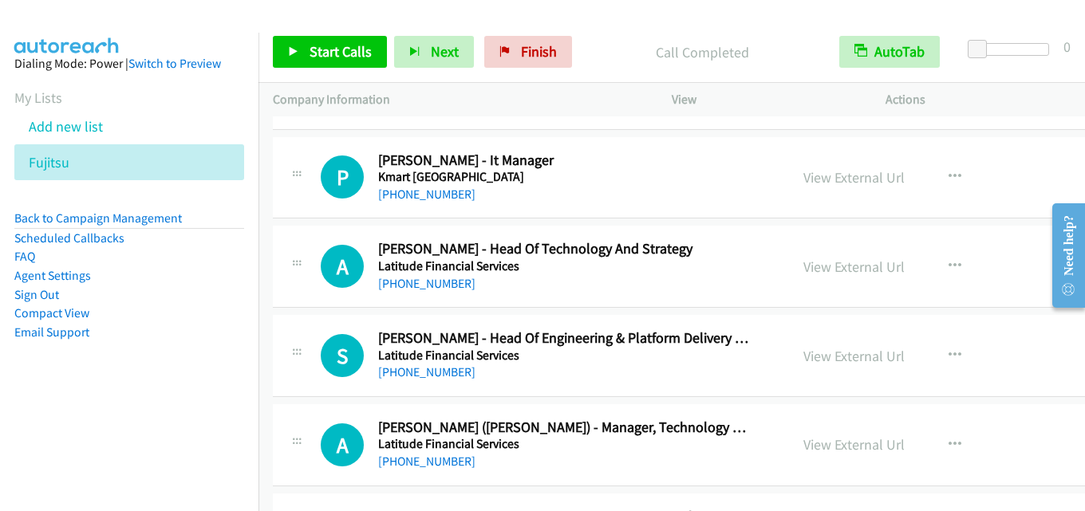
scroll to position [14277, 0]
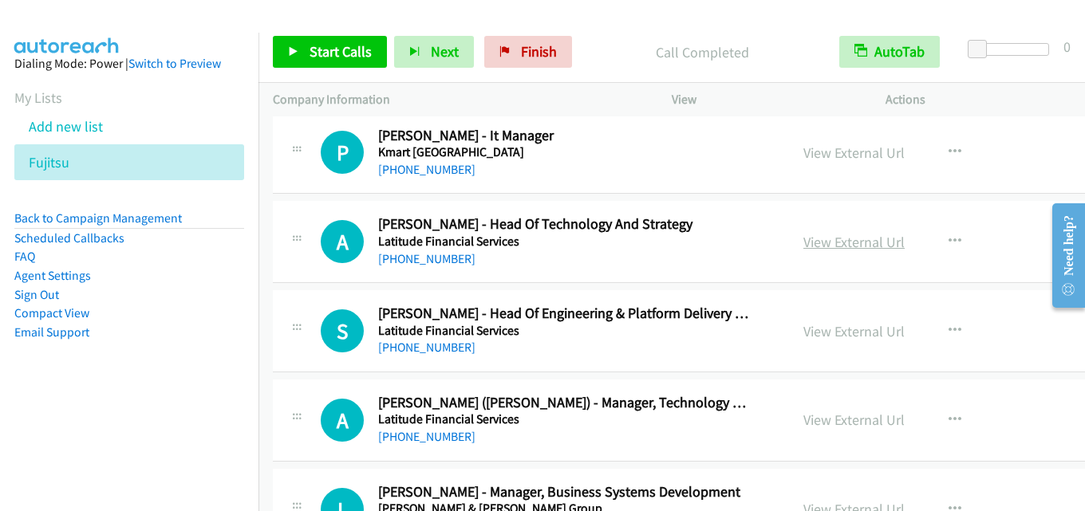
click at [803, 242] on link "View External Url" at bounding box center [853, 242] width 101 height 18
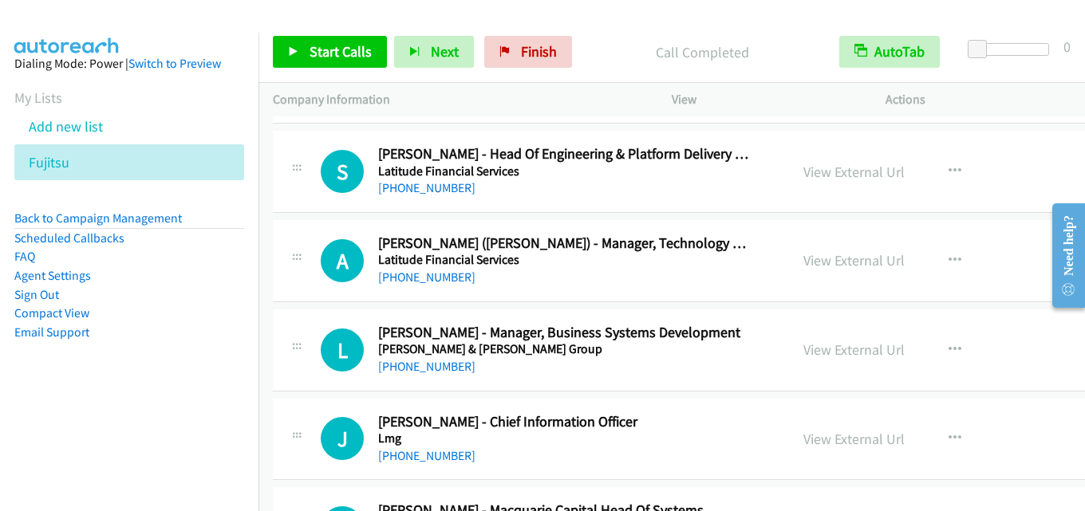
scroll to position [14516, 0]
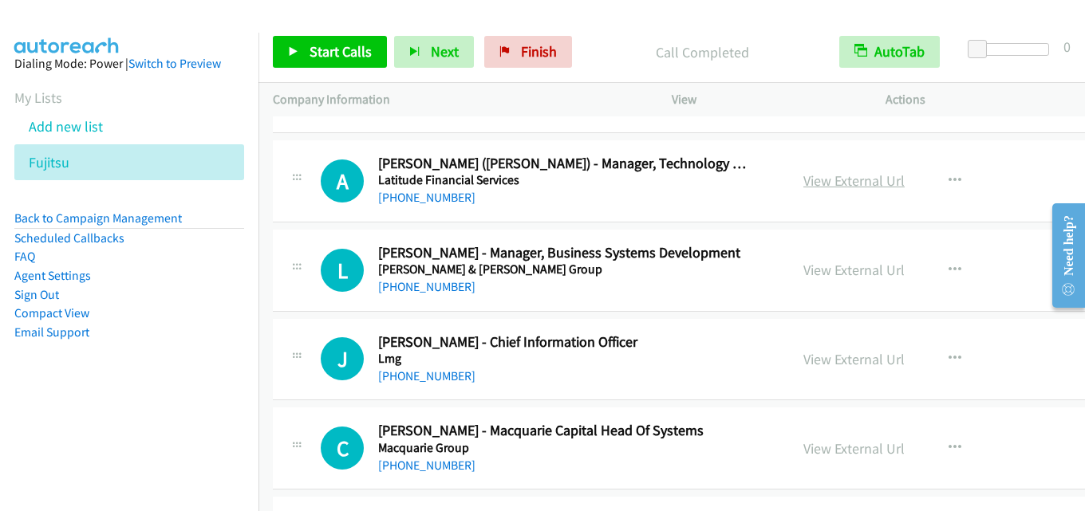
click at [829, 189] on link "View External Url" at bounding box center [853, 180] width 101 height 18
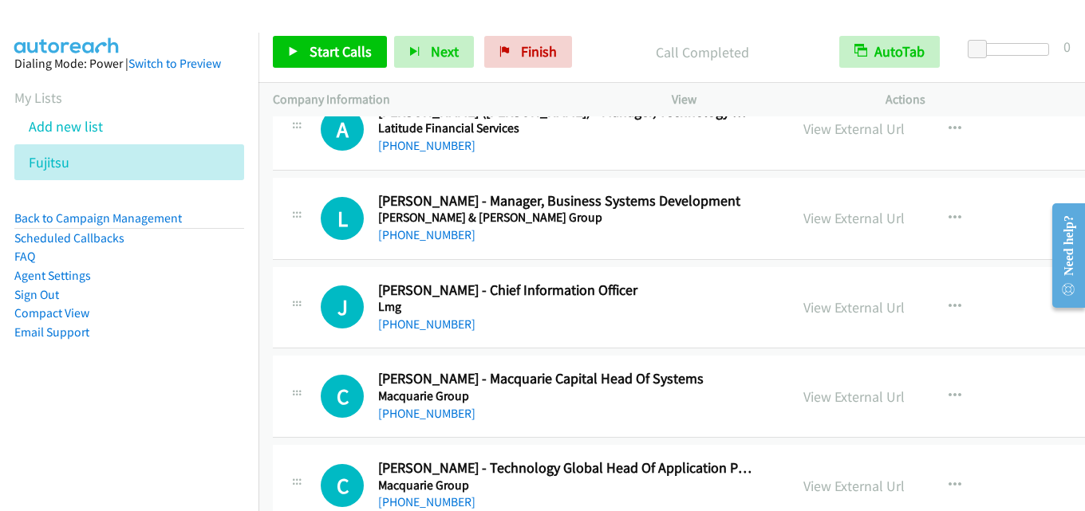
scroll to position [14596, 0]
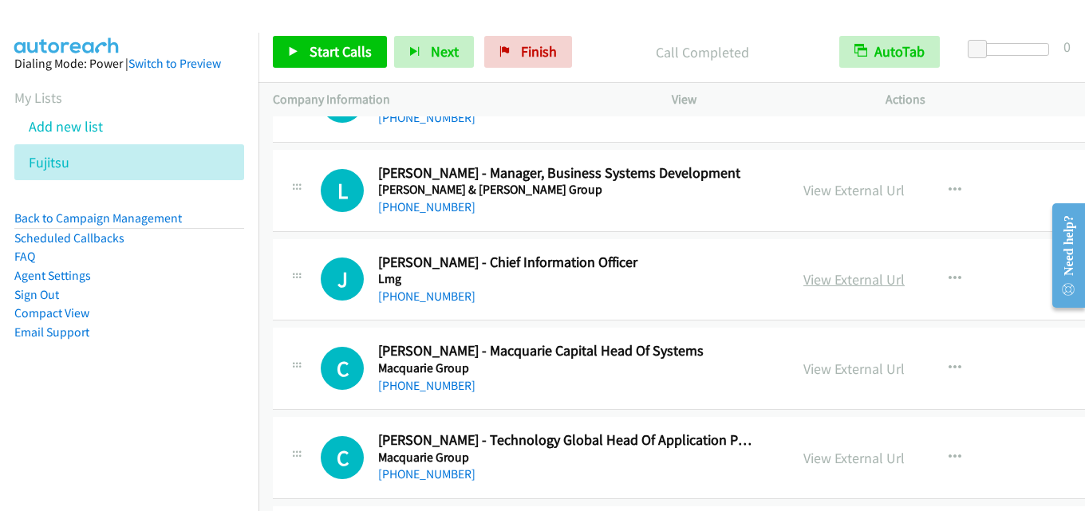
click at [832, 283] on link "View External Url" at bounding box center [853, 279] width 101 height 18
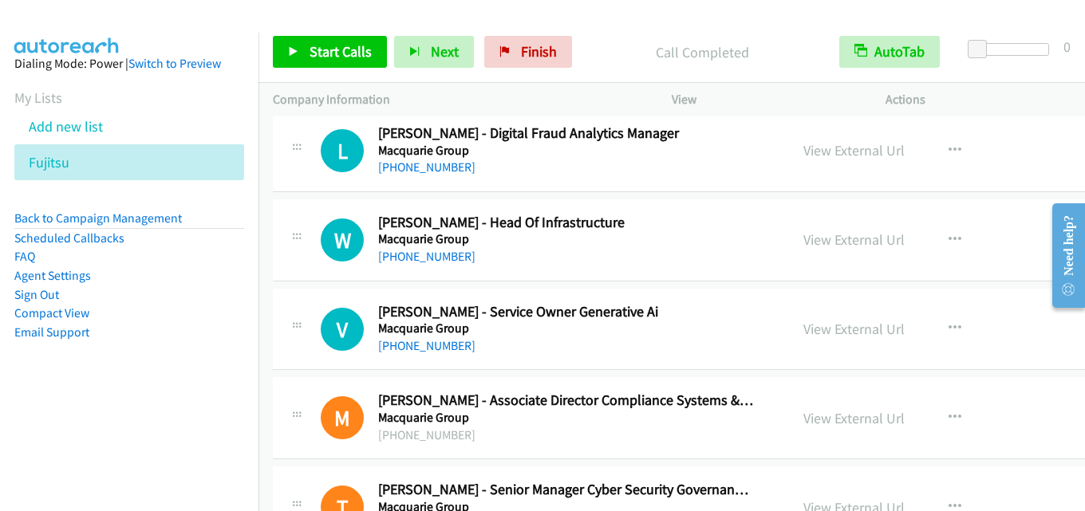
scroll to position [14995, 0]
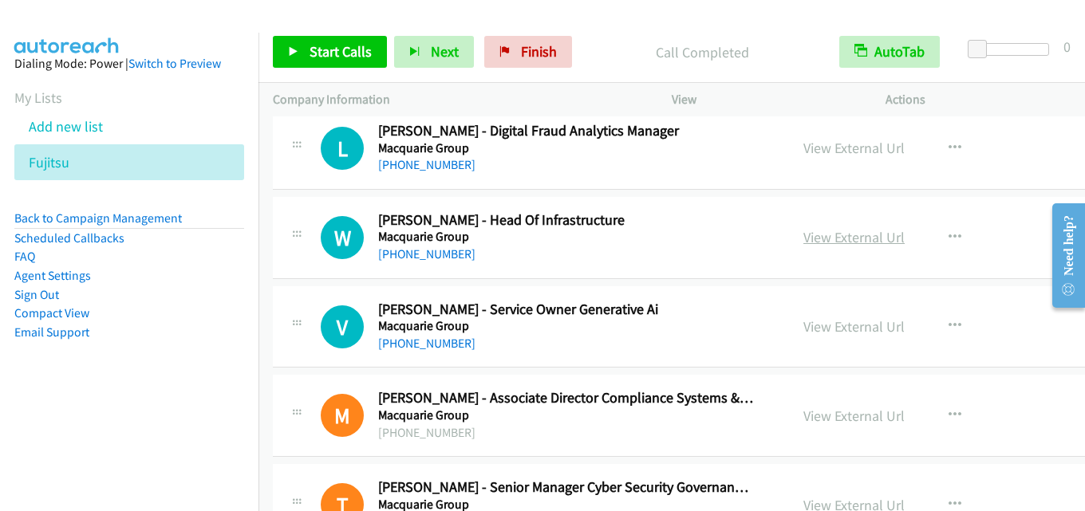
click at [826, 245] on link "View External Url" at bounding box center [853, 237] width 101 height 18
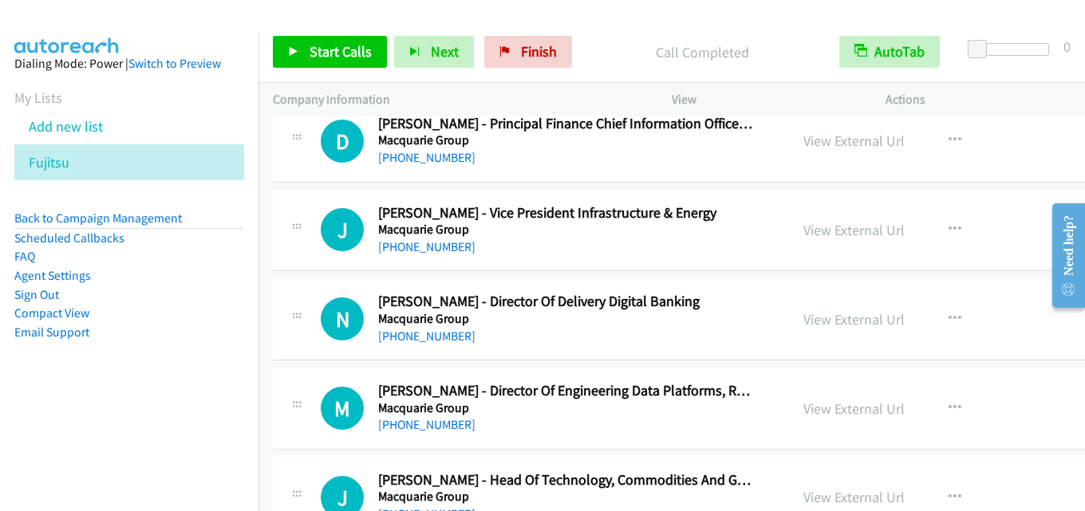
scroll to position [17068, 0]
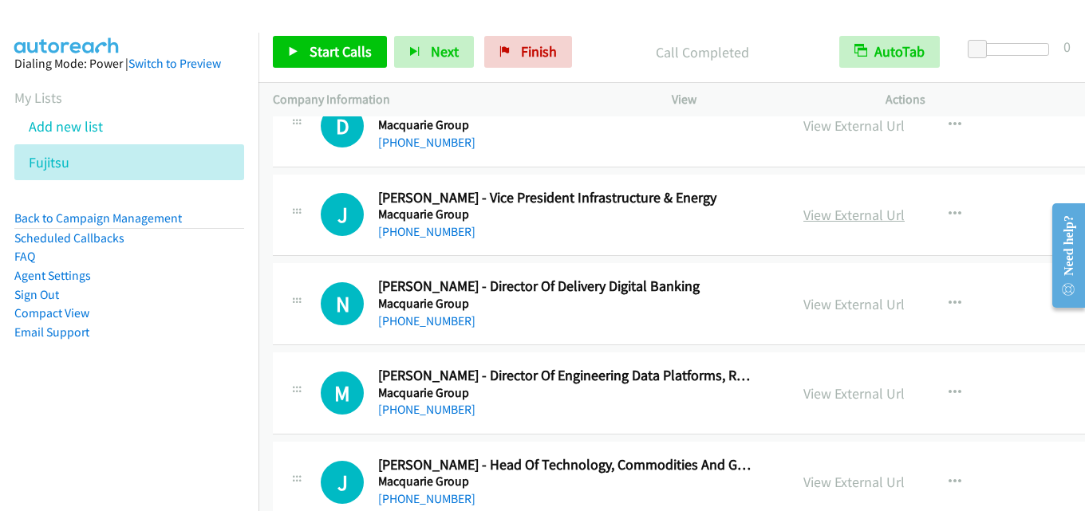
click at [803, 216] on link "View External Url" at bounding box center [853, 215] width 101 height 18
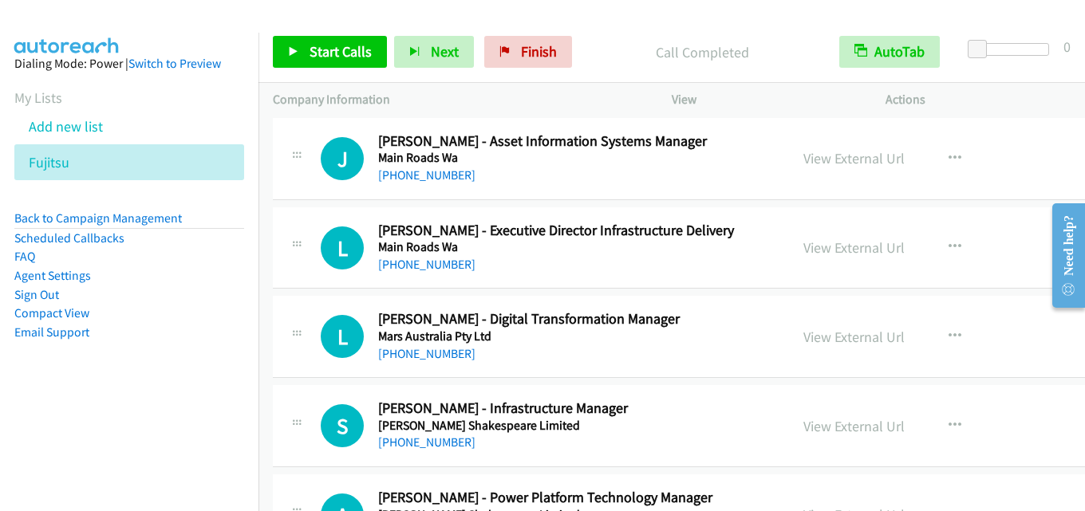
scroll to position [19381, 0]
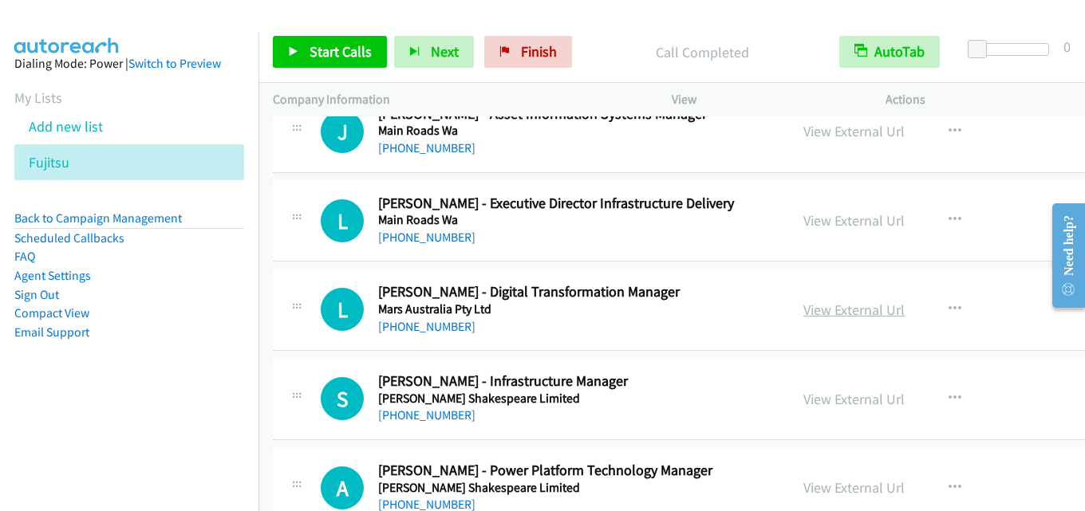
click at [825, 311] on link "View External Url" at bounding box center [853, 310] width 101 height 18
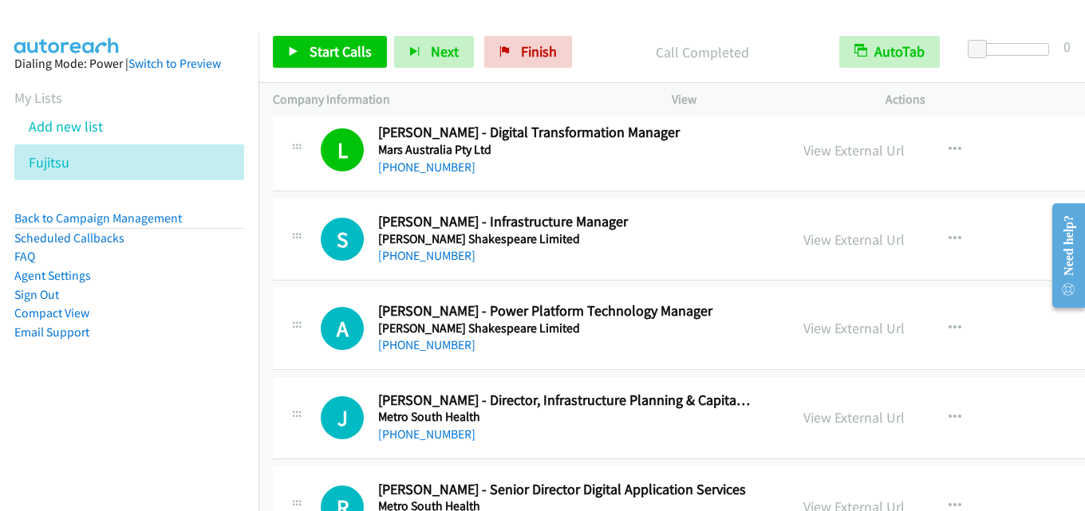
scroll to position [19621, 0]
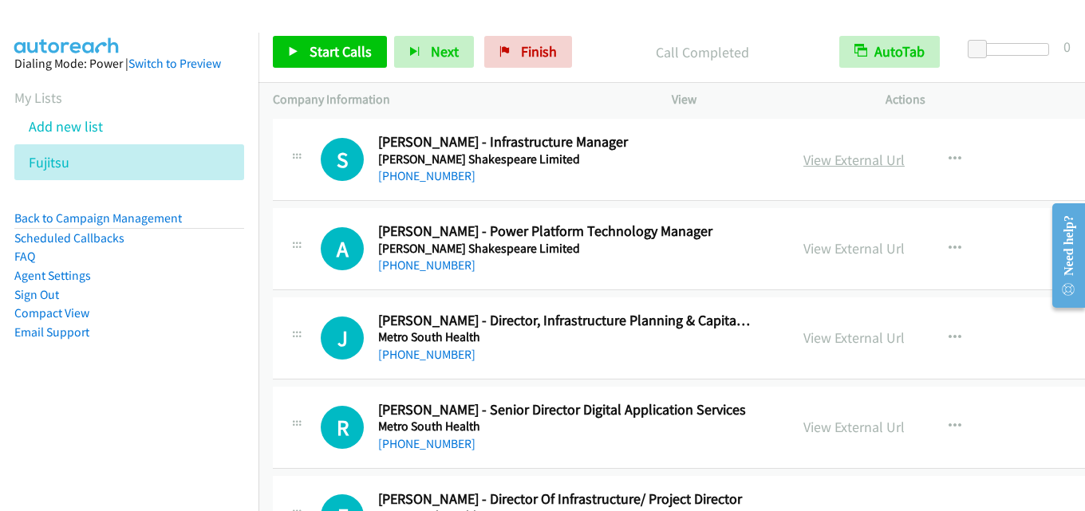
click at [803, 155] on link "View External Url" at bounding box center [853, 160] width 101 height 18
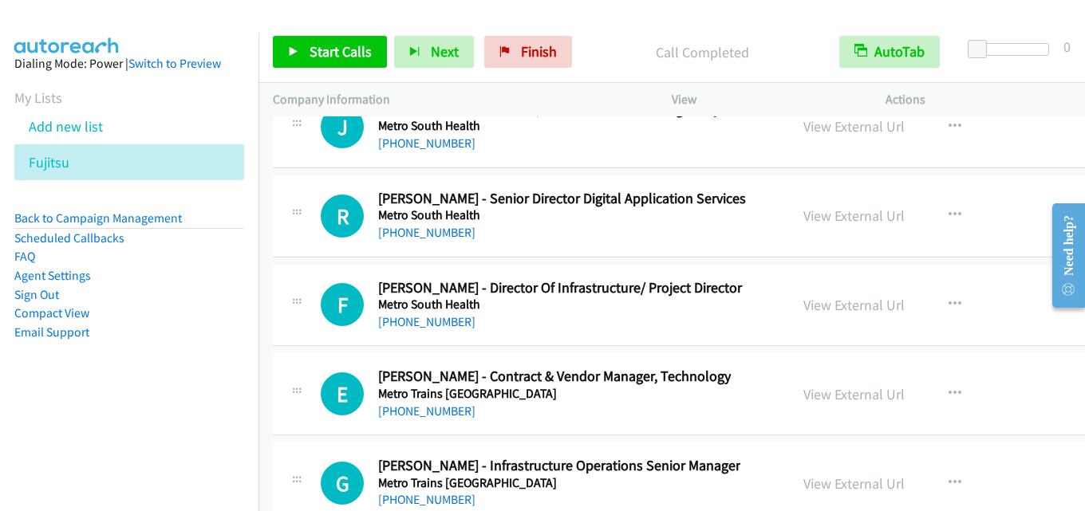
scroll to position [19860, 0]
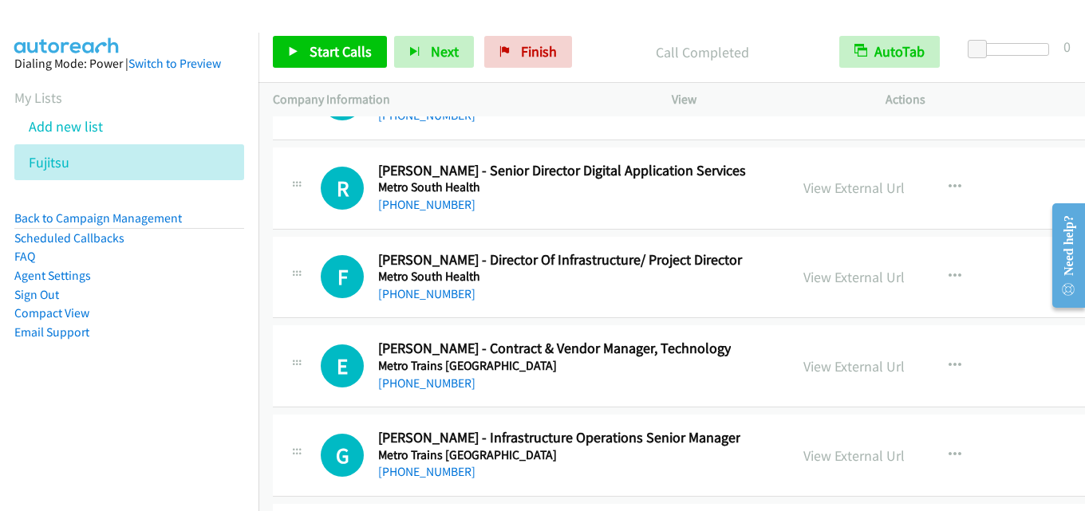
click at [810, 290] on div "View External Url View External Url Schedule/Manage Callback Start Calls Here R…" at bounding box center [925, 277] width 273 height 53
click at [813, 280] on link "View External Url" at bounding box center [853, 277] width 101 height 18
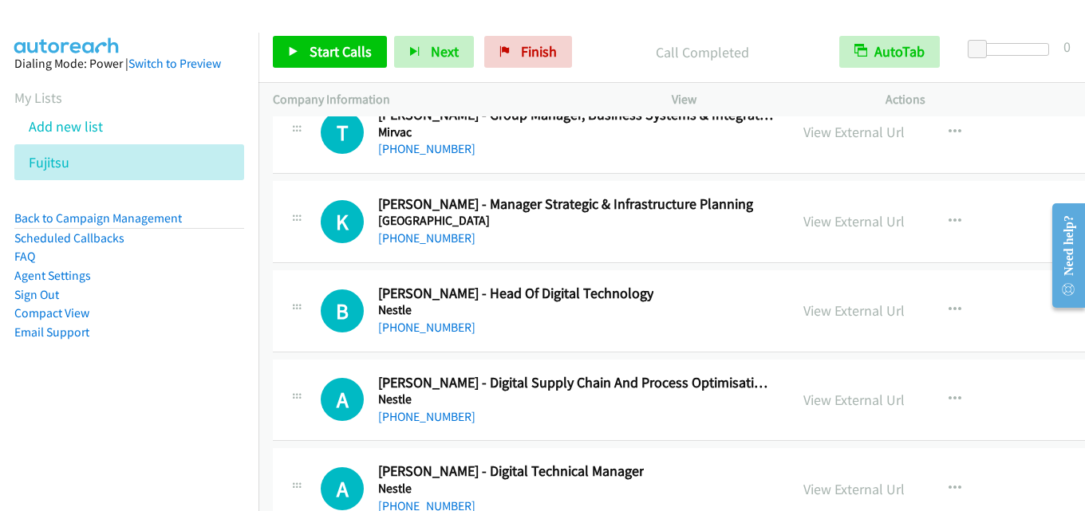
scroll to position [21136, 0]
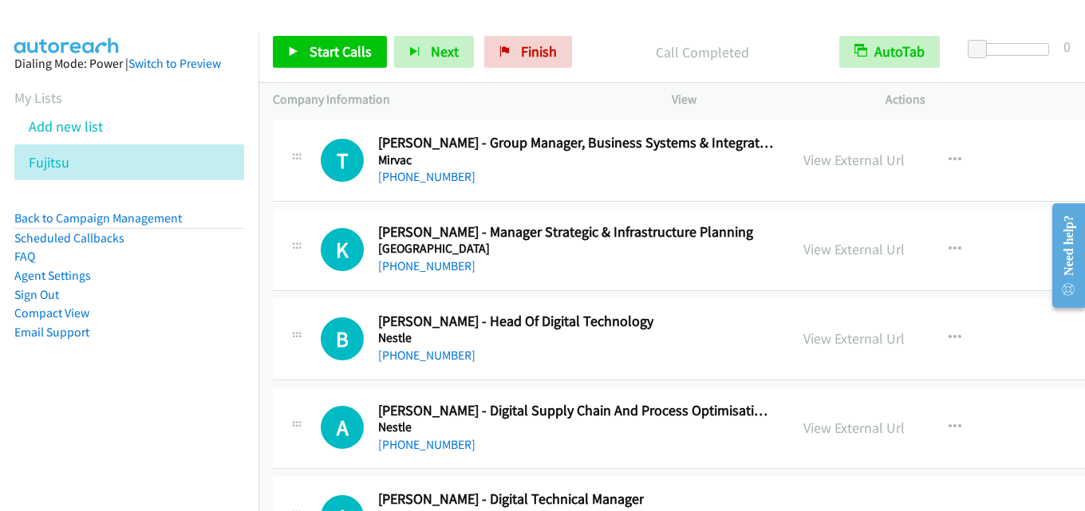
click at [834, 355] on div "View External Url View External Url Schedule/Manage Callback Start Calls Here R…" at bounding box center [925, 339] width 273 height 53
click at [837, 329] on link "View External Url" at bounding box center [853, 338] width 101 height 18
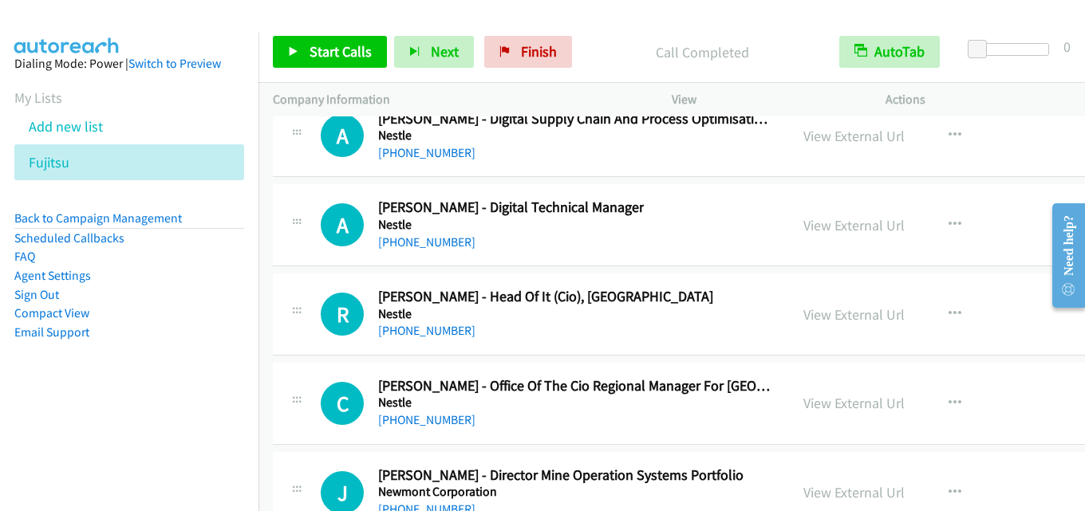
scroll to position [21455, 0]
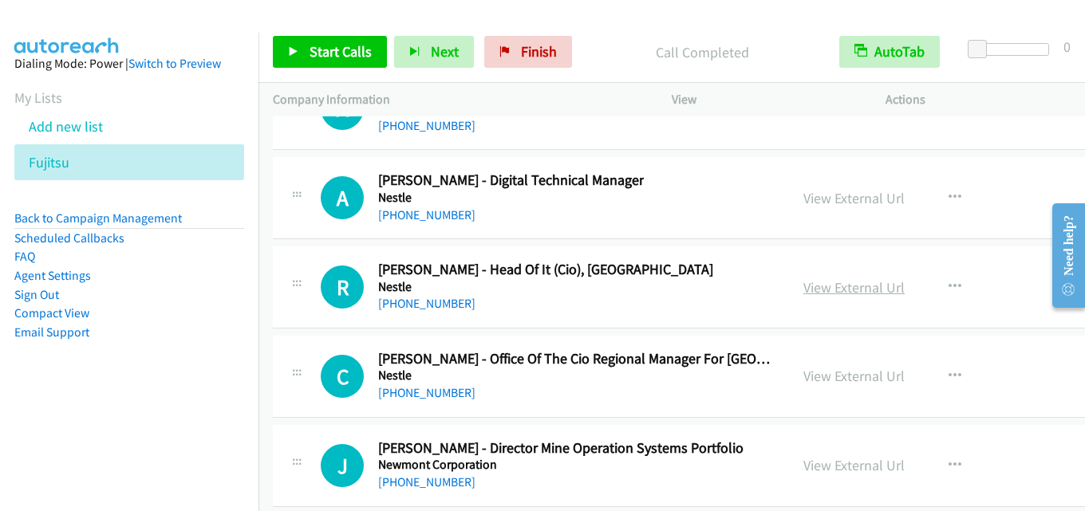
click at [822, 292] on link "View External Url" at bounding box center [853, 287] width 101 height 18
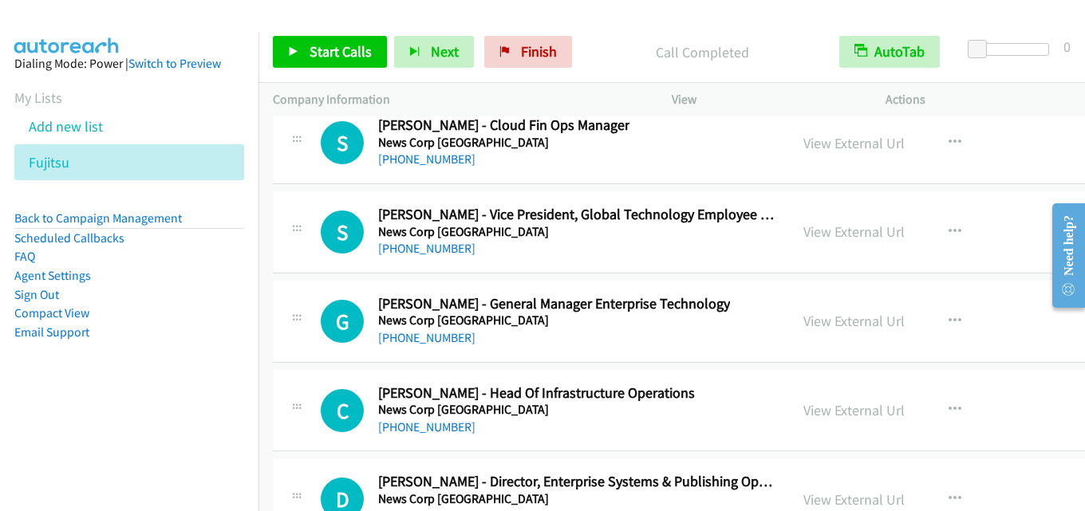
scroll to position [22093, 0]
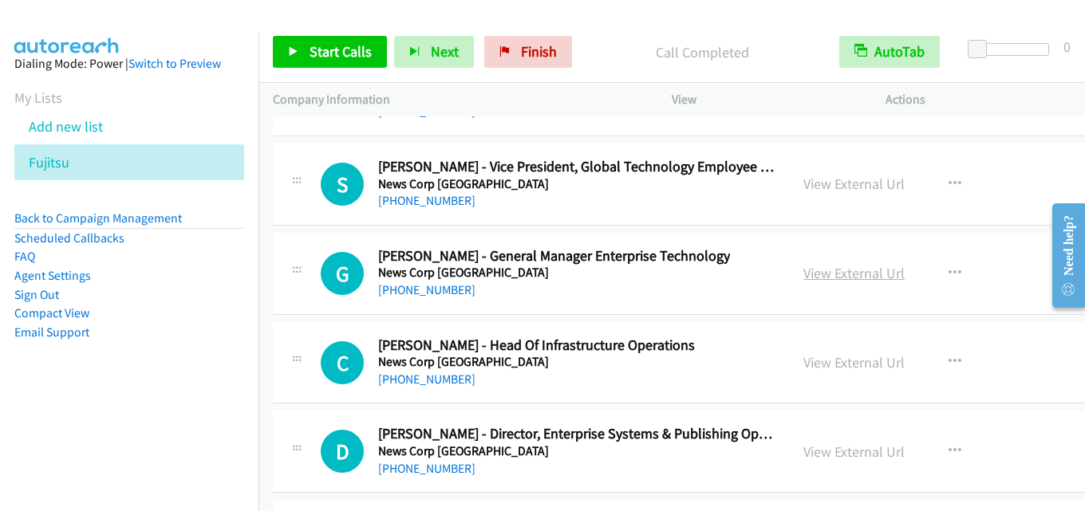
click at [805, 270] on link "View External Url" at bounding box center [853, 273] width 101 height 18
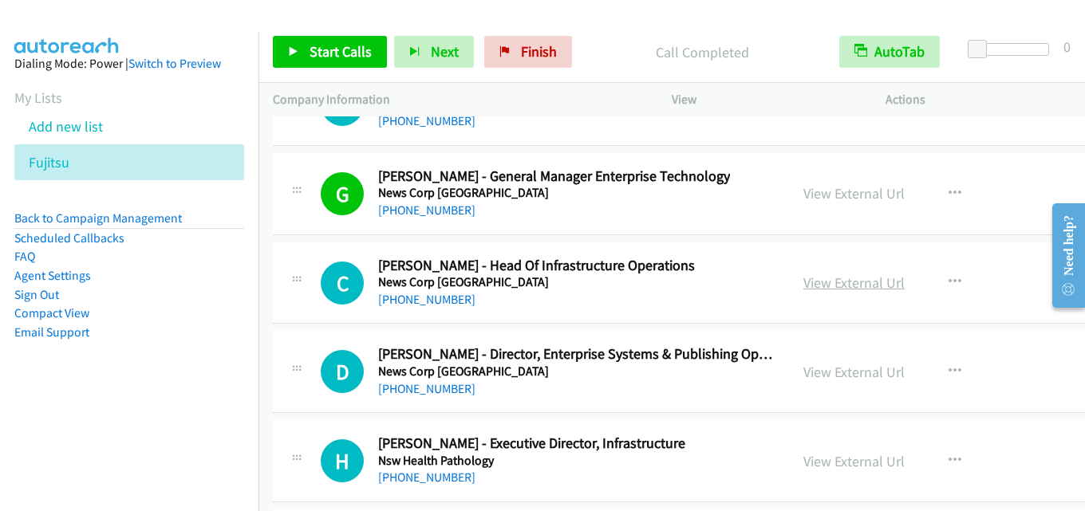
click at [803, 286] on link "View External Url" at bounding box center [853, 283] width 101 height 18
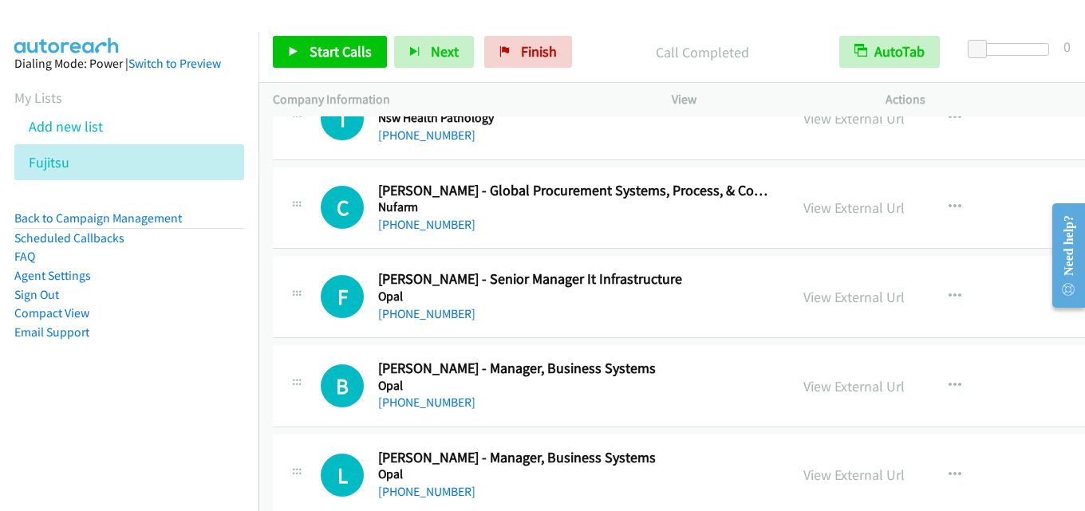
scroll to position [22811, 0]
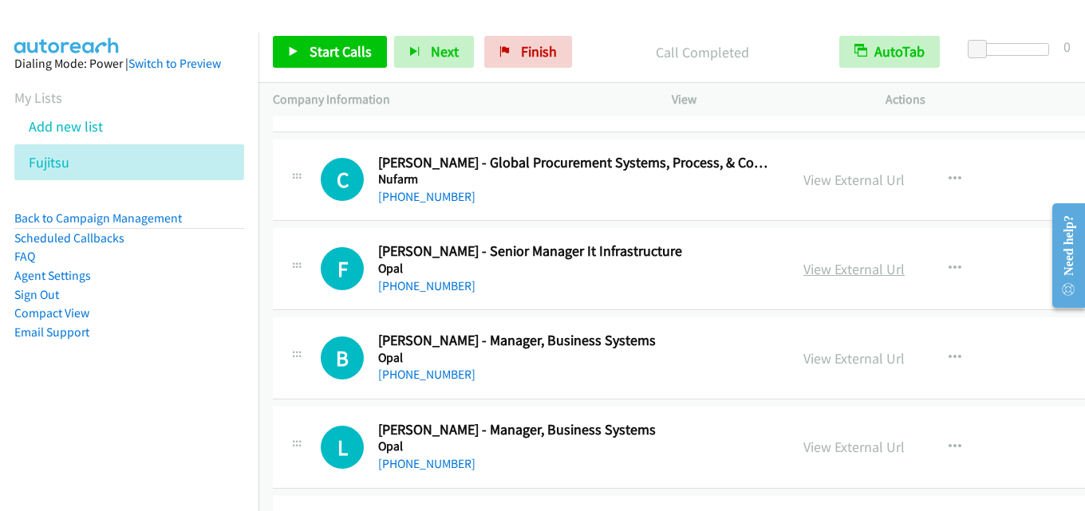
click at [806, 267] on link "View External Url" at bounding box center [853, 269] width 101 height 18
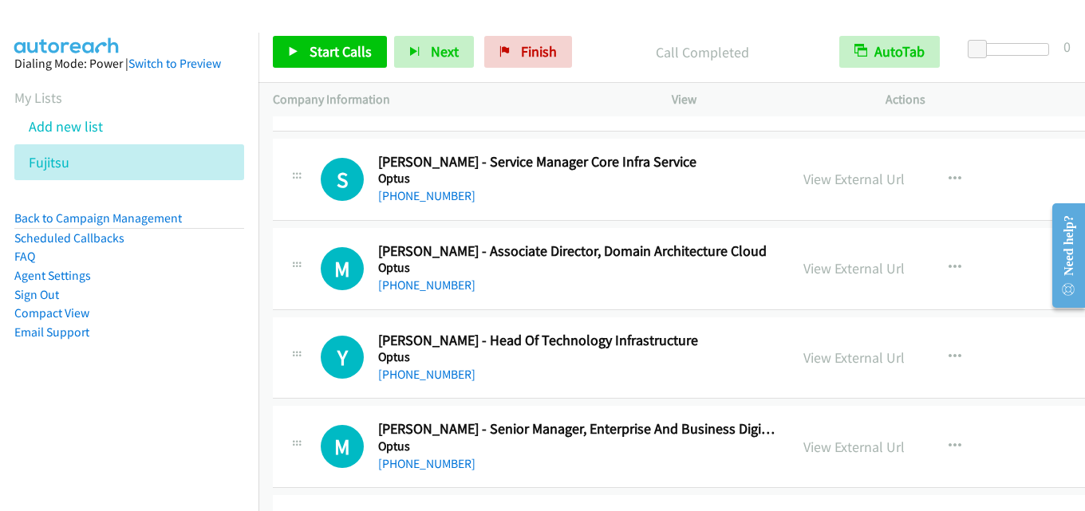
scroll to position [24087, 0]
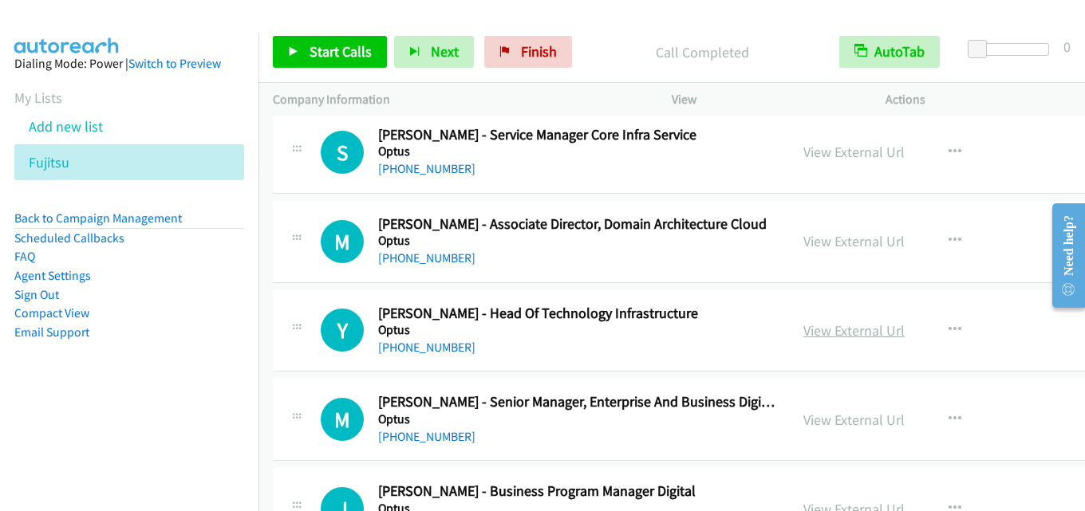
click at [804, 325] on link "View External Url" at bounding box center [853, 330] width 101 height 18
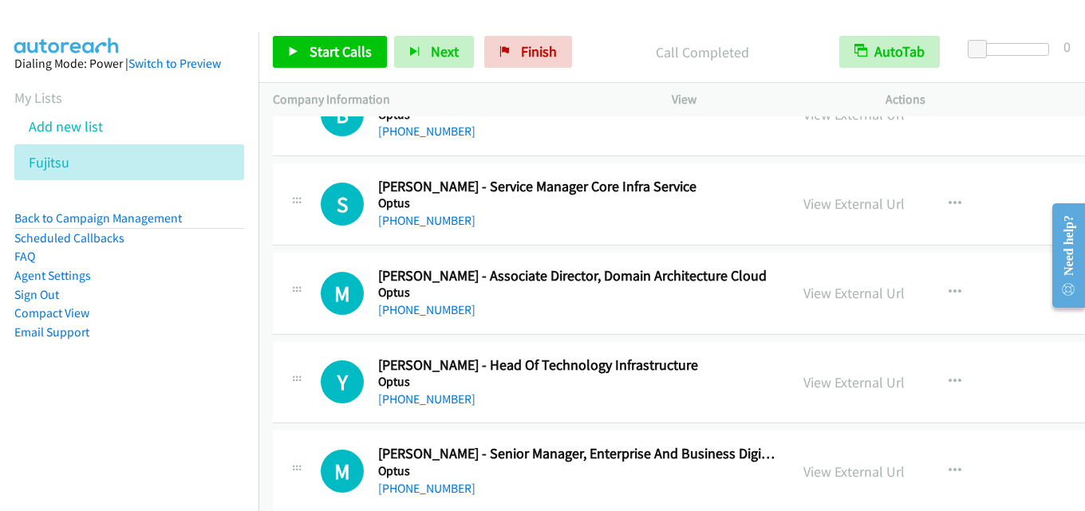
scroll to position [24007, 0]
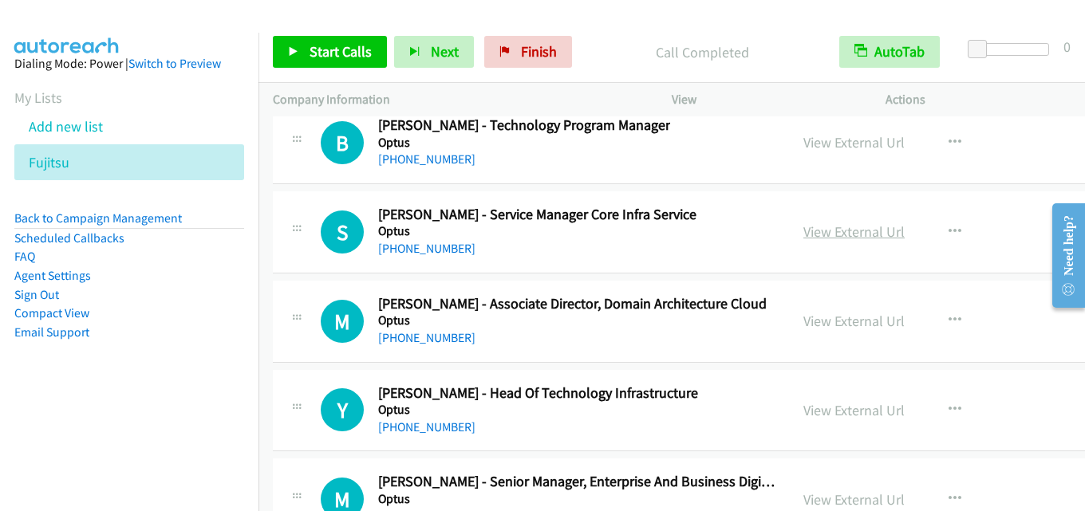
click at [817, 234] on link "View External Url" at bounding box center [853, 232] width 101 height 18
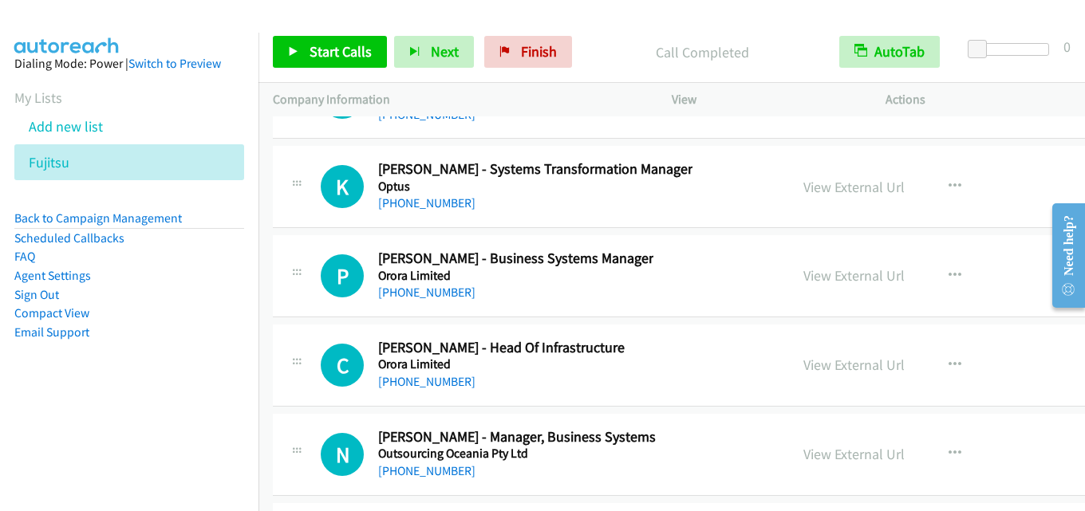
scroll to position [28234, 0]
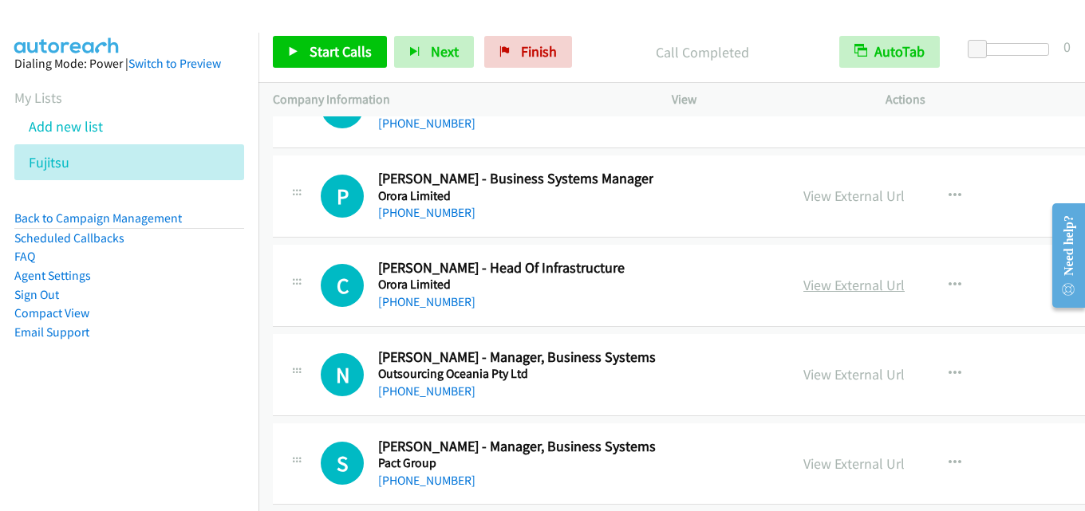
click at [830, 287] on link "View External Url" at bounding box center [853, 285] width 101 height 18
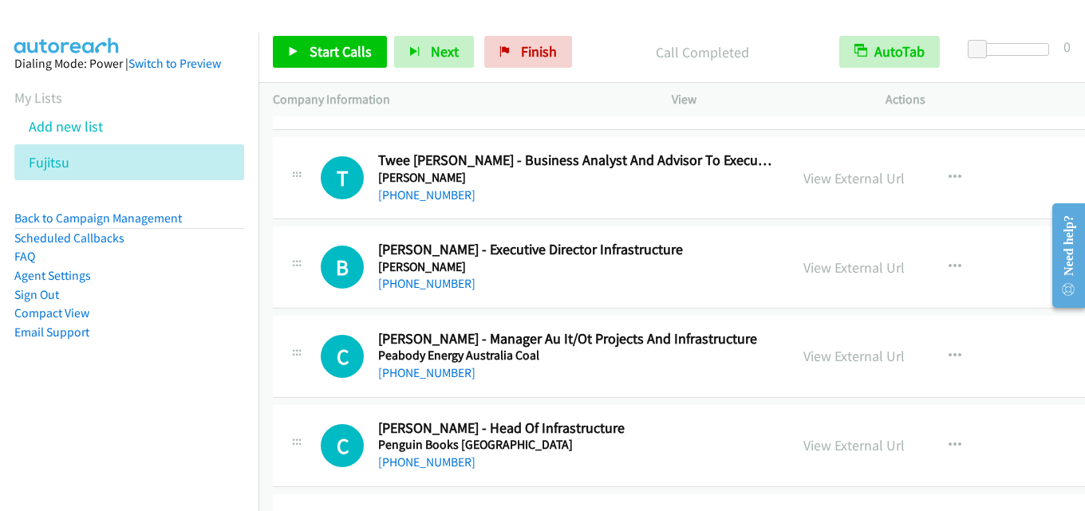
scroll to position [28633, 0]
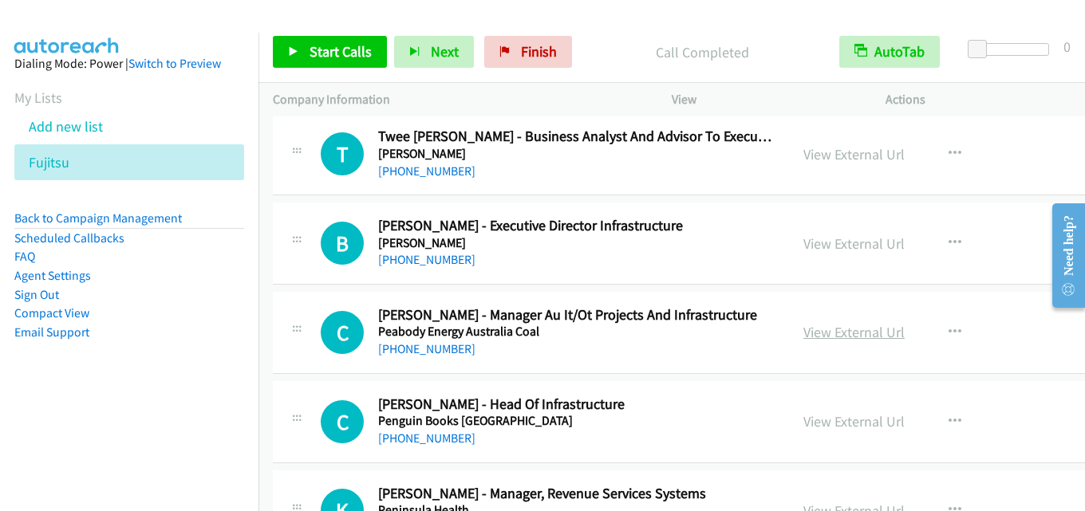
click at [803, 330] on link "View External Url" at bounding box center [853, 332] width 101 height 18
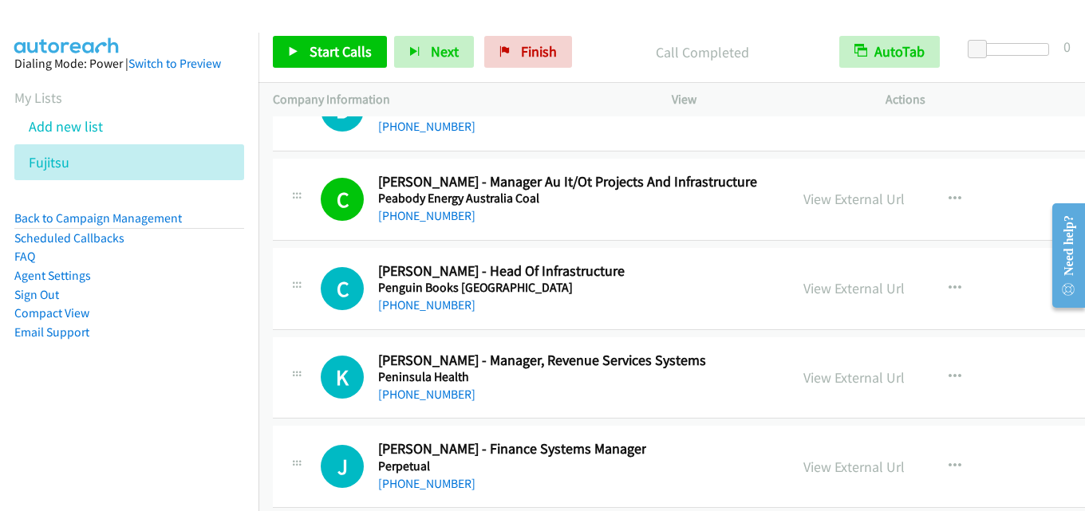
scroll to position [28793, 0]
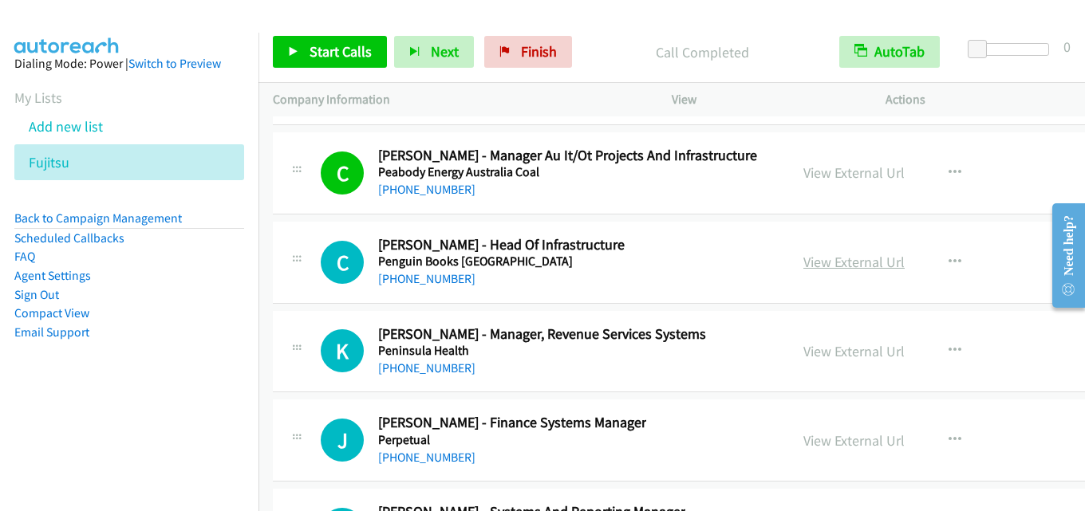
click at [803, 262] on link "View External Url" at bounding box center [853, 262] width 101 height 18
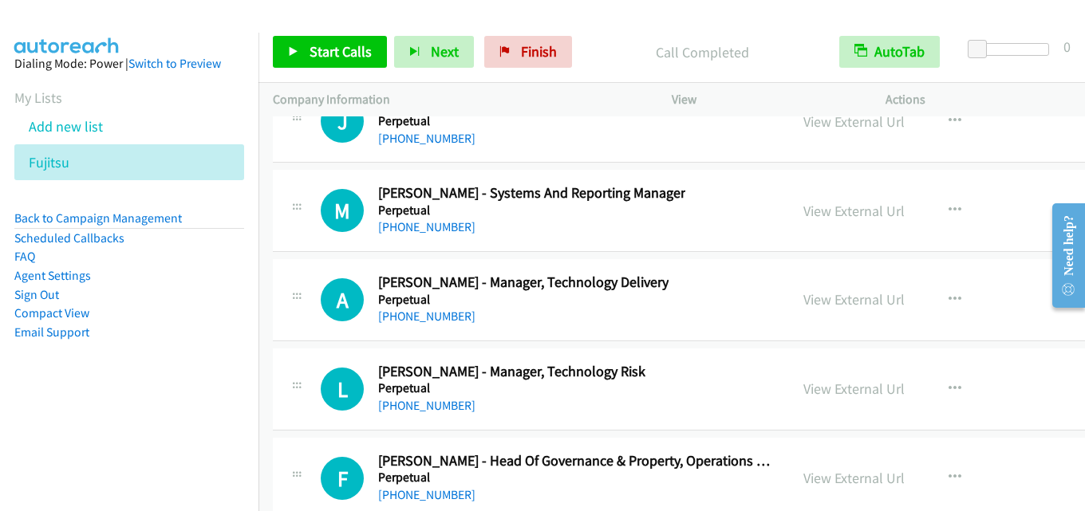
scroll to position [29192, 0]
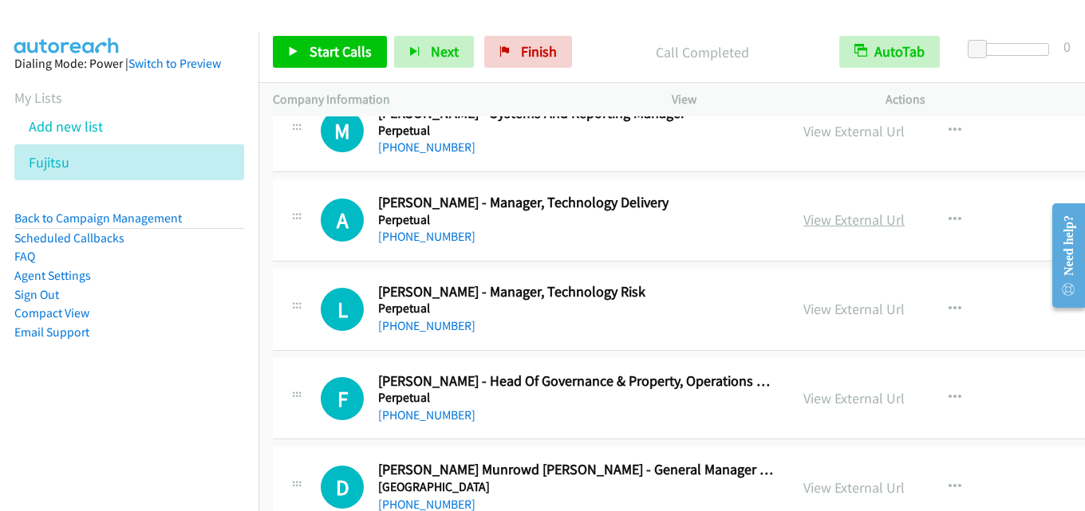
click at [820, 219] on link "View External Url" at bounding box center [853, 220] width 101 height 18
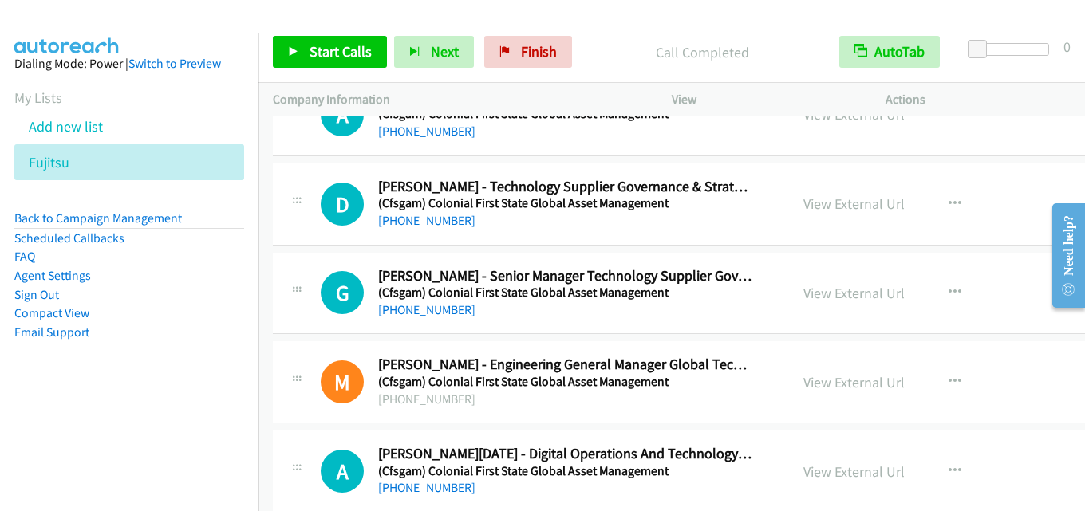
scroll to position [319, 0]
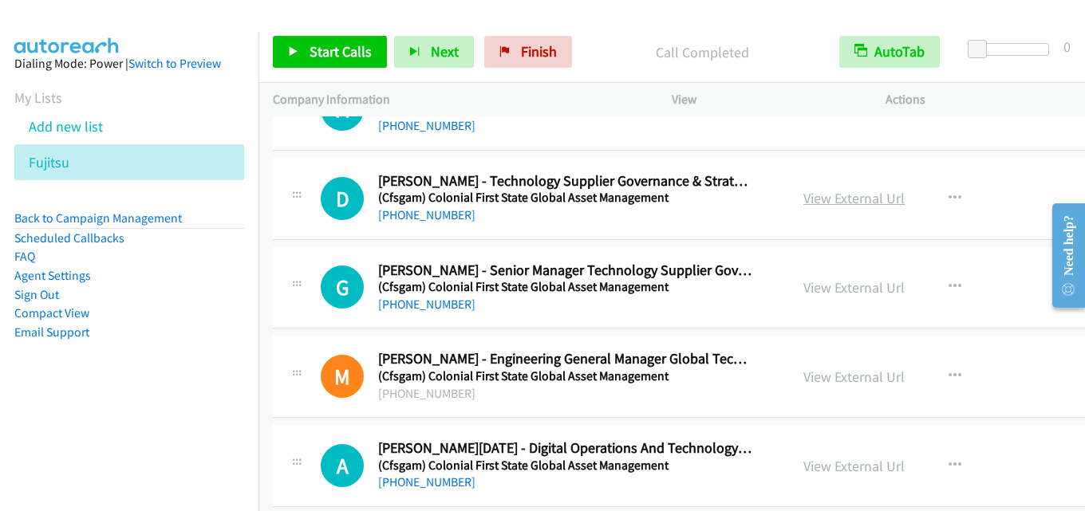
click at [803, 196] on link "View External Url" at bounding box center [853, 198] width 101 height 18
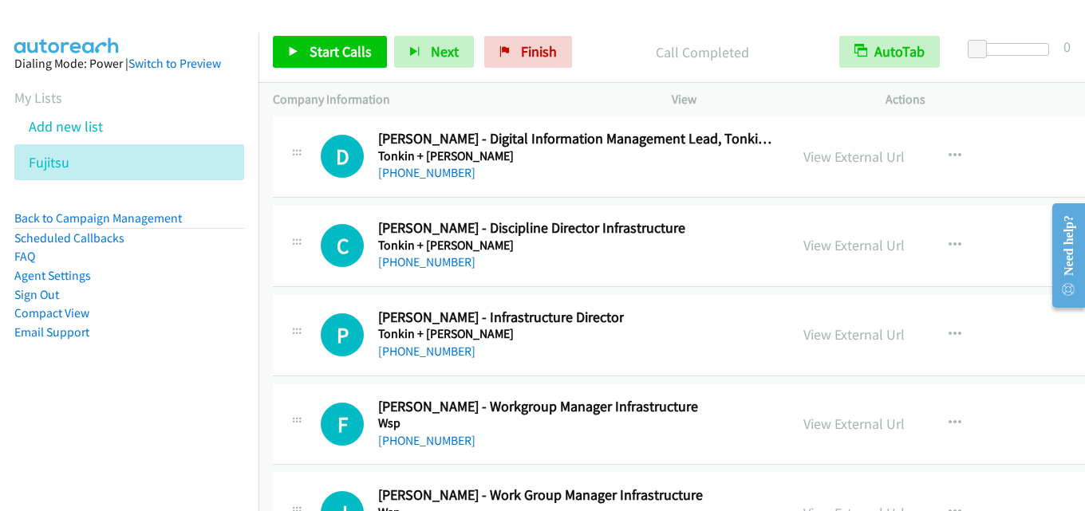
scroll to position [43591, 0]
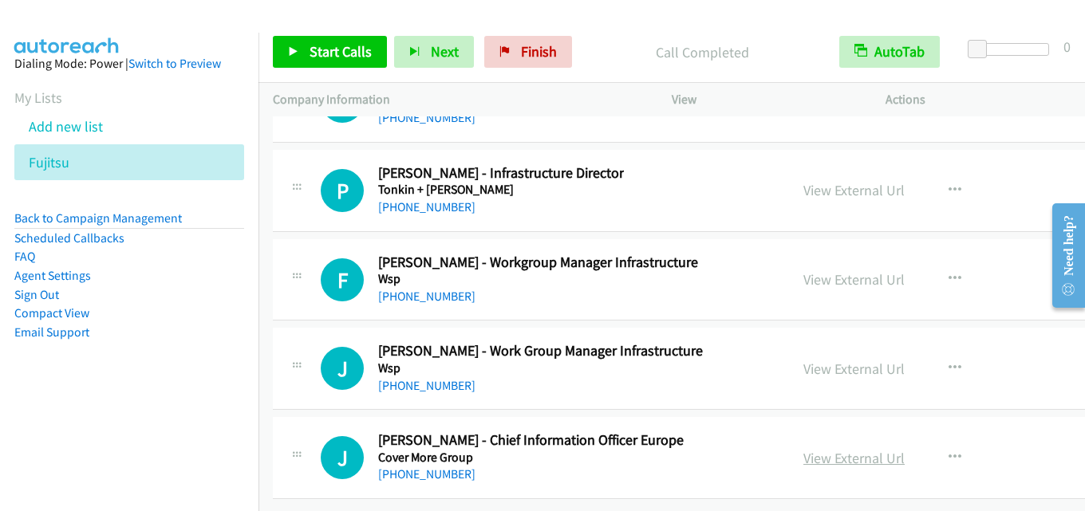
click at [819, 449] on link "View External Url" at bounding box center [853, 458] width 101 height 18
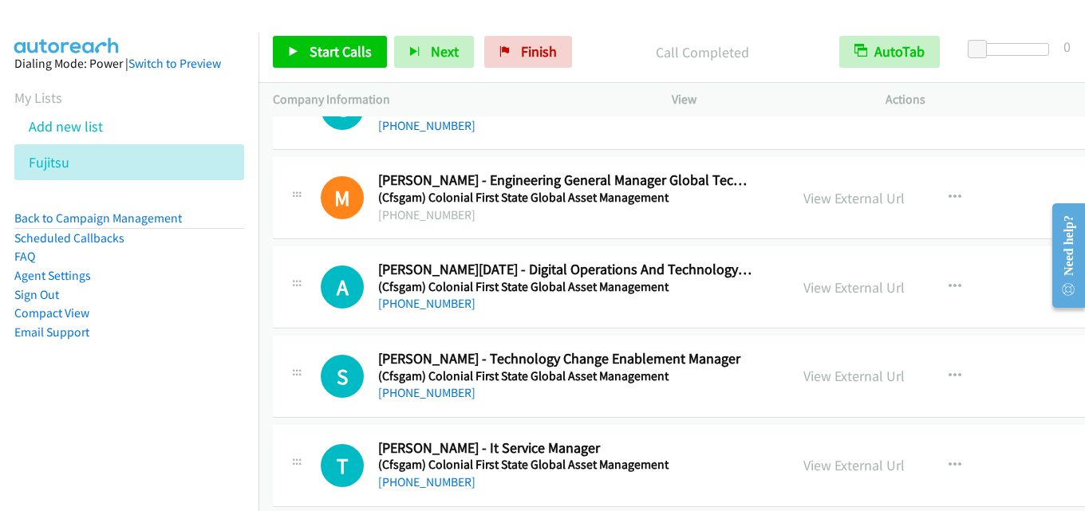
scroll to position [558, 0]
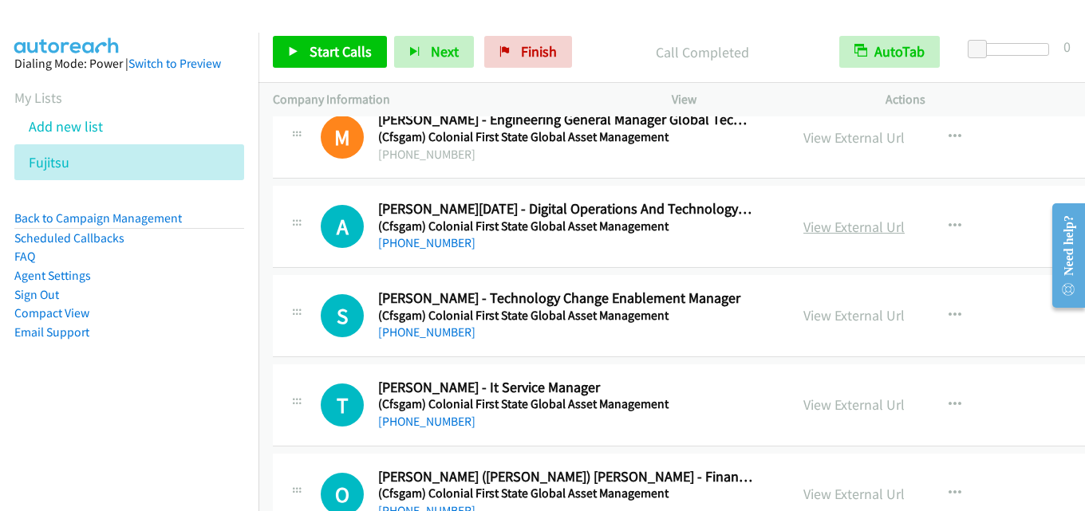
click at [811, 225] on link "View External Url" at bounding box center [853, 227] width 101 height 18
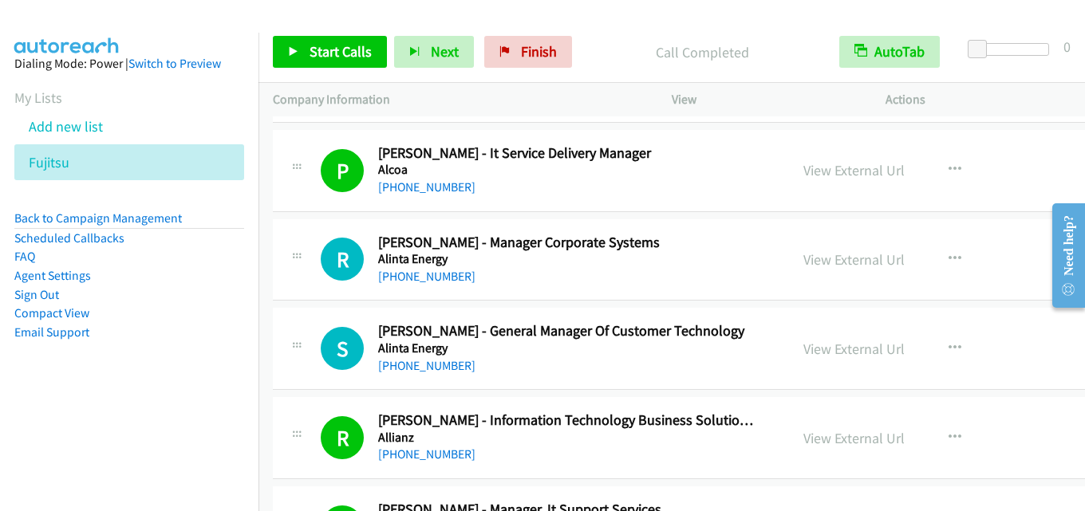
scroll to position [1356, 0]
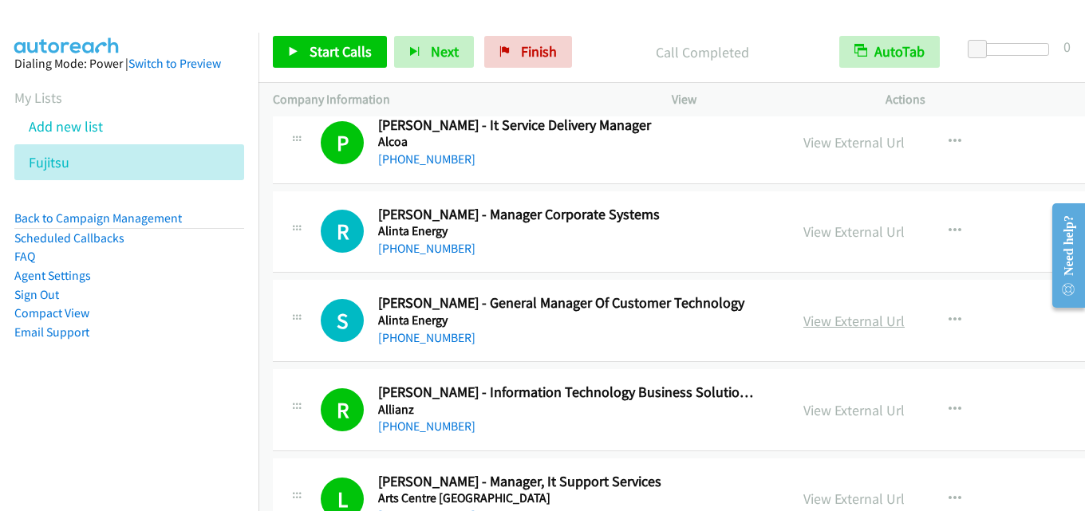
click at [820, 324] on link "View External Url" at bounding box center [853, 321] width 101 height 18
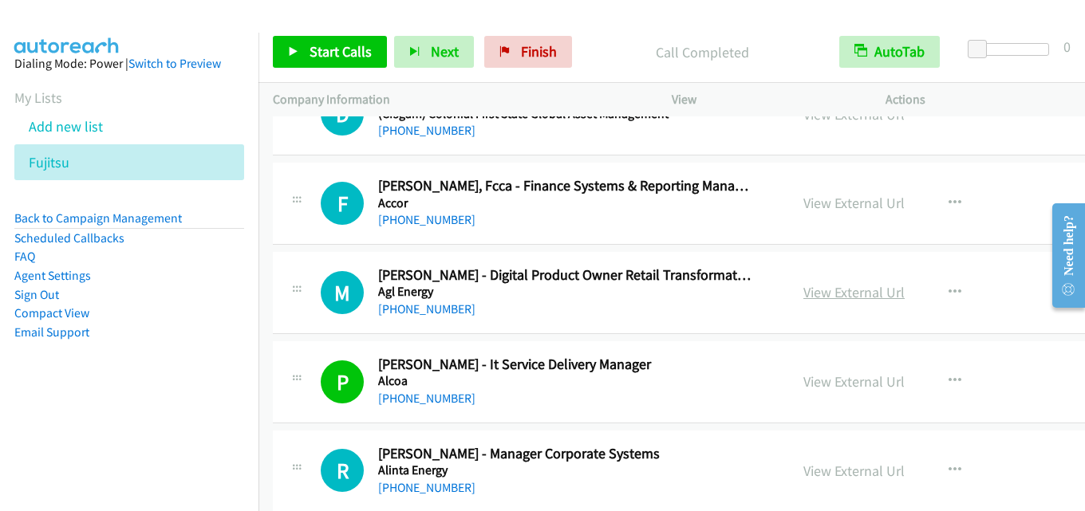
scroll to position [1037, 0]
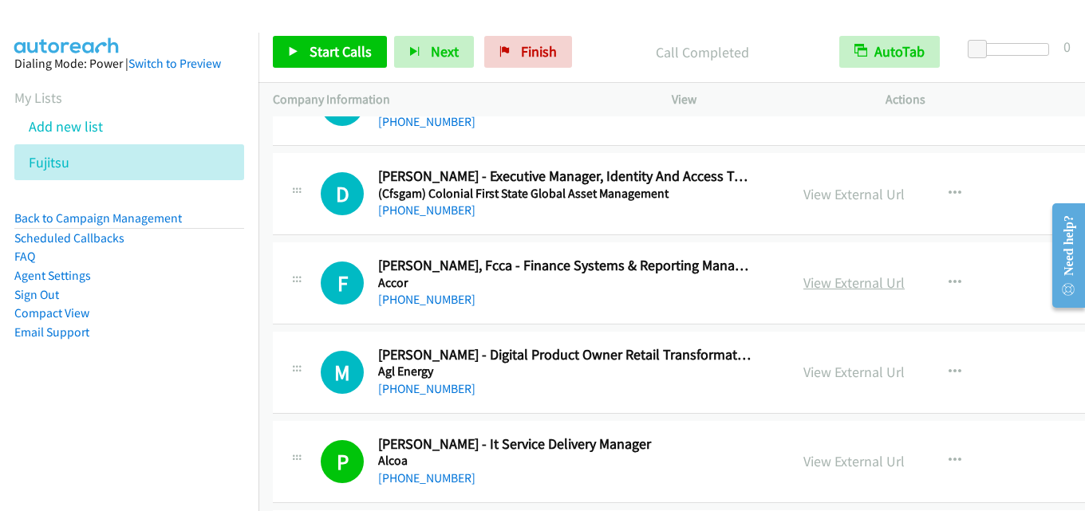
click at [822, 280] on link "View External Url" at bounding box center [853, 283] width 101 height 18
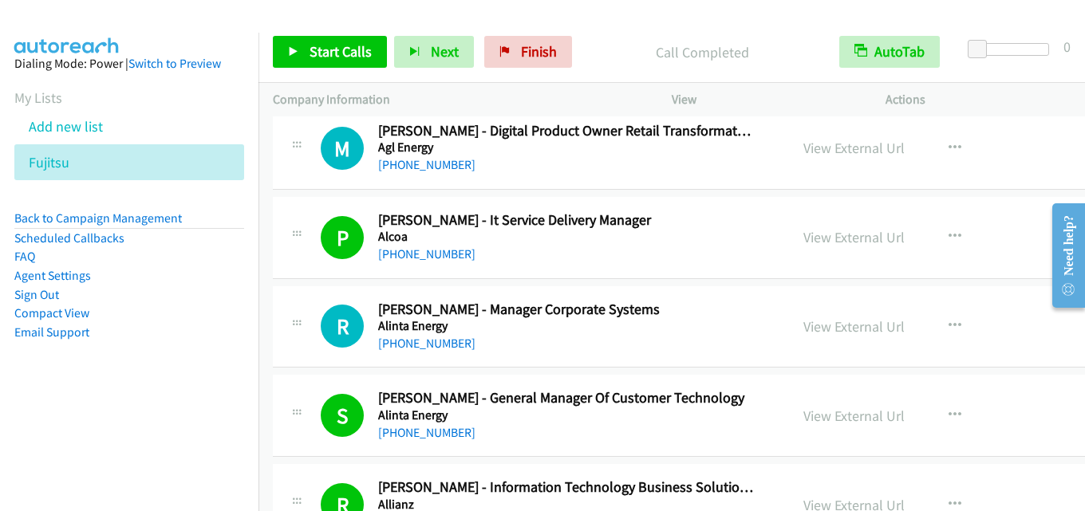
scroll to position [1276, 0]
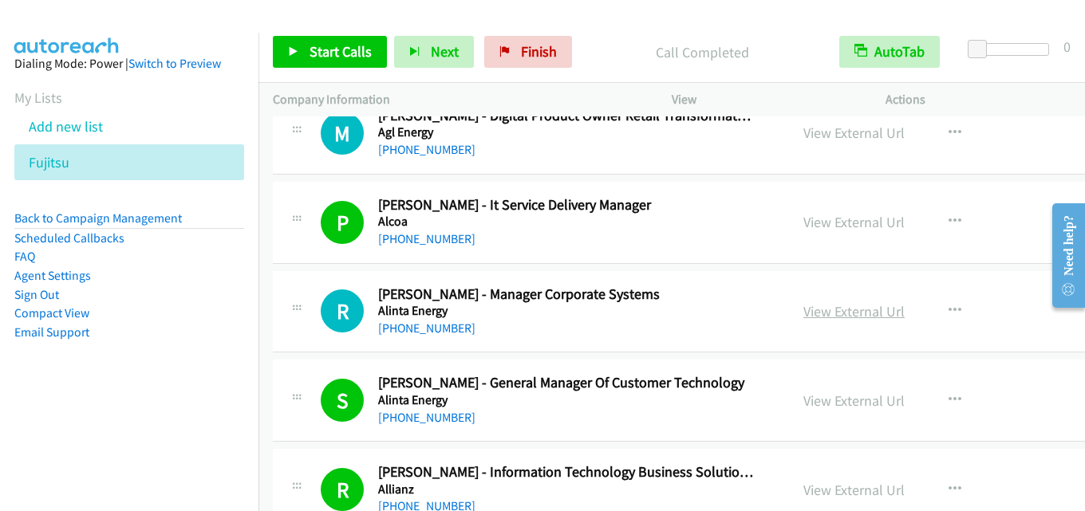
click at [814, 307] on link "View External Url" at bounding box center [853, 311] width 101 height 18
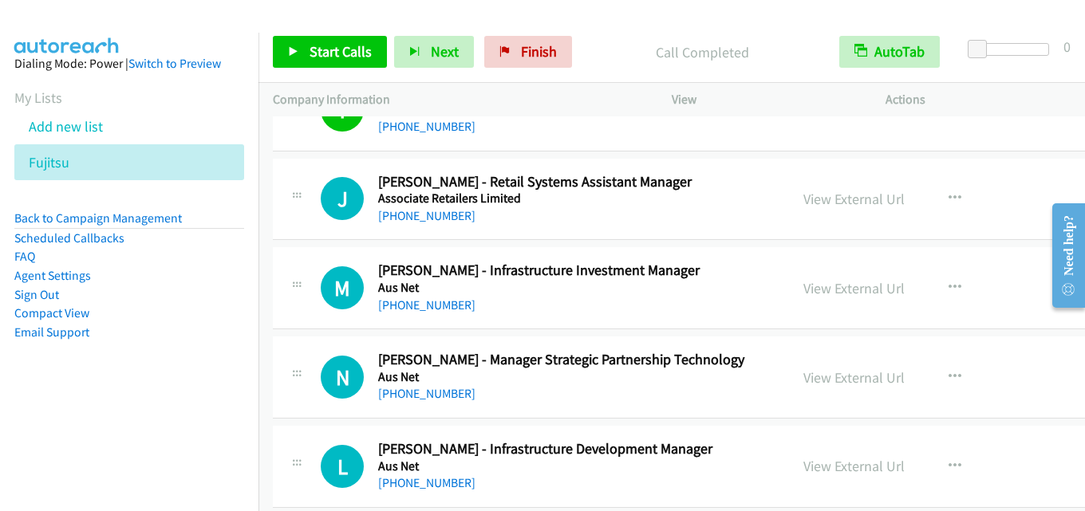
scroll to position [1914, 0]
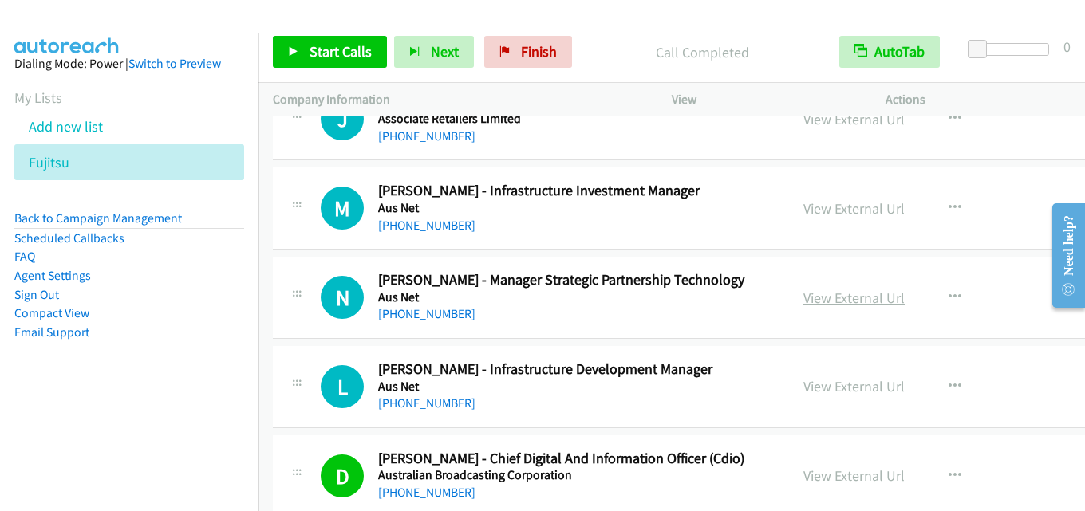
click at [805, 289] on link "View External Url" at bounding box center [853, 298] width 101 height 18
